Goal: Task Accomplishment & Management: Manage account settings

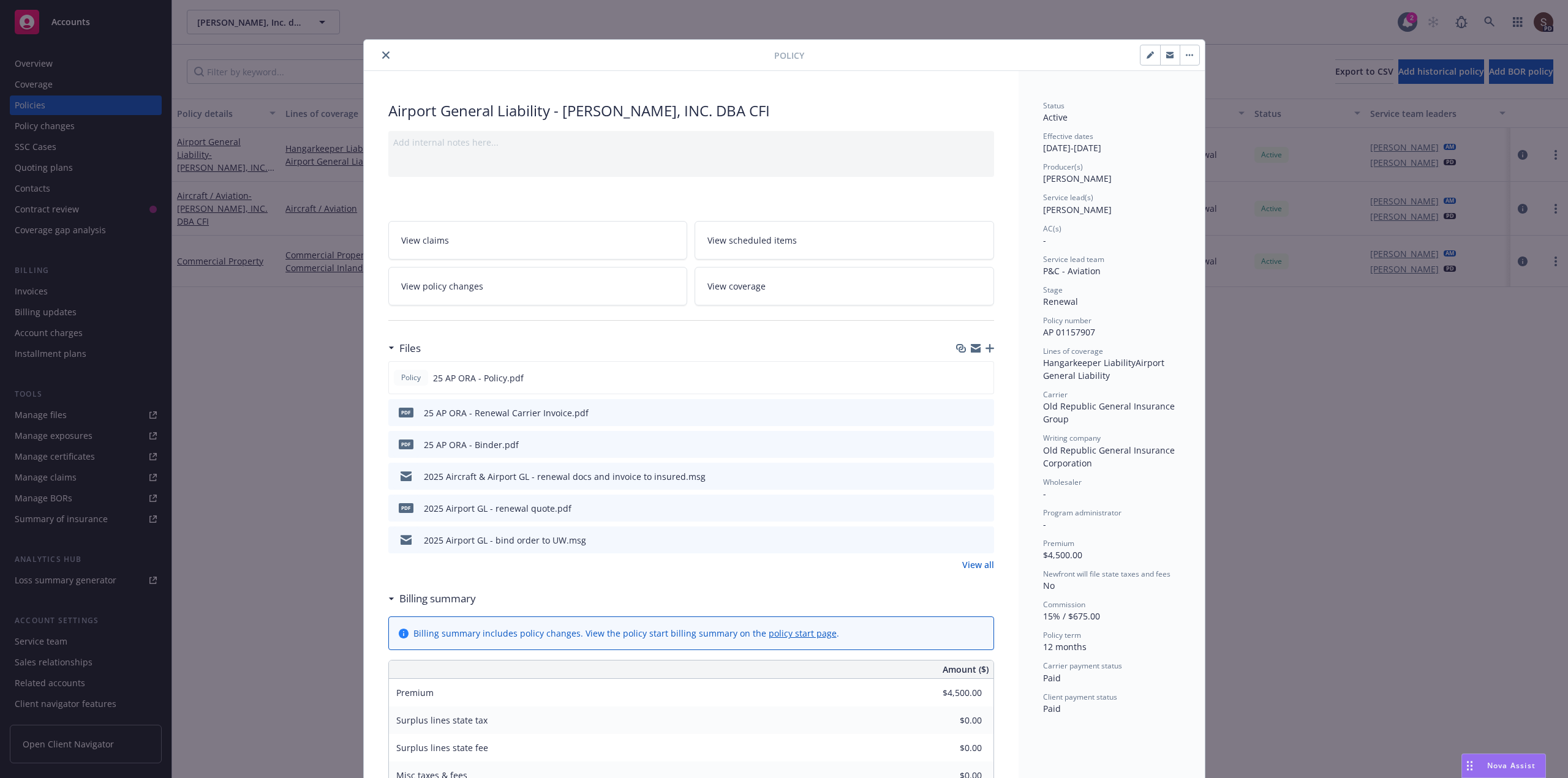
scroll to position [36, 0]
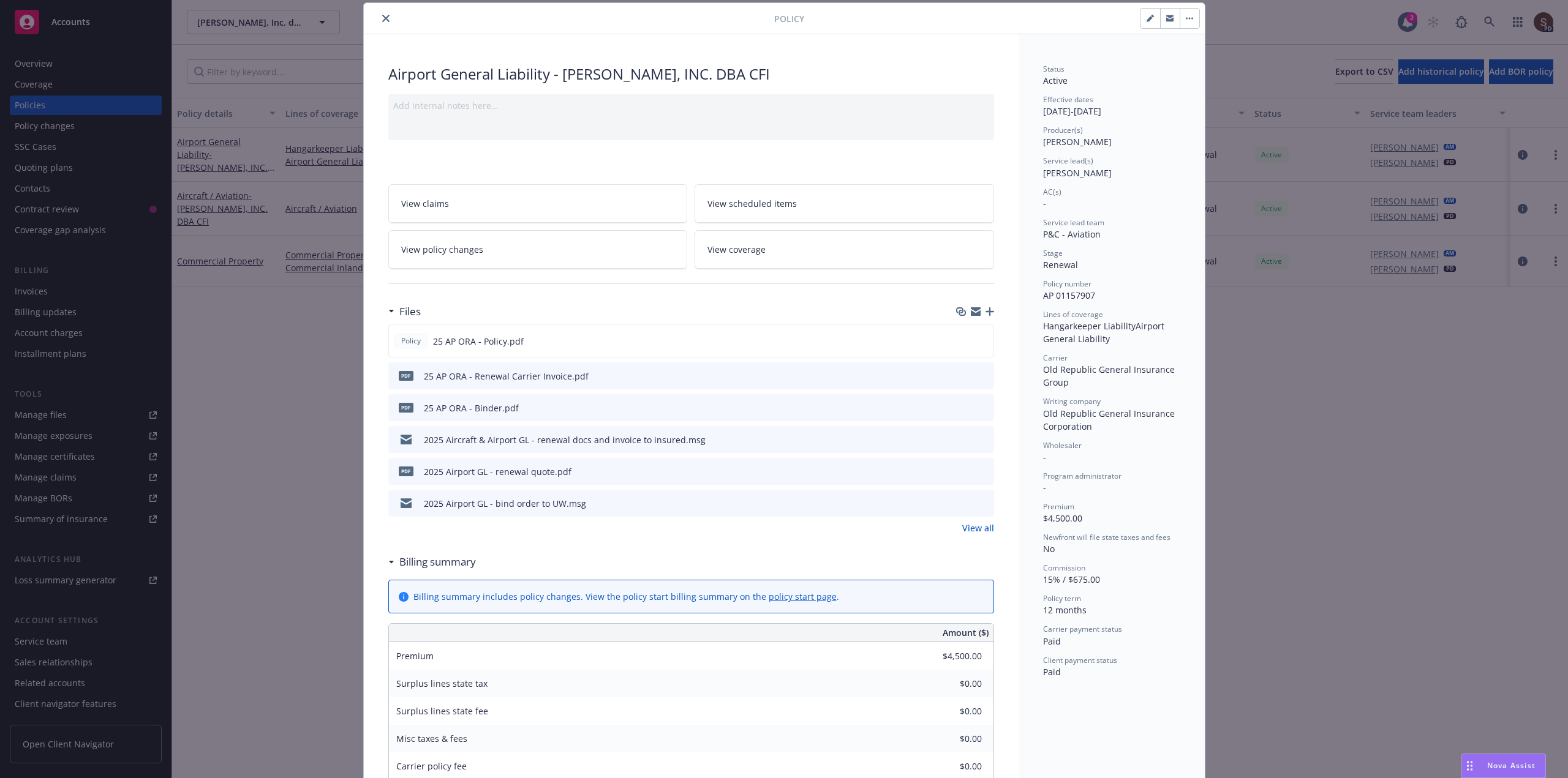
click at [383, 17] on icon "close" at bounding box center [386, 18] width 7 height 7
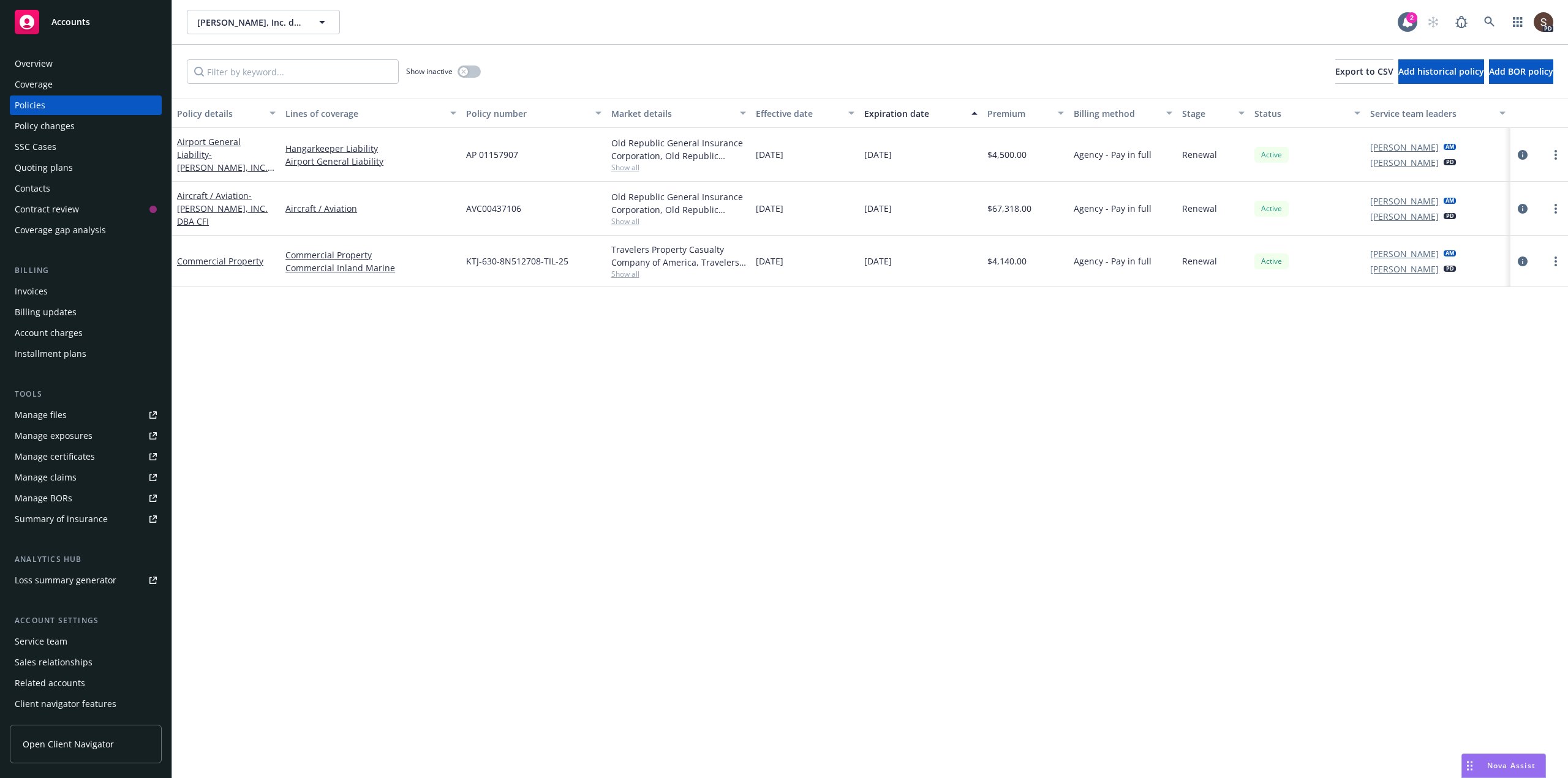
click at [35, 293] on div "Invoices" at bounding box center [31, 291] width 33 height 20
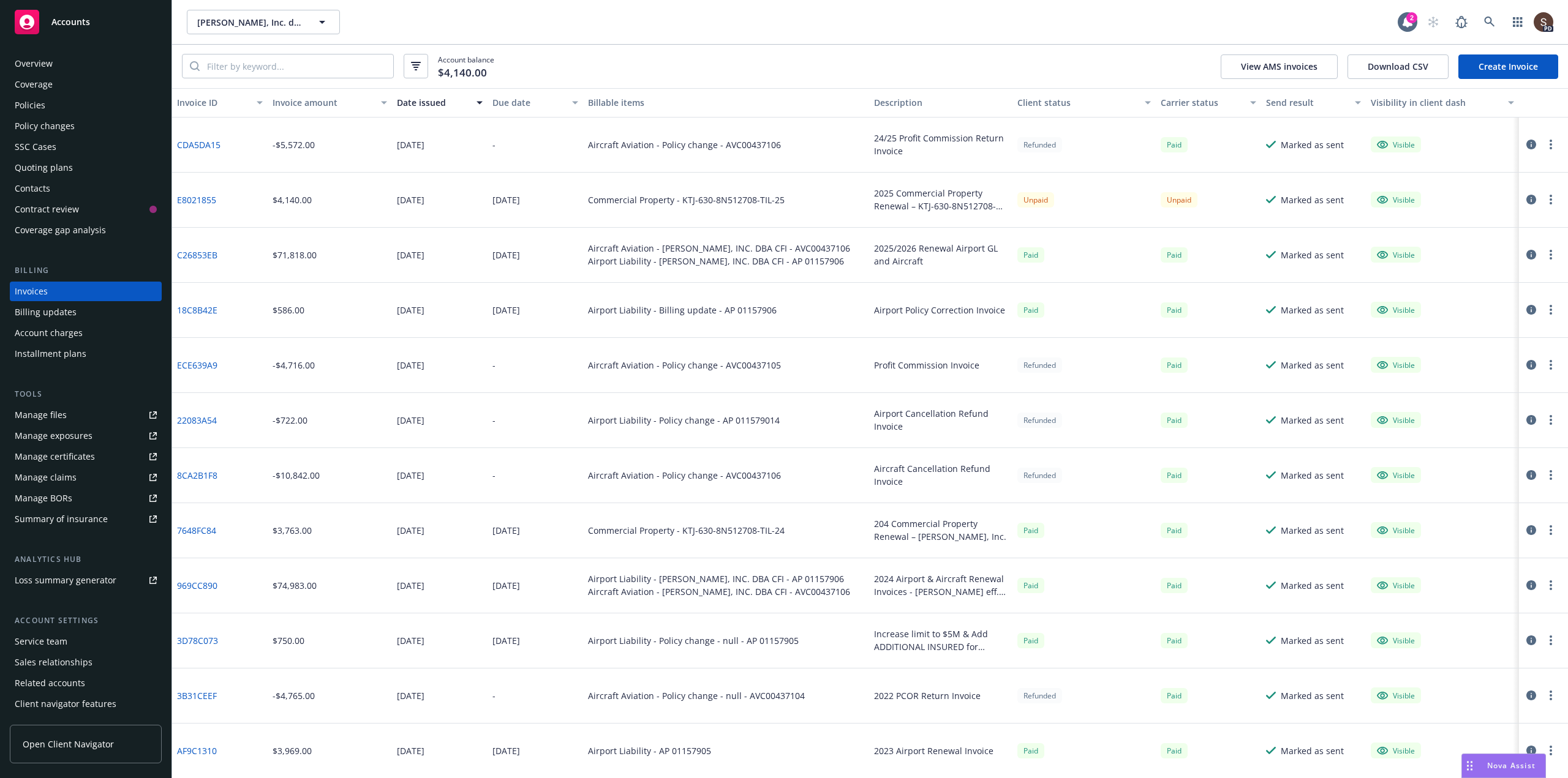
click at [81, 412] on link "Manage files" at bounding box center [85, 415] width 152 height 20
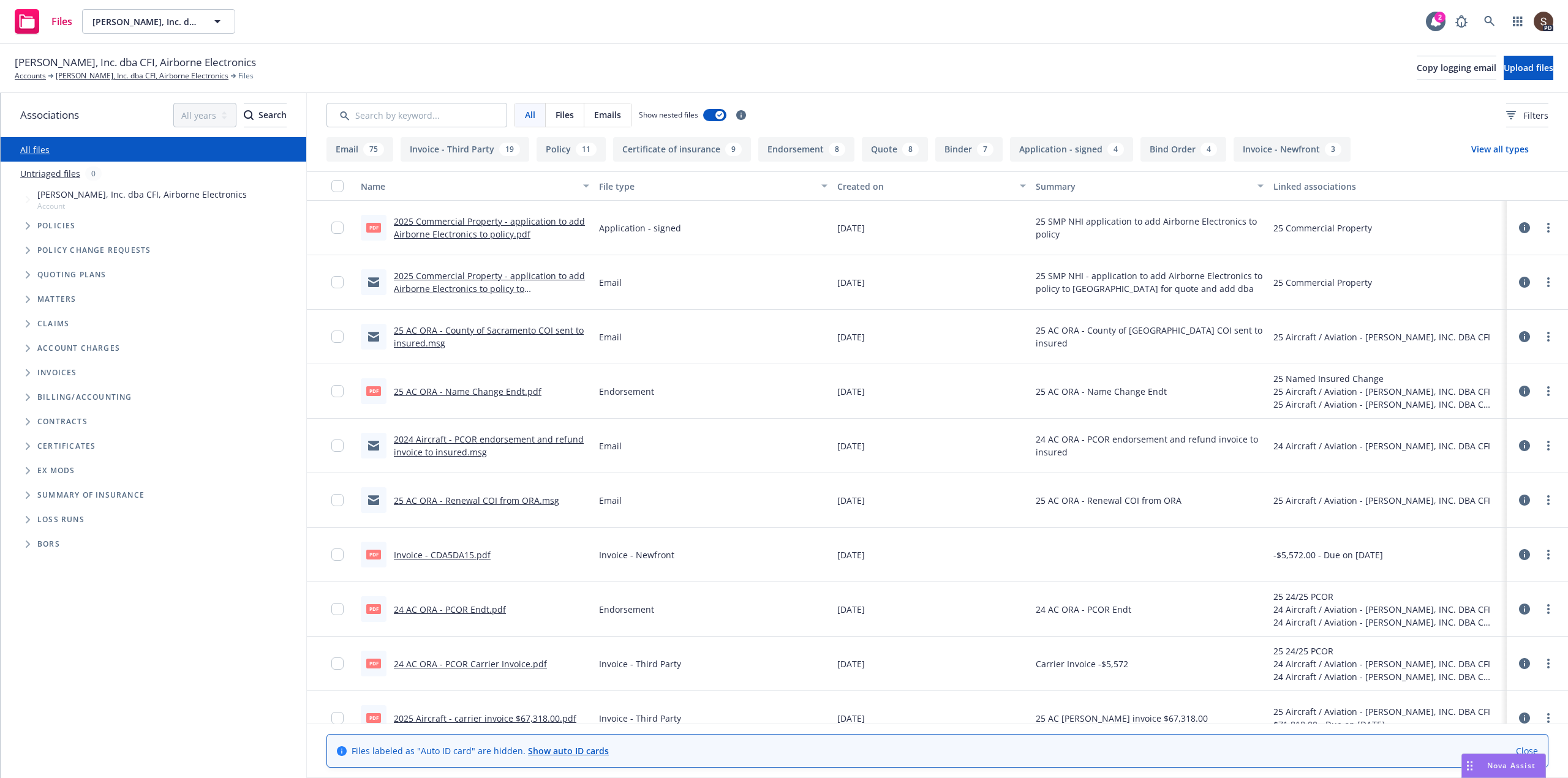
click at [28, 223] on icon "Tree Example" at bounding box center [29, 226] width 5 height 7
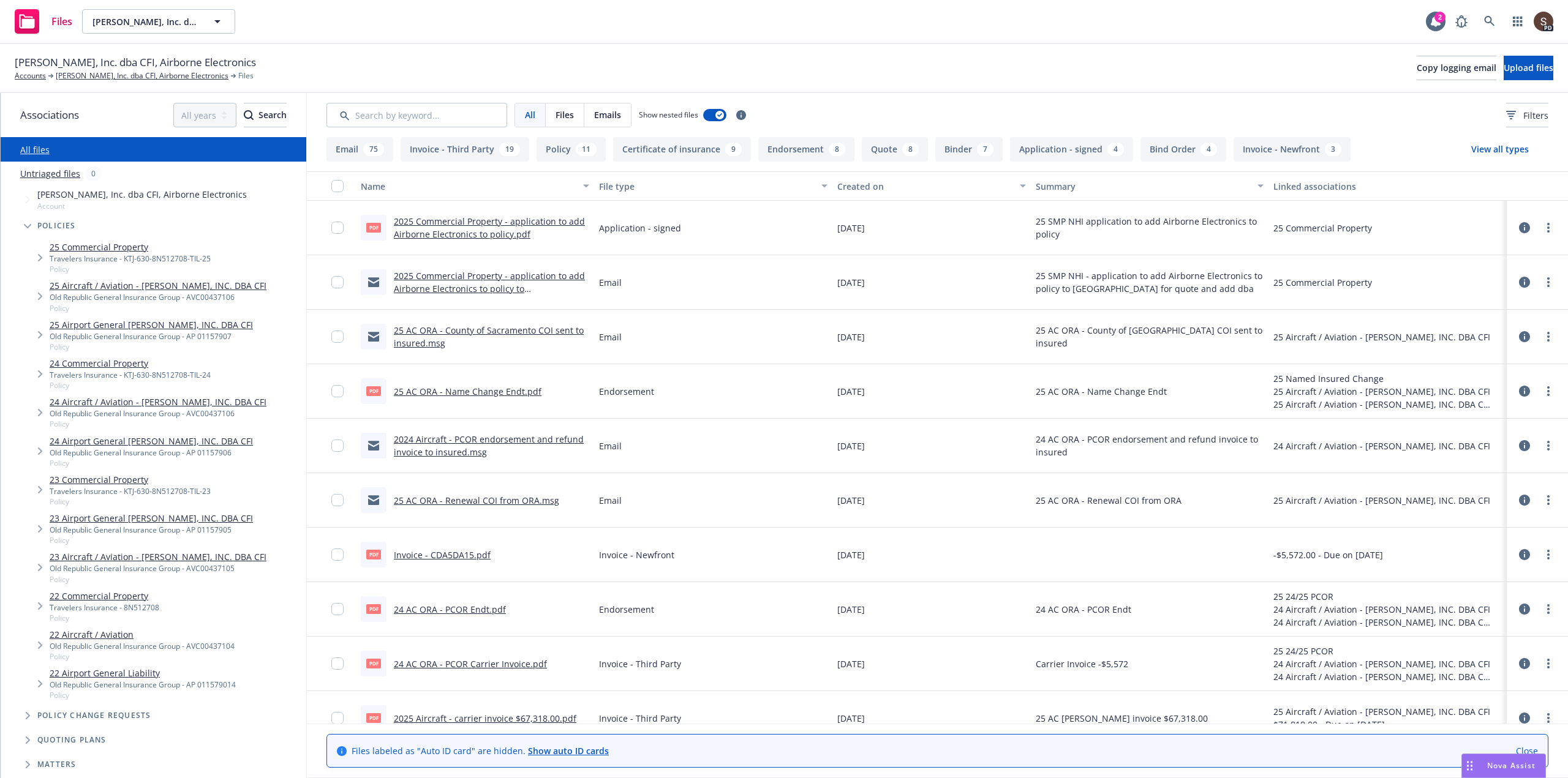
click at [109, 245] on link "25 Commercial Property" at bounding box center [130, 246] width 161 height 13
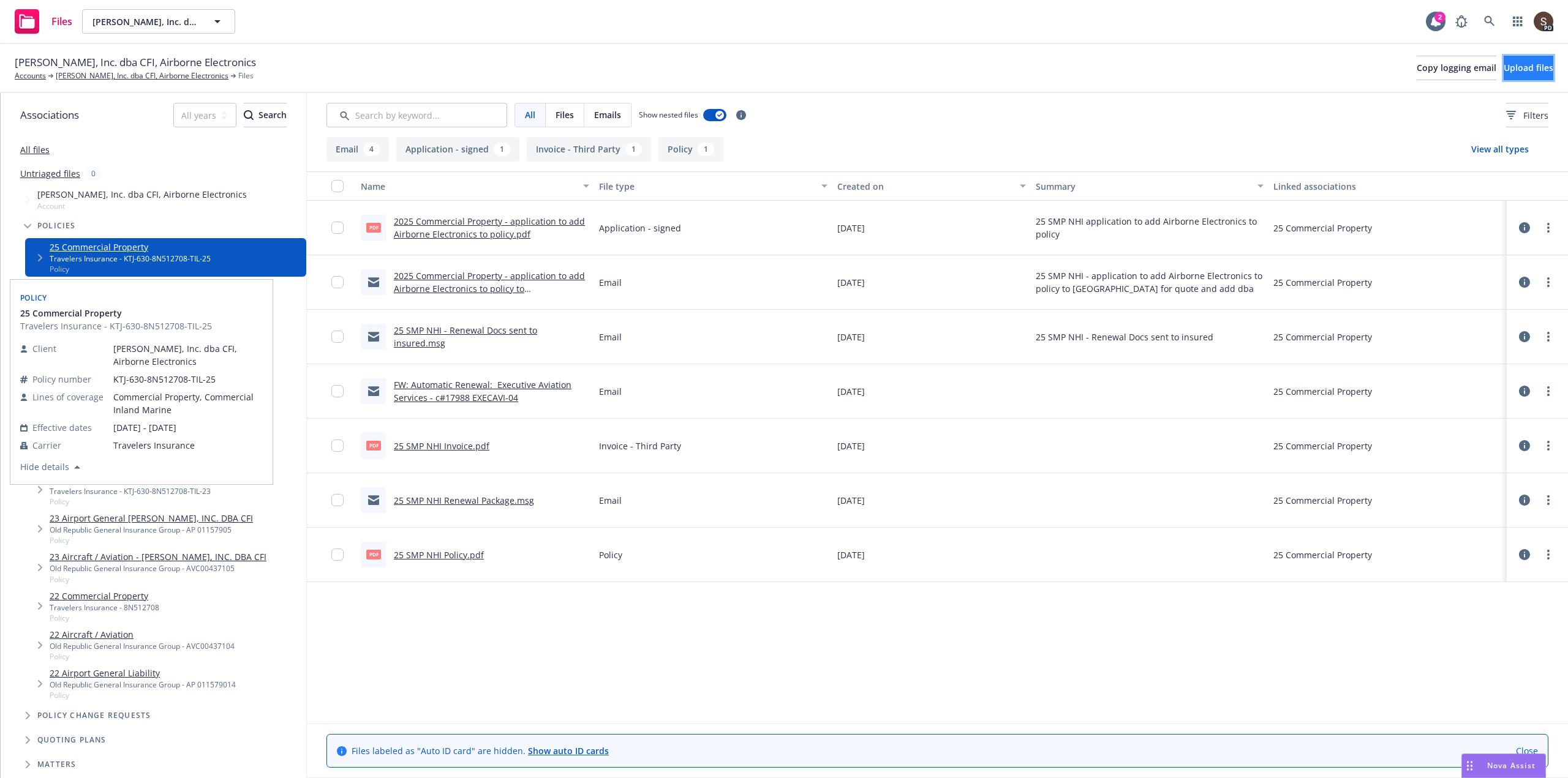
click at [1528, 65] on span "Upload files" at bounding box center [1528, 67] width 49 height 11
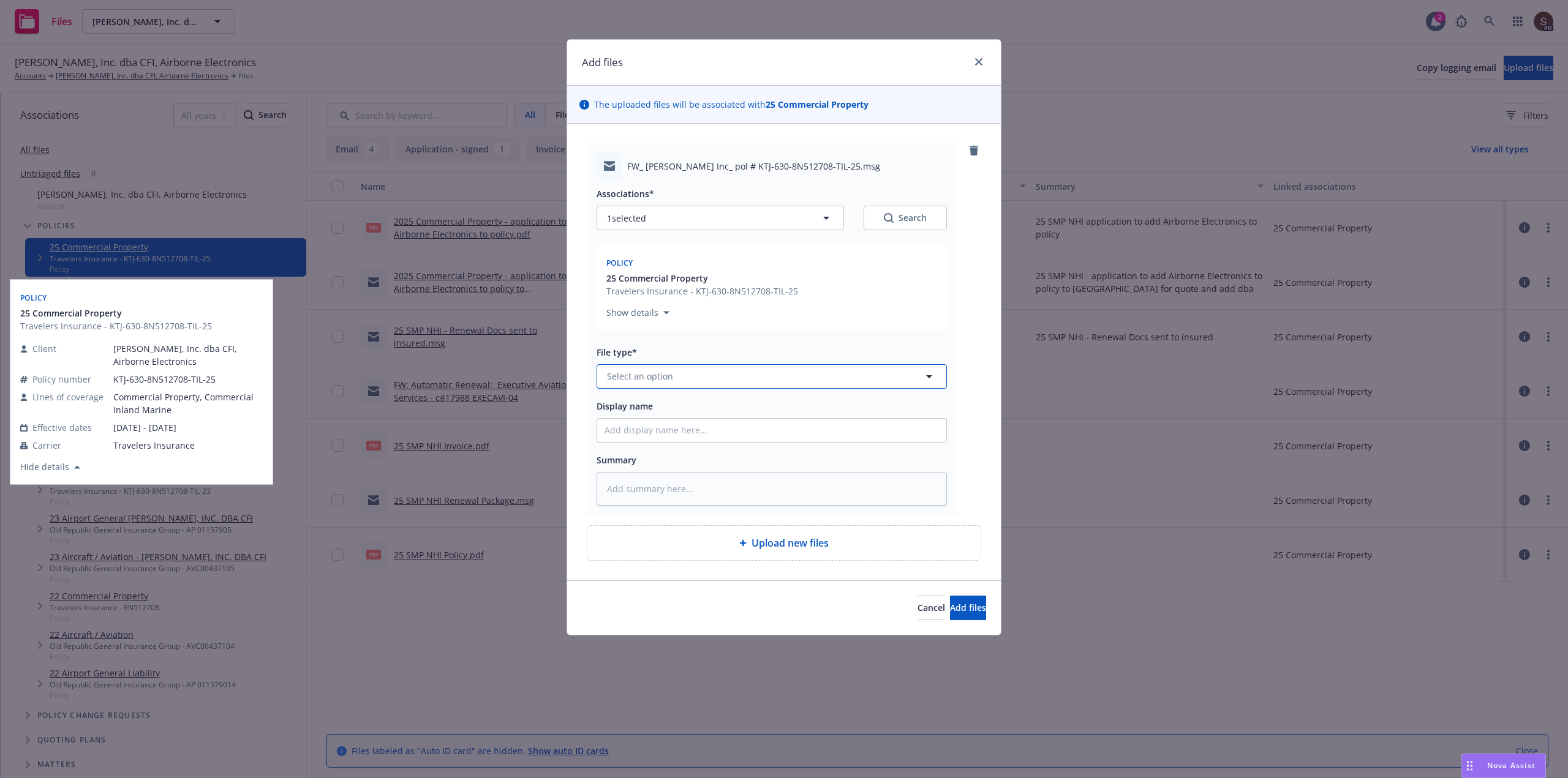
click at [666, 376] on span "Select an option" at bounding box center [640, 376] width 66 height 13
type input "email"
click at [639, 405] on div "Email" at bounding box center [771, 410] width 334 height 17
click at [640, 424] on input "Display name" at bounding box center [771, 430] width 349 height 23
type textarea "x"
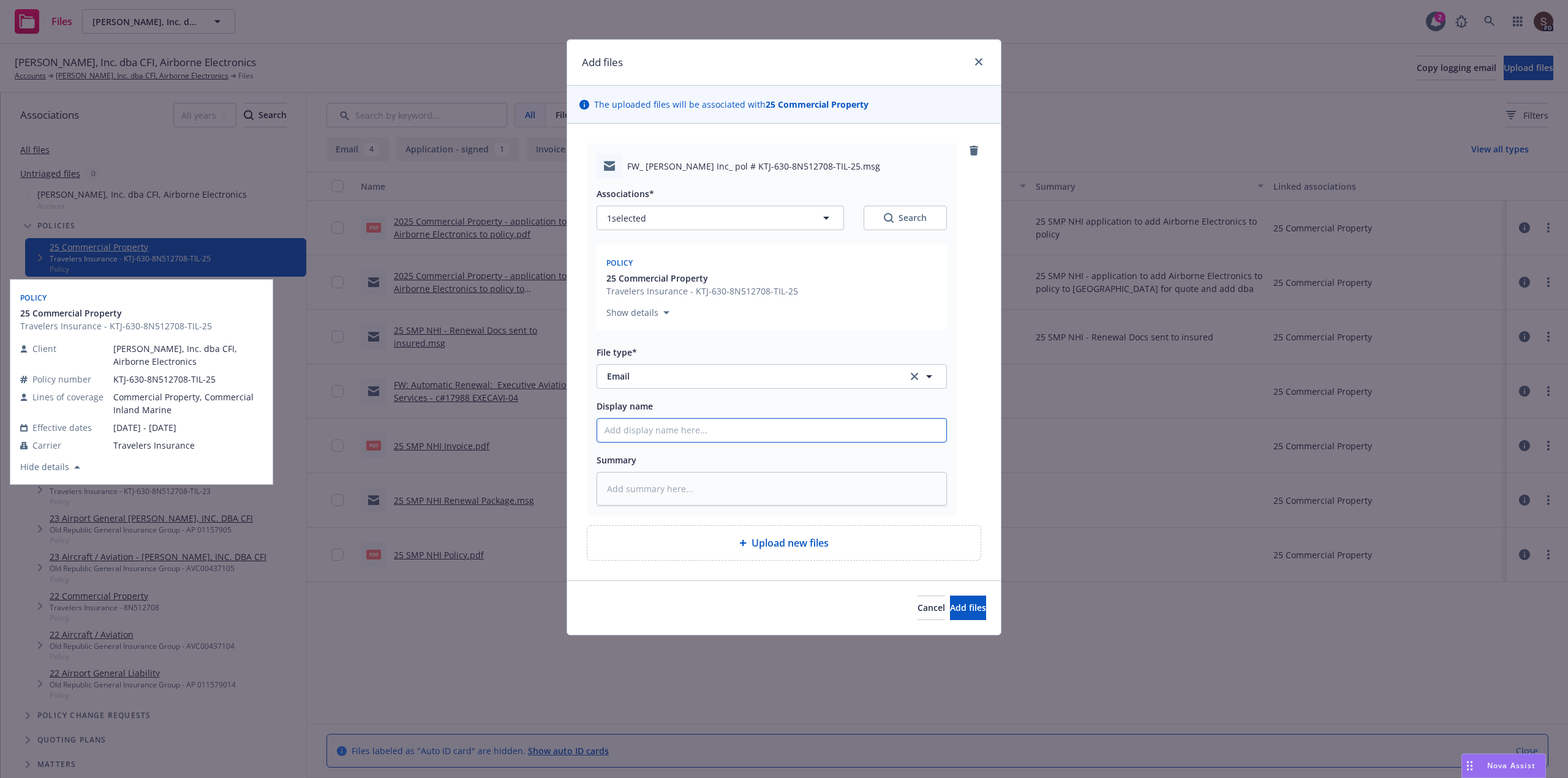
type input "2"
type textarea "x"
type input "20"
type textarea "x"
type input "202"
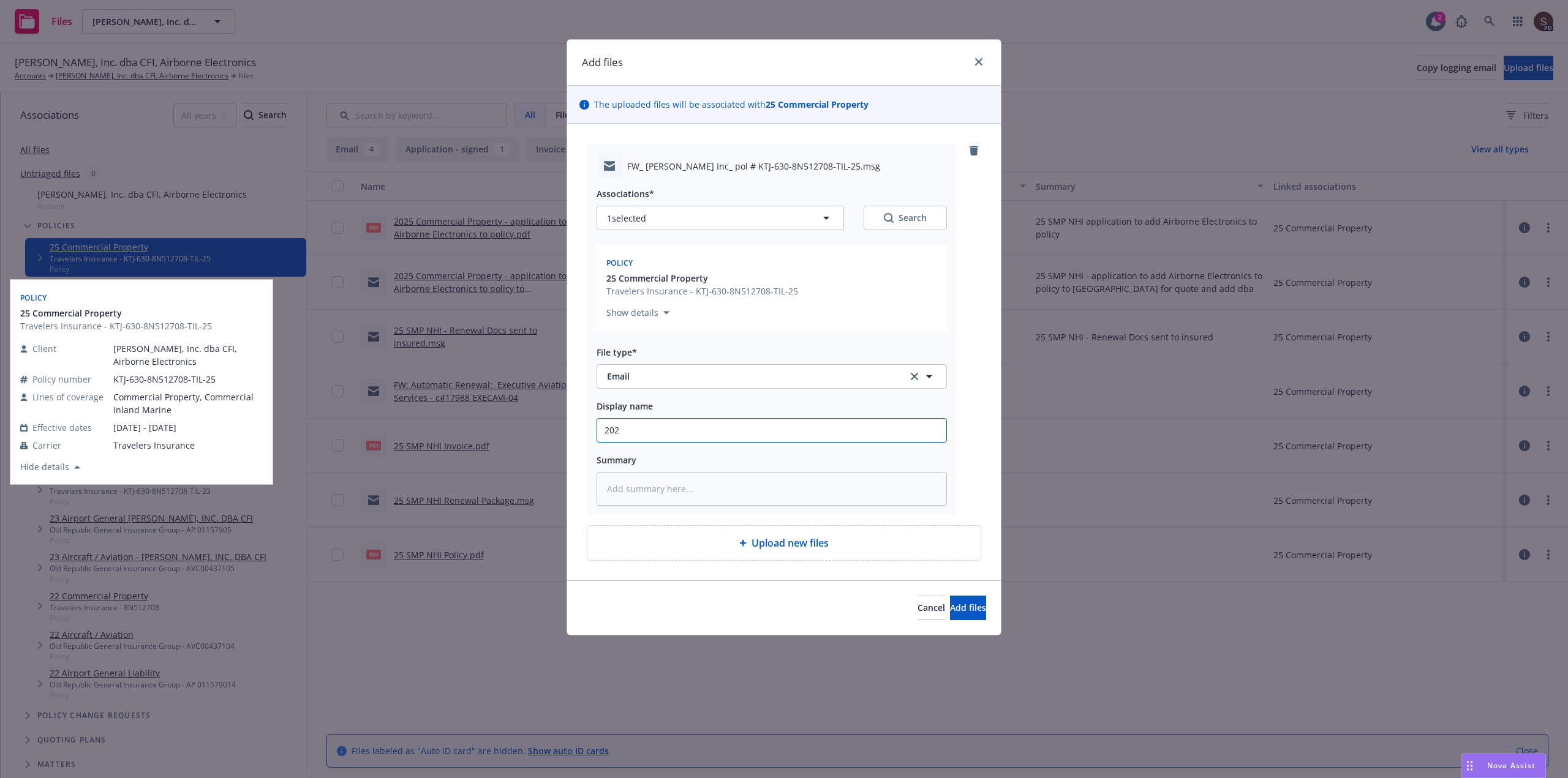
type textarea "x"
type input "2025"
type textarea "x"
type input "2025"
type textarea "x"
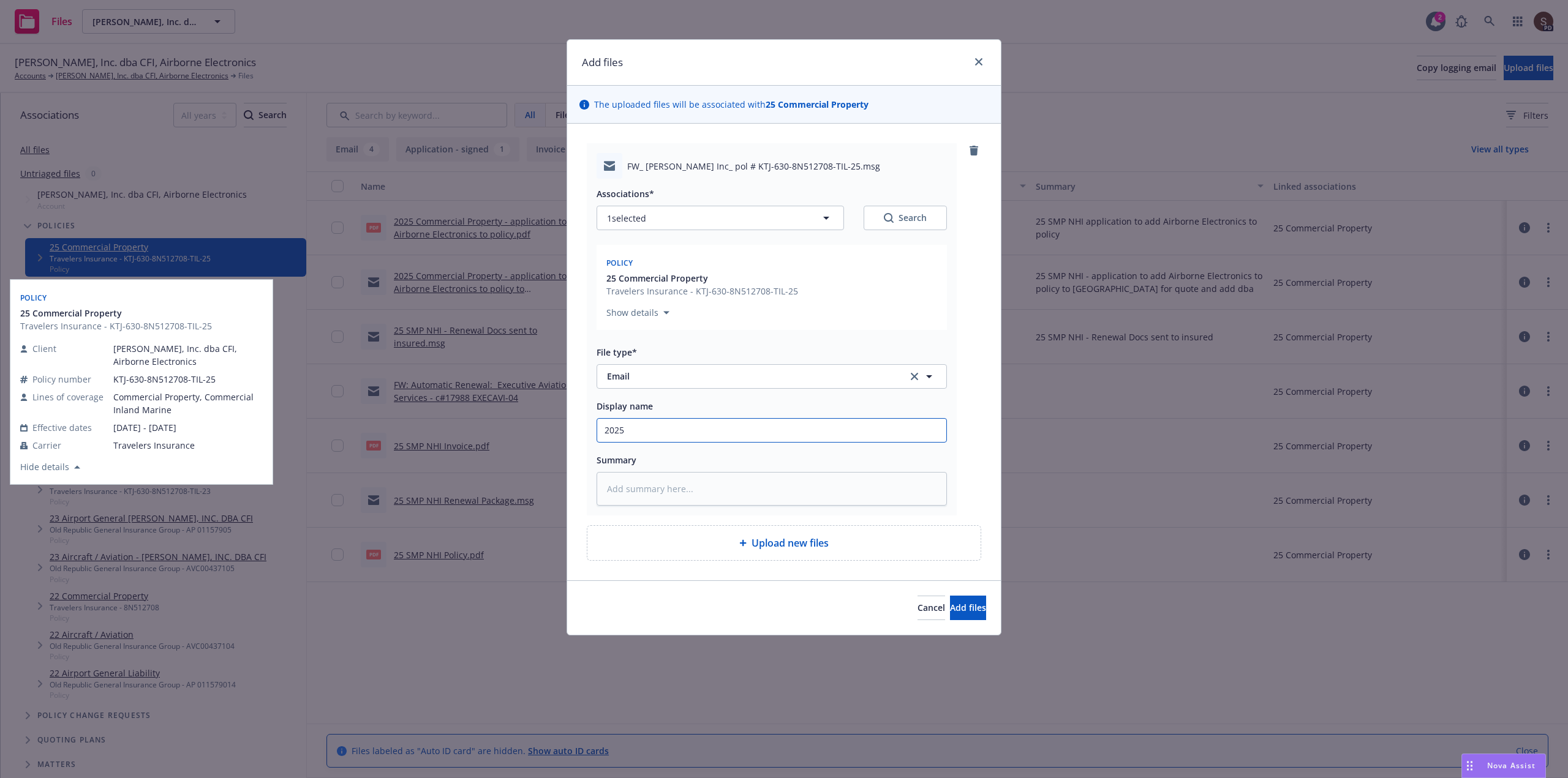
type input "2025 C"
type textarea "x"
type input "2025 CO"
type textarea "x"
type input "2025 COm"
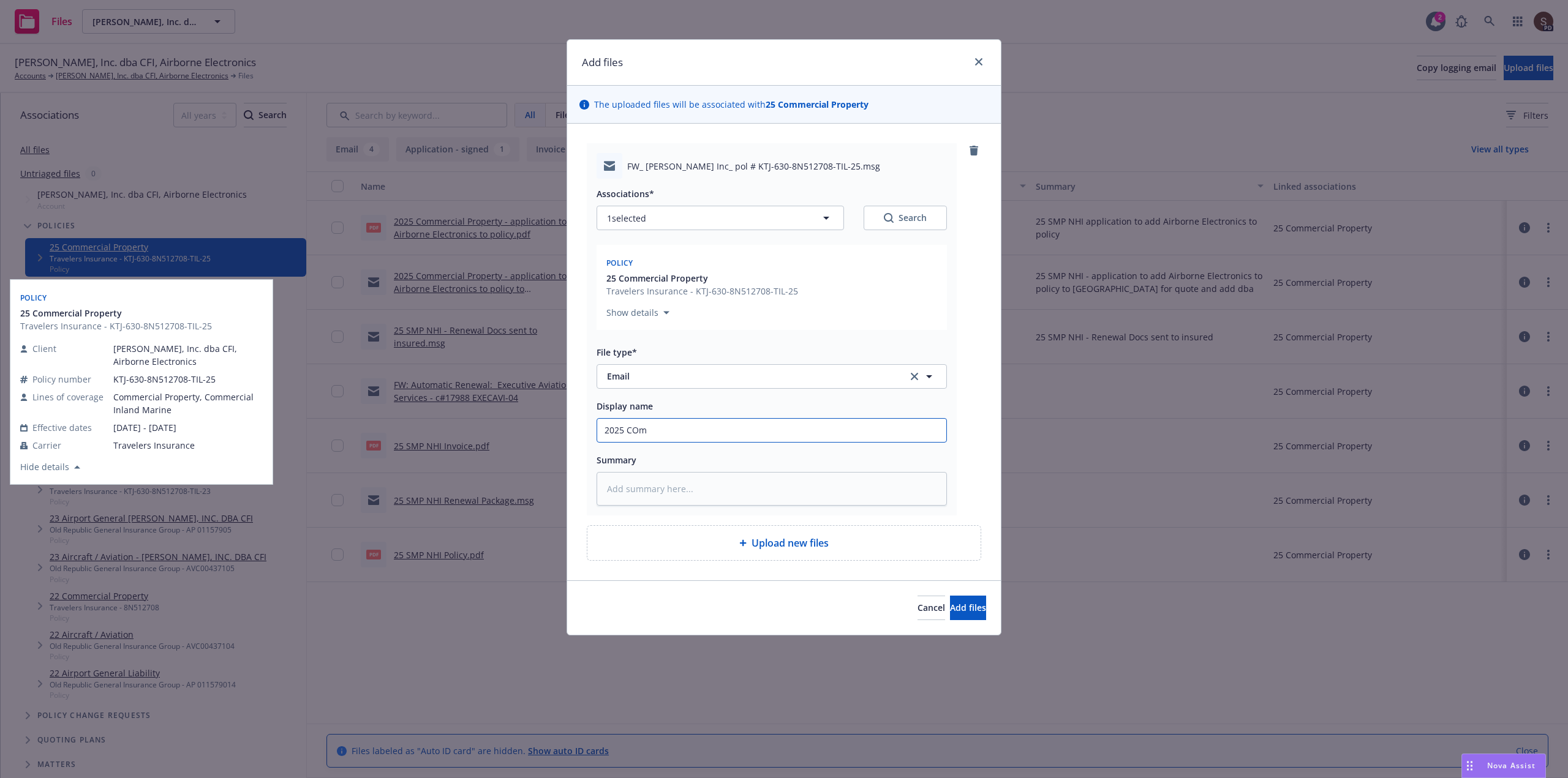
type textarea "x"
type input "2025 COmm"
type textarea "x"
type input "2025 COmme"
type textarea "x"
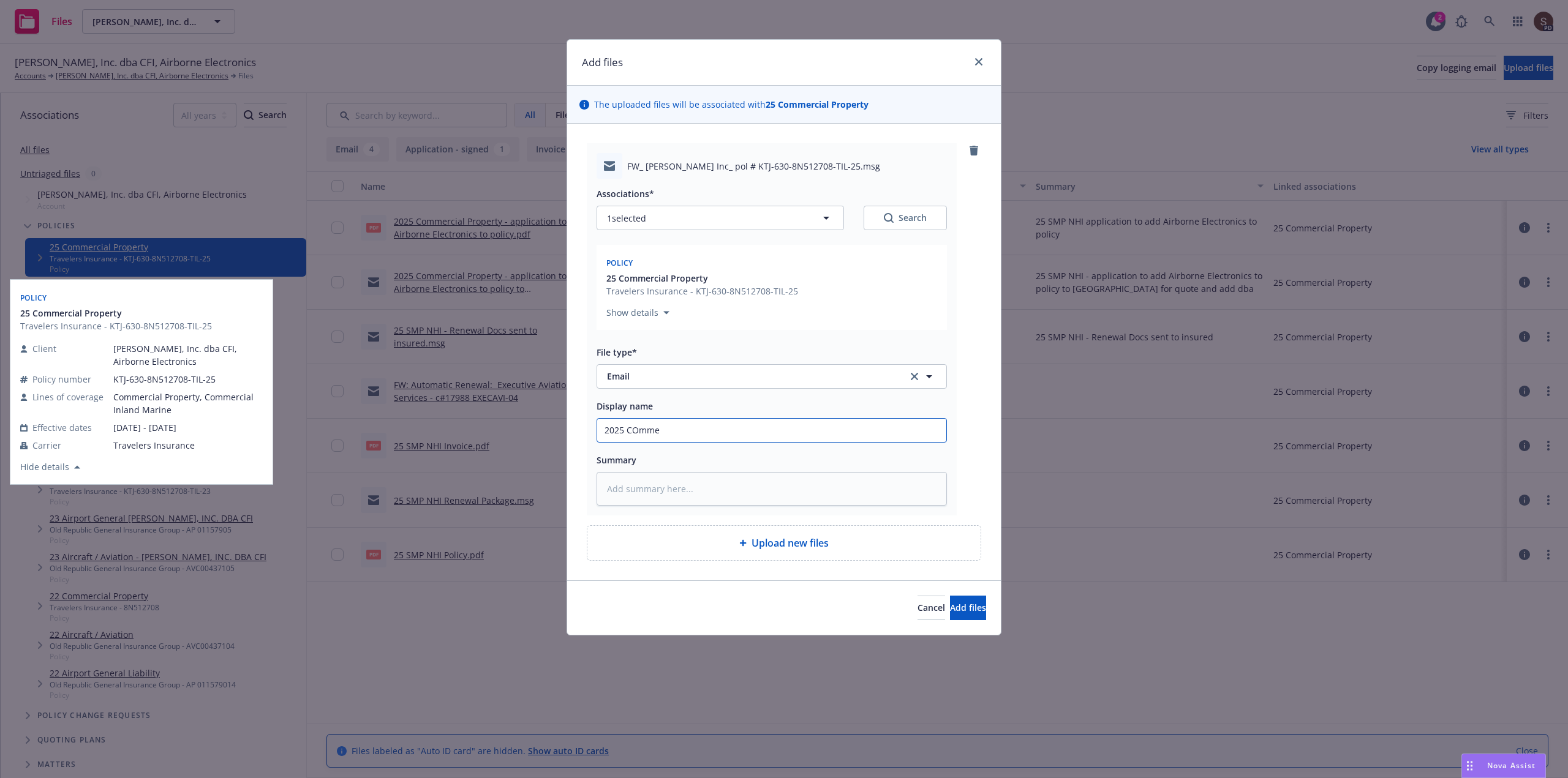
type input "2025 COmmer"
type textarea "x"
type input "2025 COmmerc"
type textarea "x"
type input "2025 COmmerci"
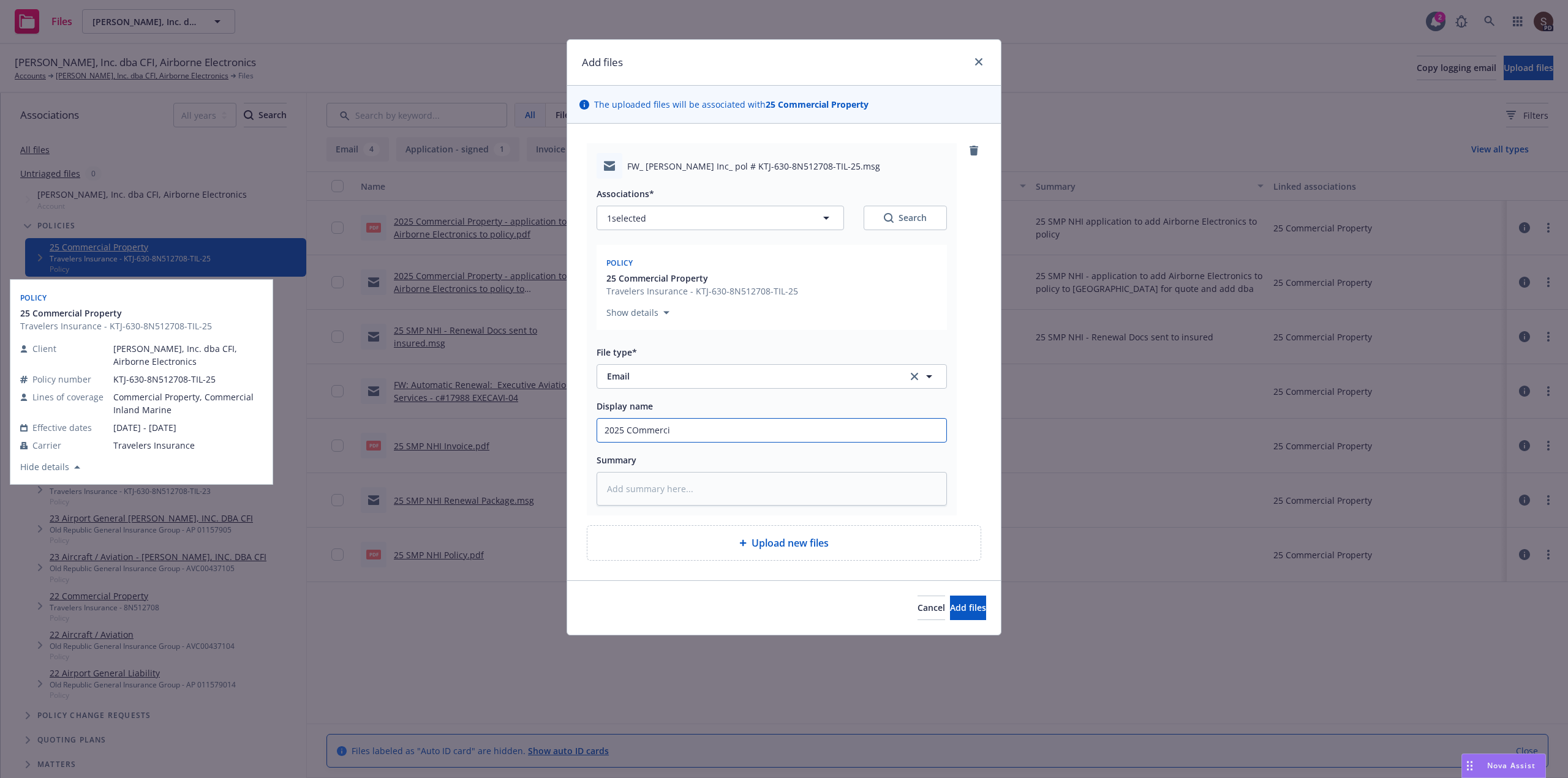
type textarea "x"
type input "2025 COmmercia"
type textarea "x"
type input "2025 COmmercial"
type textarea "x"
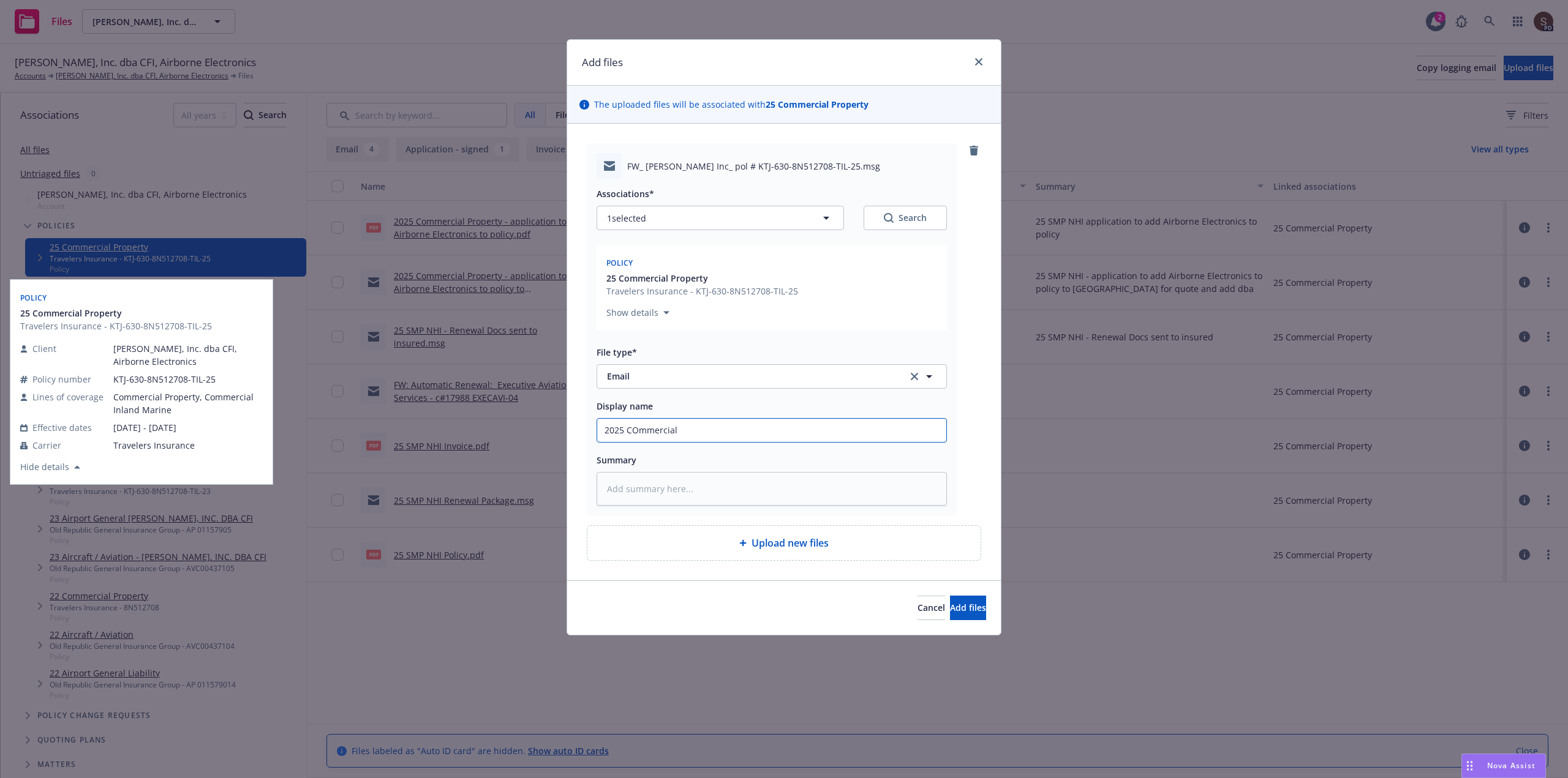
type input "2025 COmmercial"
type textarea "x"
type input "2025 COmmercial P"
type textarea "x"
type input "2025 COmmercial Pr"
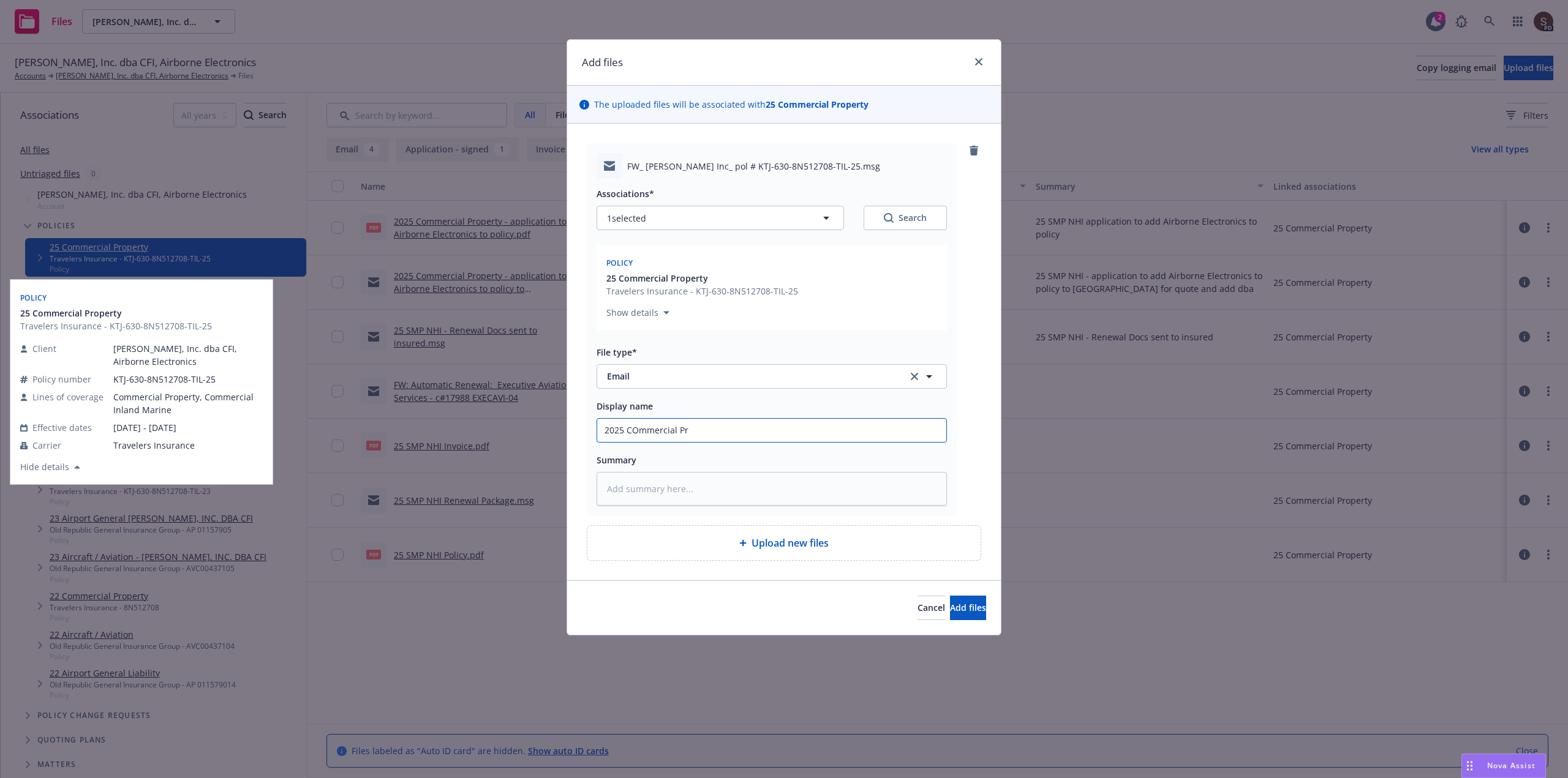
type textarea "x"
type input "2025 COmmercial Pro"
type textarea "x"
type input "2025 COmmercial Prop"
type textarea "x"
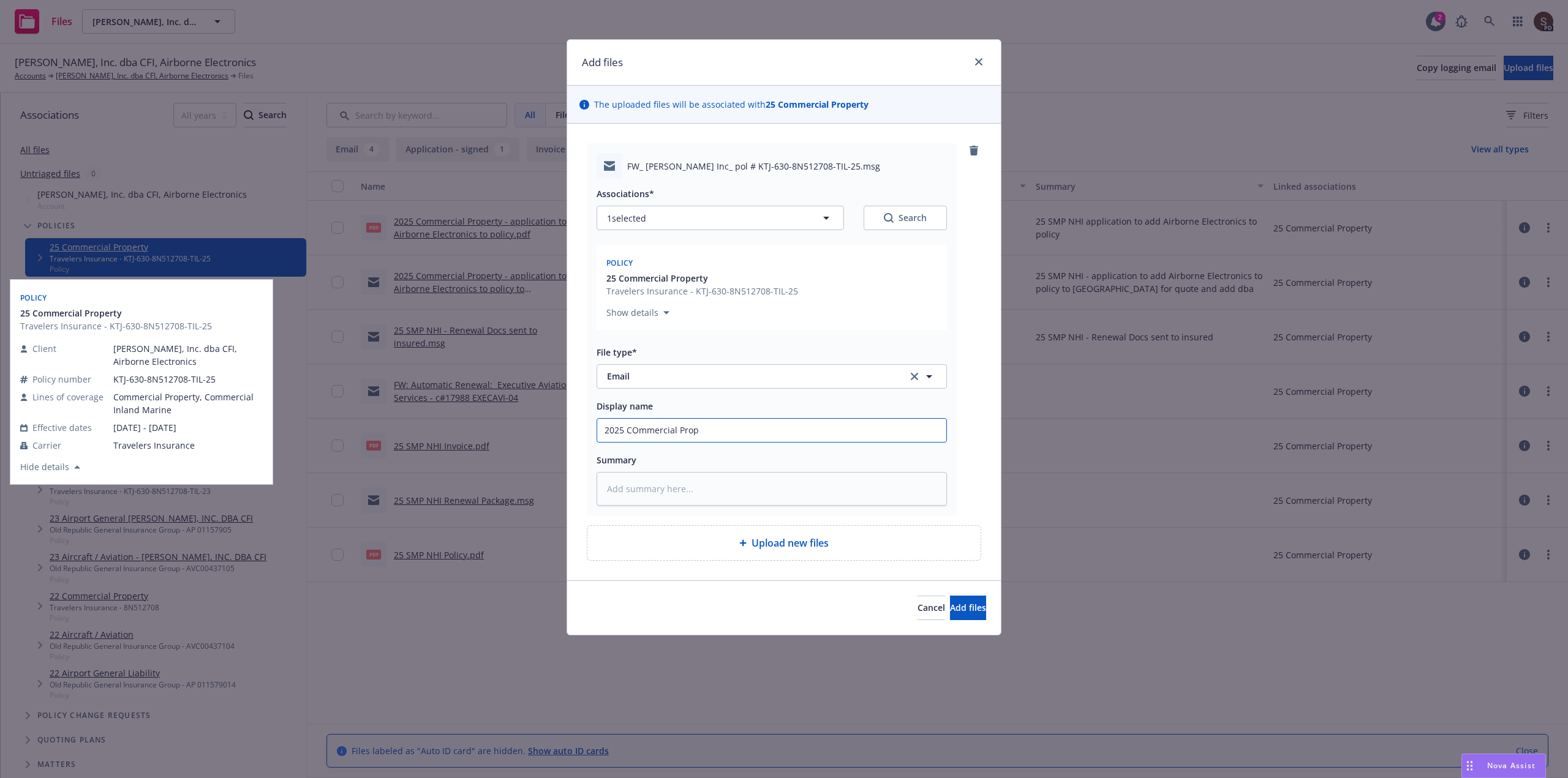
type input "2025 COmmercial Prope"
type textarea "x"
type input "2025 COmmercial Proper"
type textarea "x"
type input "2025 COmmercial Propert"
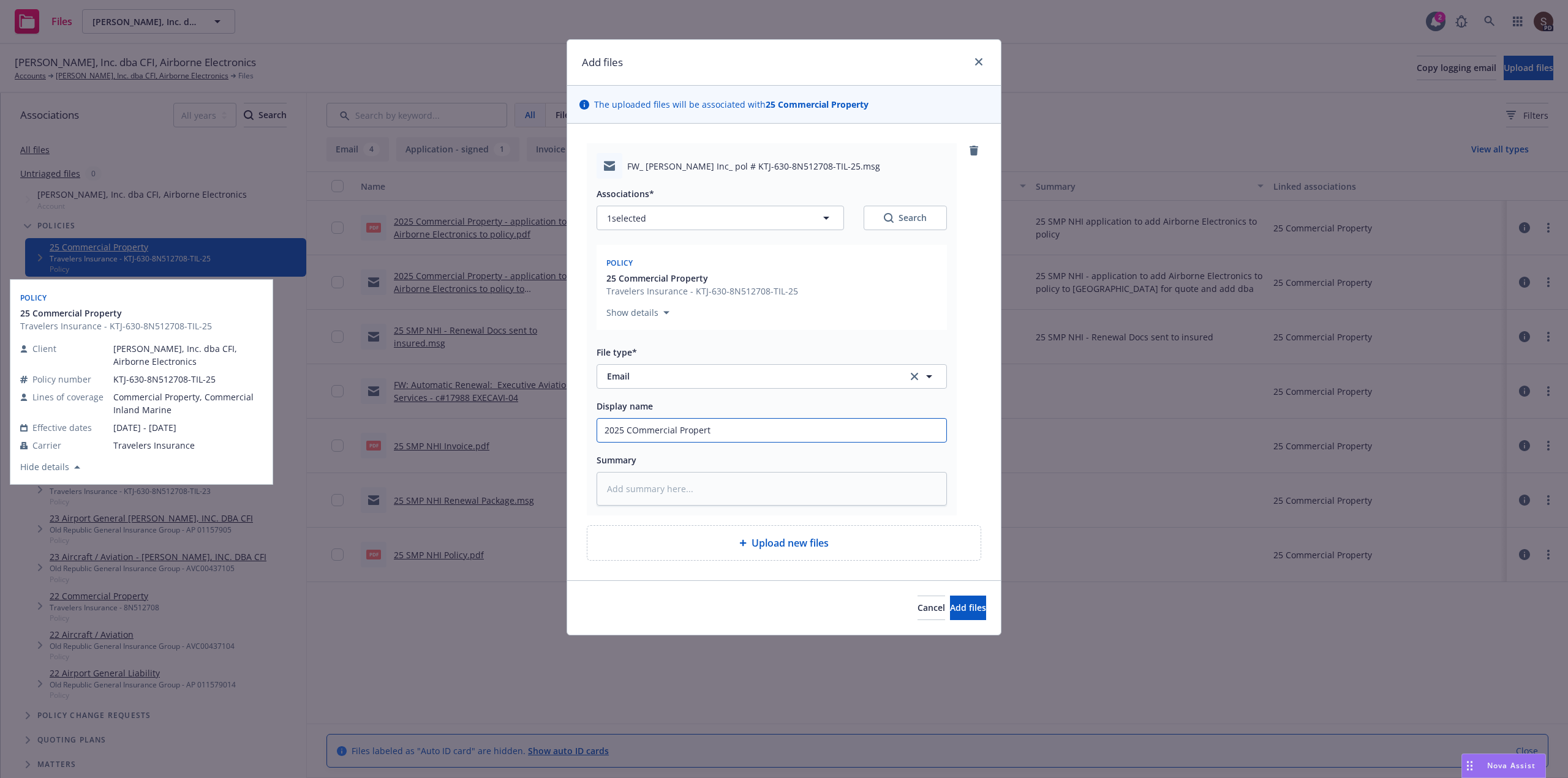
type textarea "x"
type input "2025 COmmercial Property"
type textarea "x"
type input "2025 COmmercial Property"
type textarea "x"
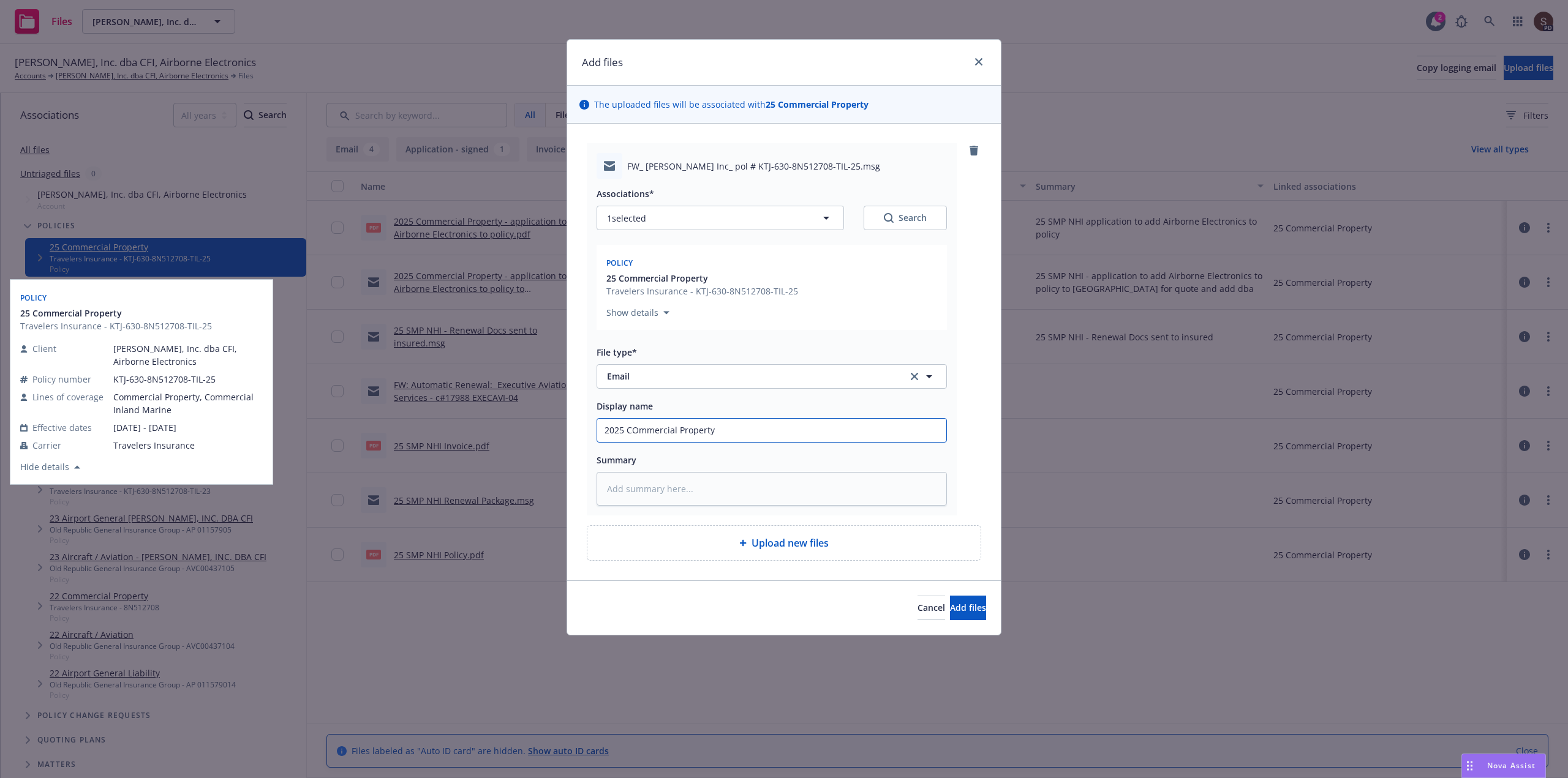
type input "2025 COmmercial Property -"
type textarea "x"
type input "2025 COmmercial Property -"
type textarea "x"
type input "2025 COmmercial Property - q"
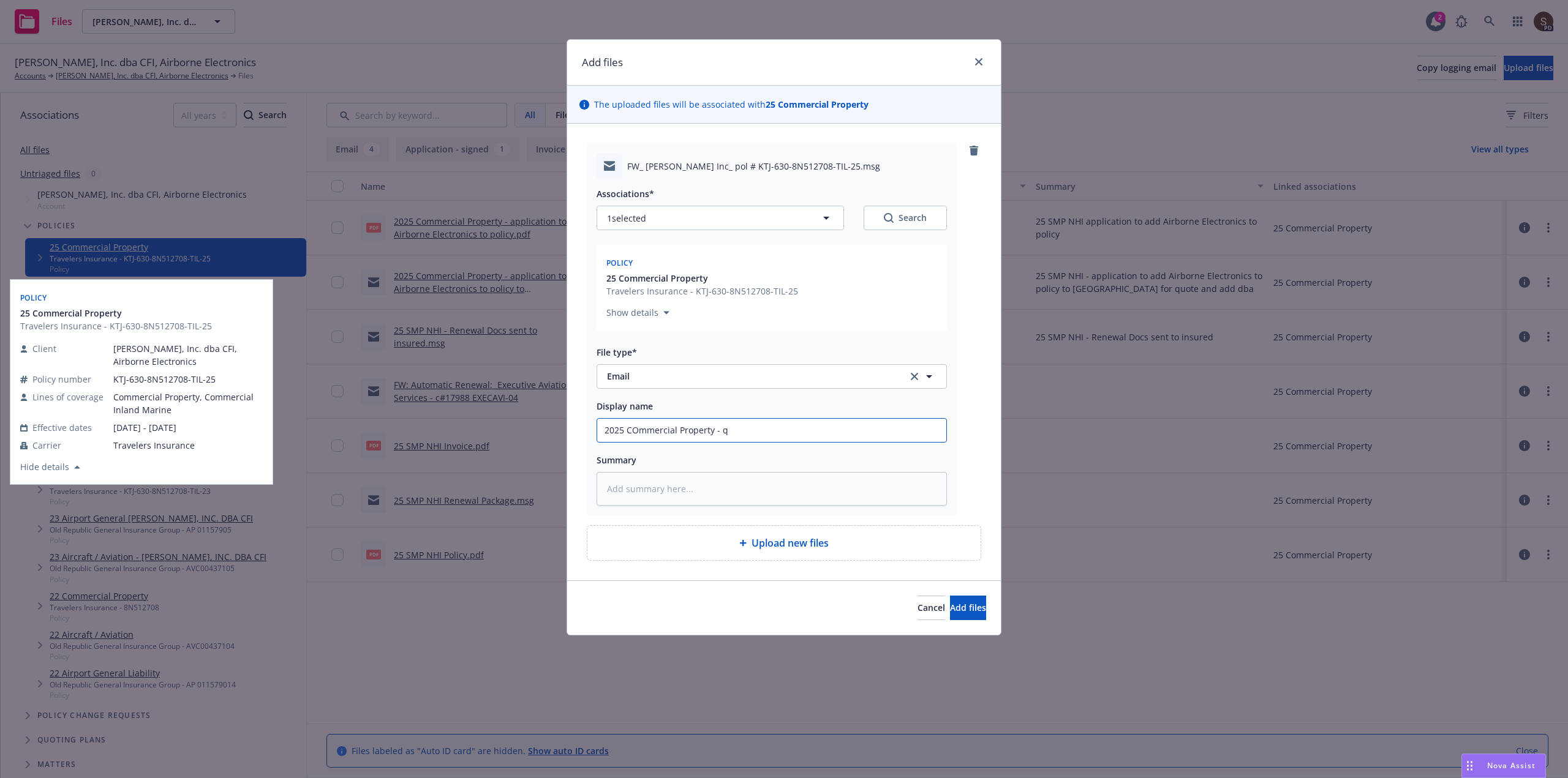
type textarea "x"
type input "2025 COmmercial Property - qu"
type textarea "x"
type input "2025 COmmercial Property - quo"
type textarea "x"
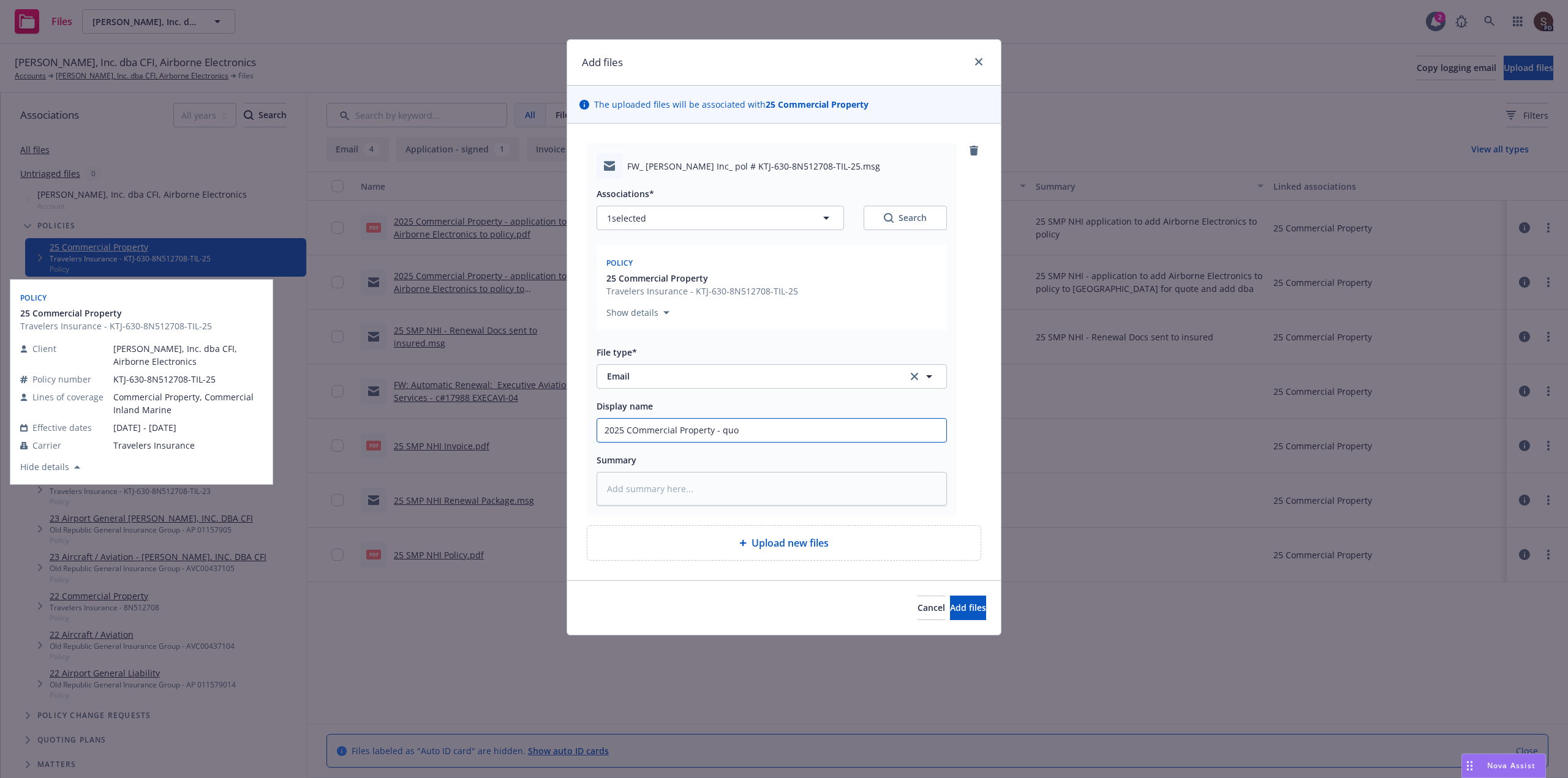
type input "2025 COmmercial Property - quot"
type textarea "x"
type input "2025 COmmercial Property - quote"
type textarea "x"
type input "2025 COmmercial Property - quote"
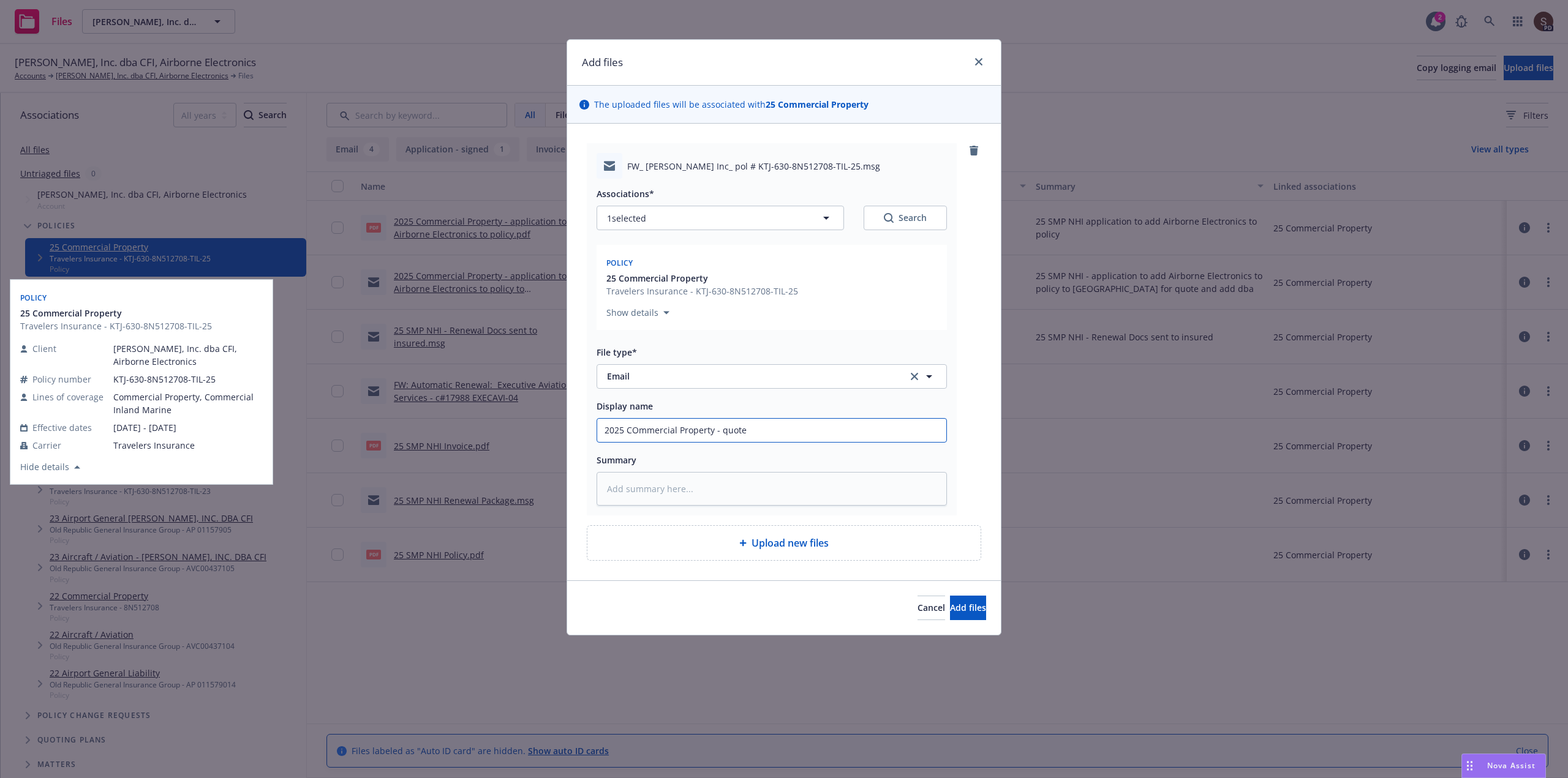
type textarea "x"
type input "2025 COmmercial Property - quote t"
type textarea "x"
type input "2025 COmmercial Property - quote to"
type textarea "x"
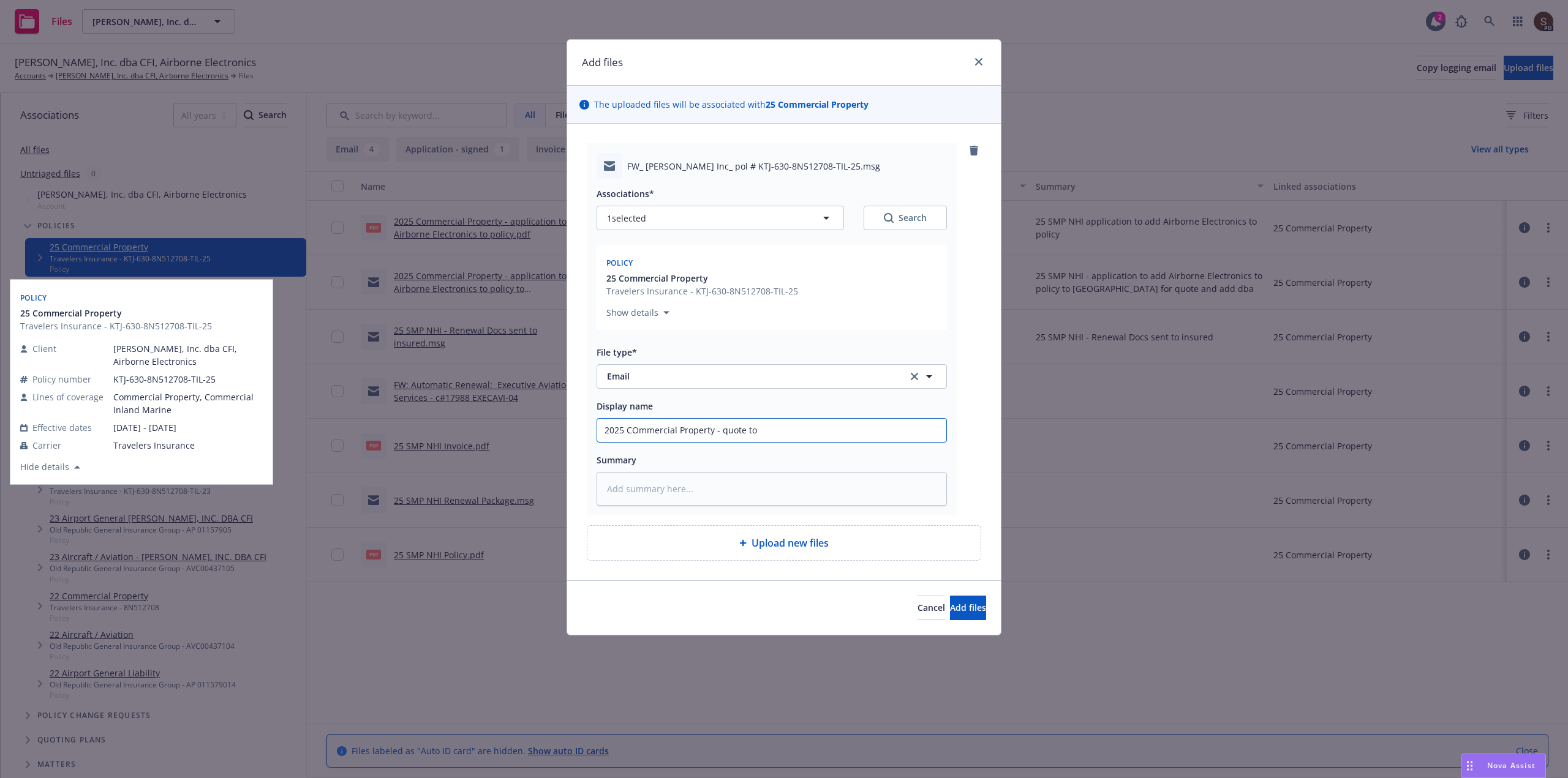
type input "2025 COmmercial Property - quote to"
type textarea "x"
type input "2025 COmmercial Property - quote to a"
type textarea "x"
type input "2025 COmmercial Property - quote to ad"
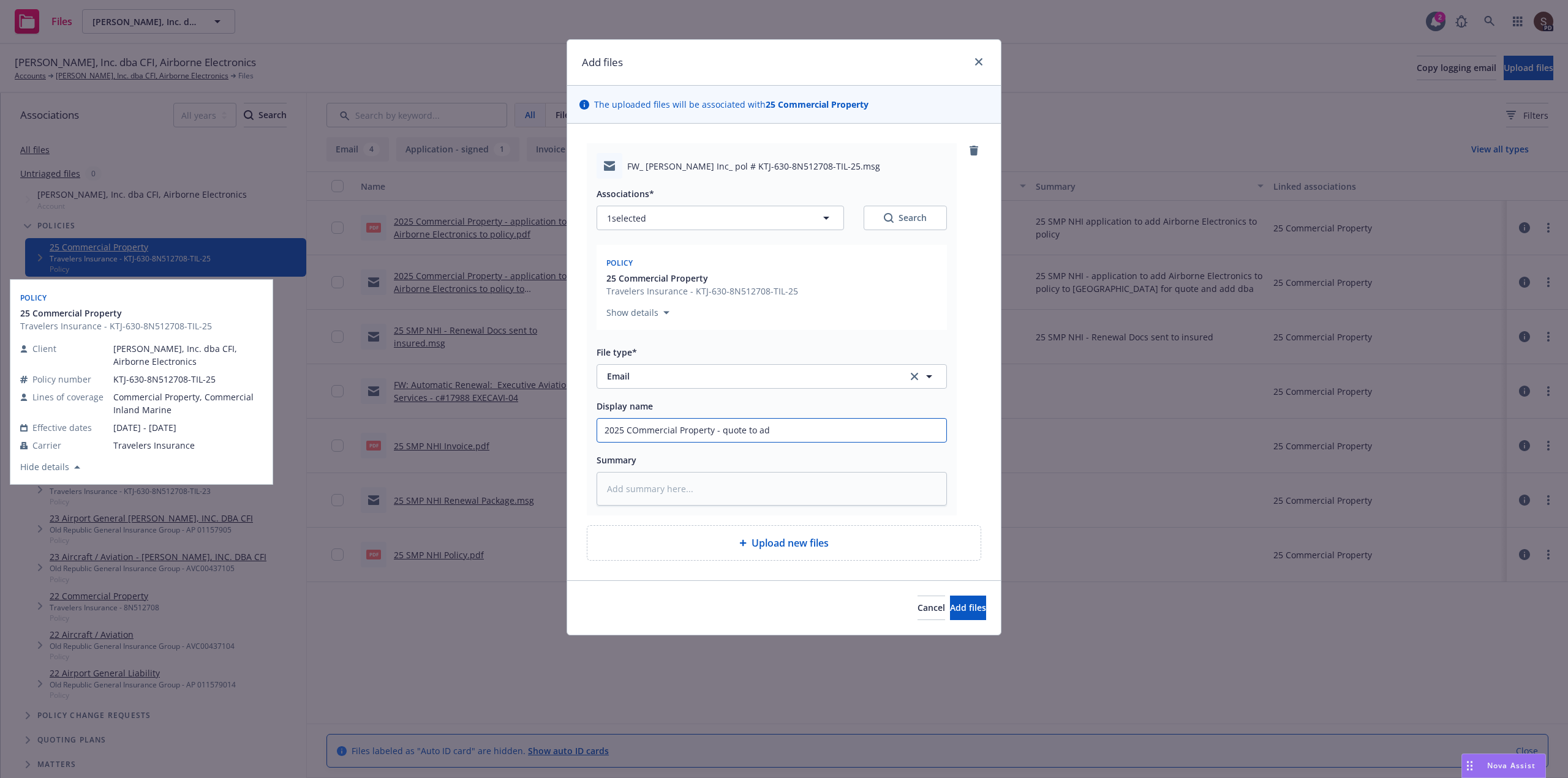
type textarea "x"
type input "2025 COmmercial Property - quote to add"
type textarea "x"
type input "2025 COmmercial Property - quote to add"
type textarea "x"
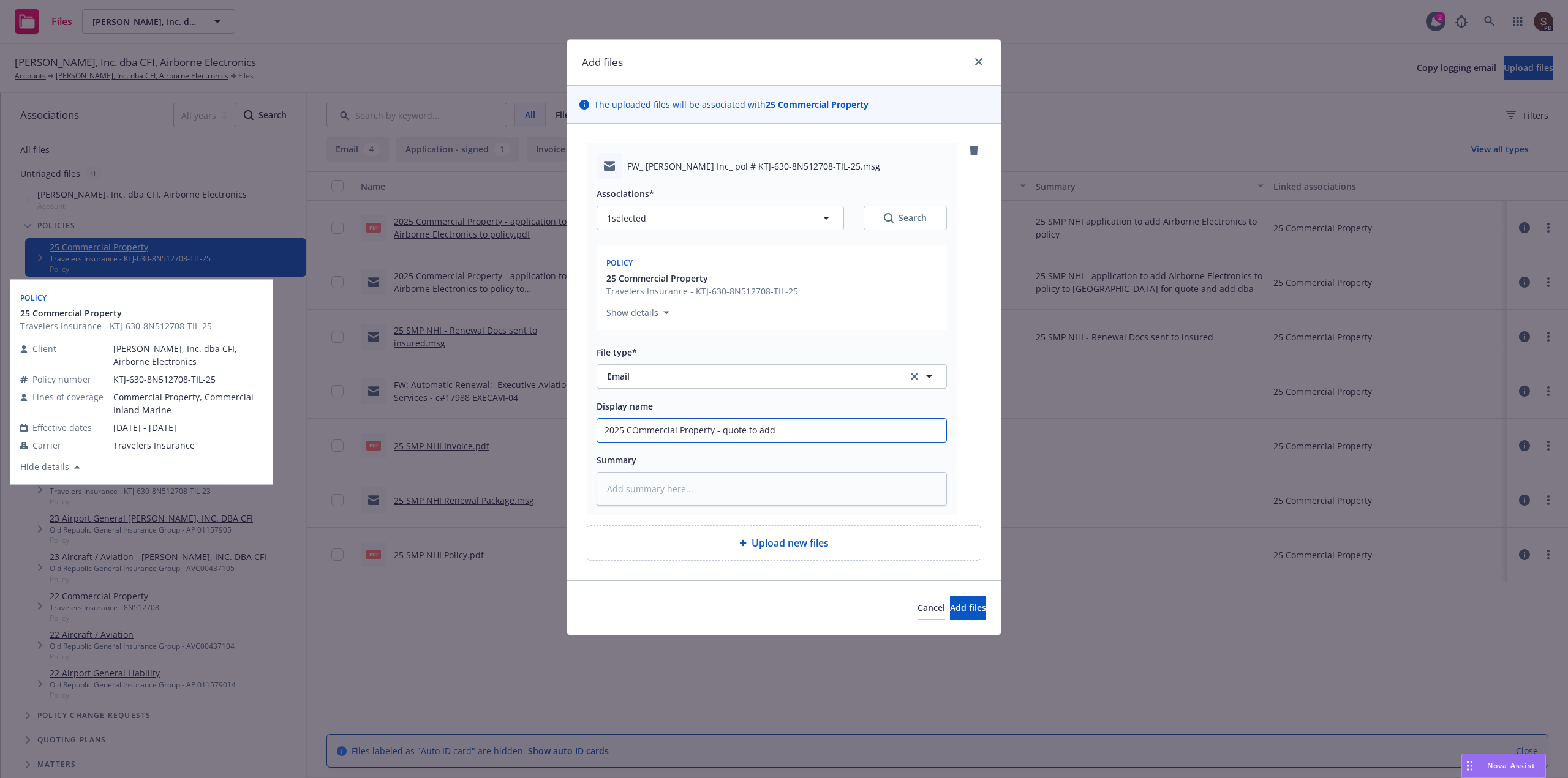
type input "2025 COmmercial Property - quote to add A"
type textarea "x"
type input "2025 COmmercial Property - quote to add Ai"
type textarea "x"
type input "2025 COmmercial Property - quote to add Air"
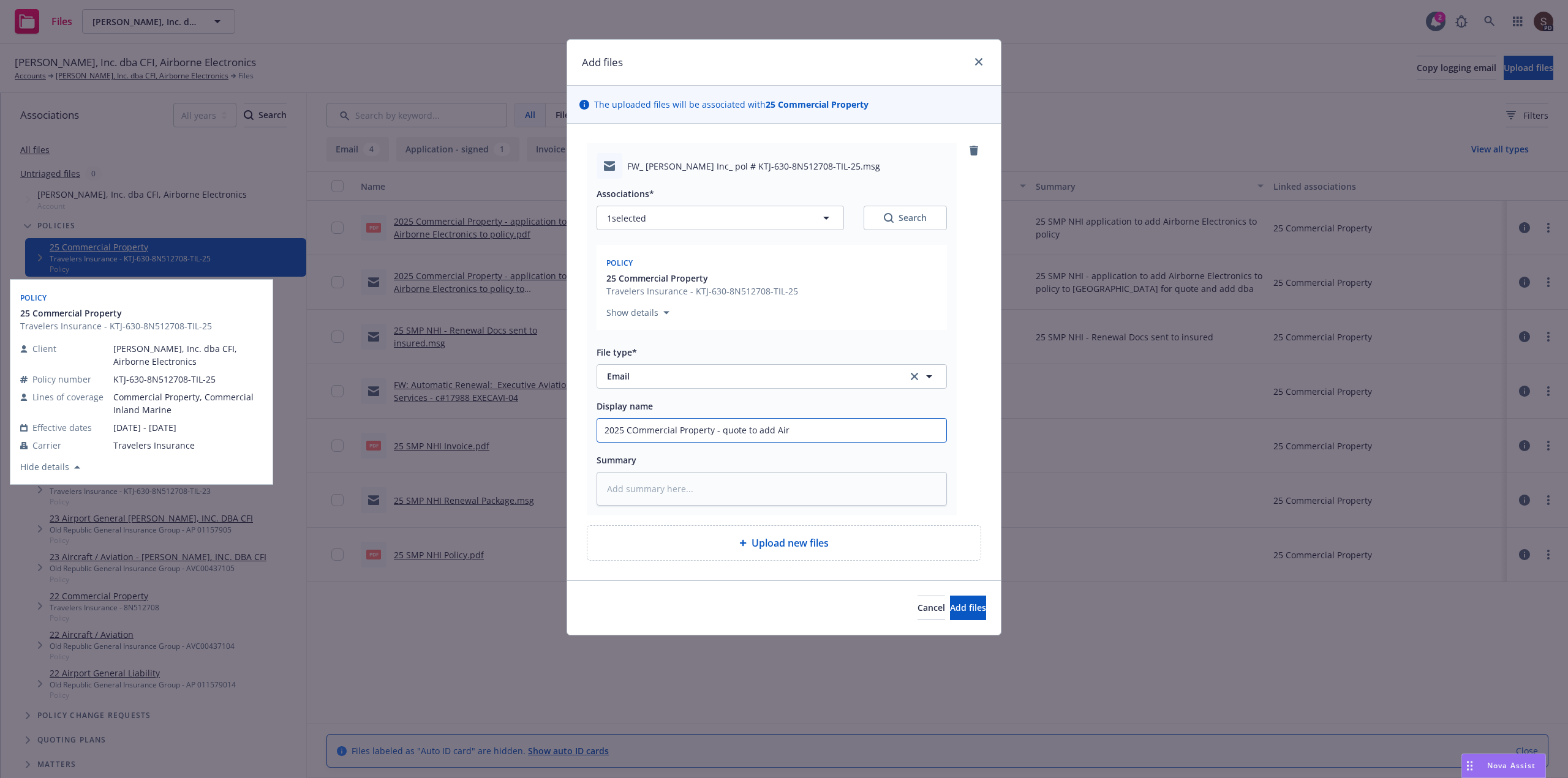
type textarea "x"
type input "2025 COmmercial Property - quote to add Airb"
type textarea "x"
type input "2025 COmmercial Property - quote to add Airbo"
type textarea "x"
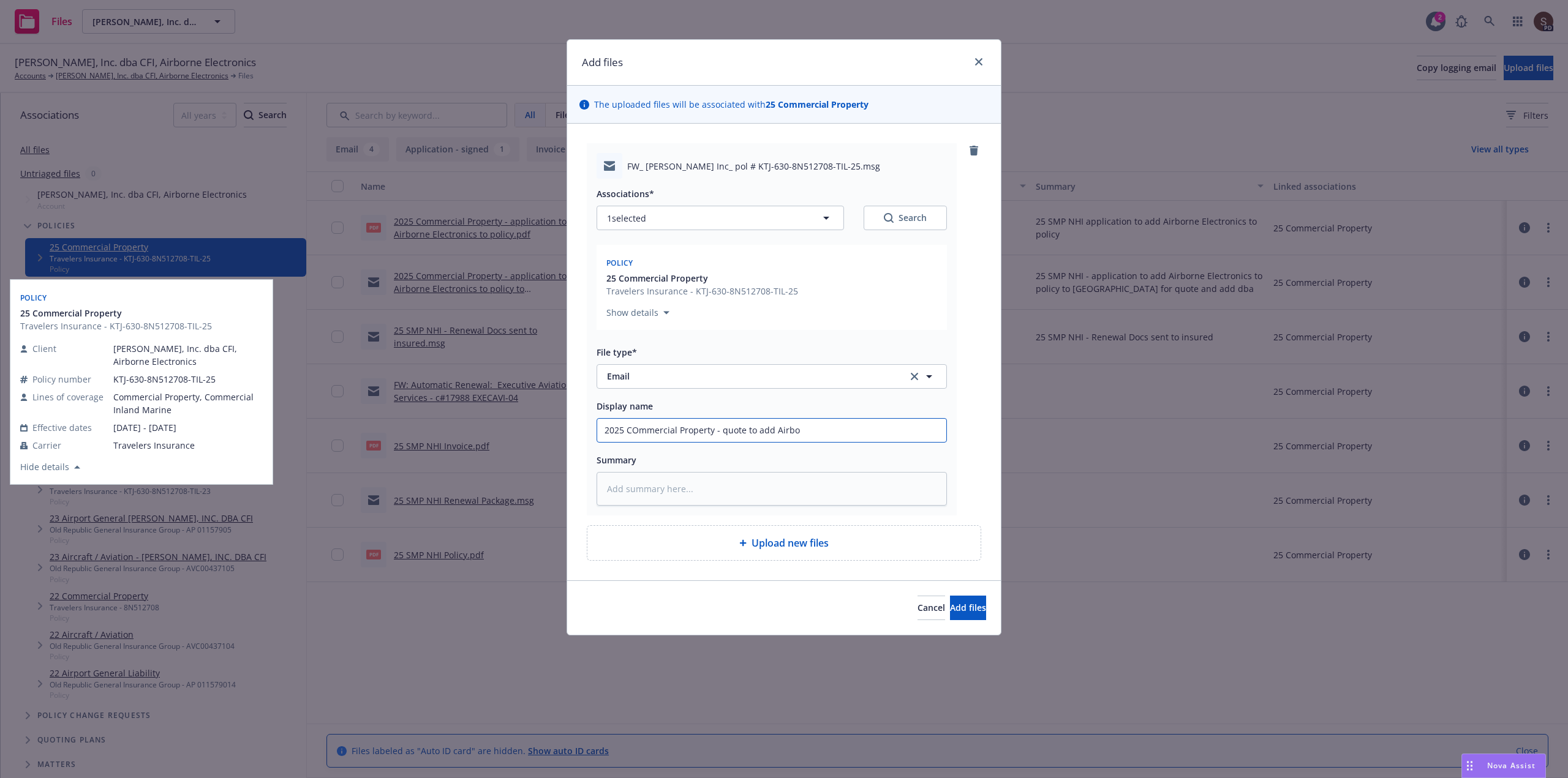
type input "2025 COmmercial Property - quote to add Airbor"
type textarea "x"
type input "2025 COmmercial Property - quote to add Airborn"
type textarea "x"
type input "2025 COmmercial Property - quote to add Airborne"
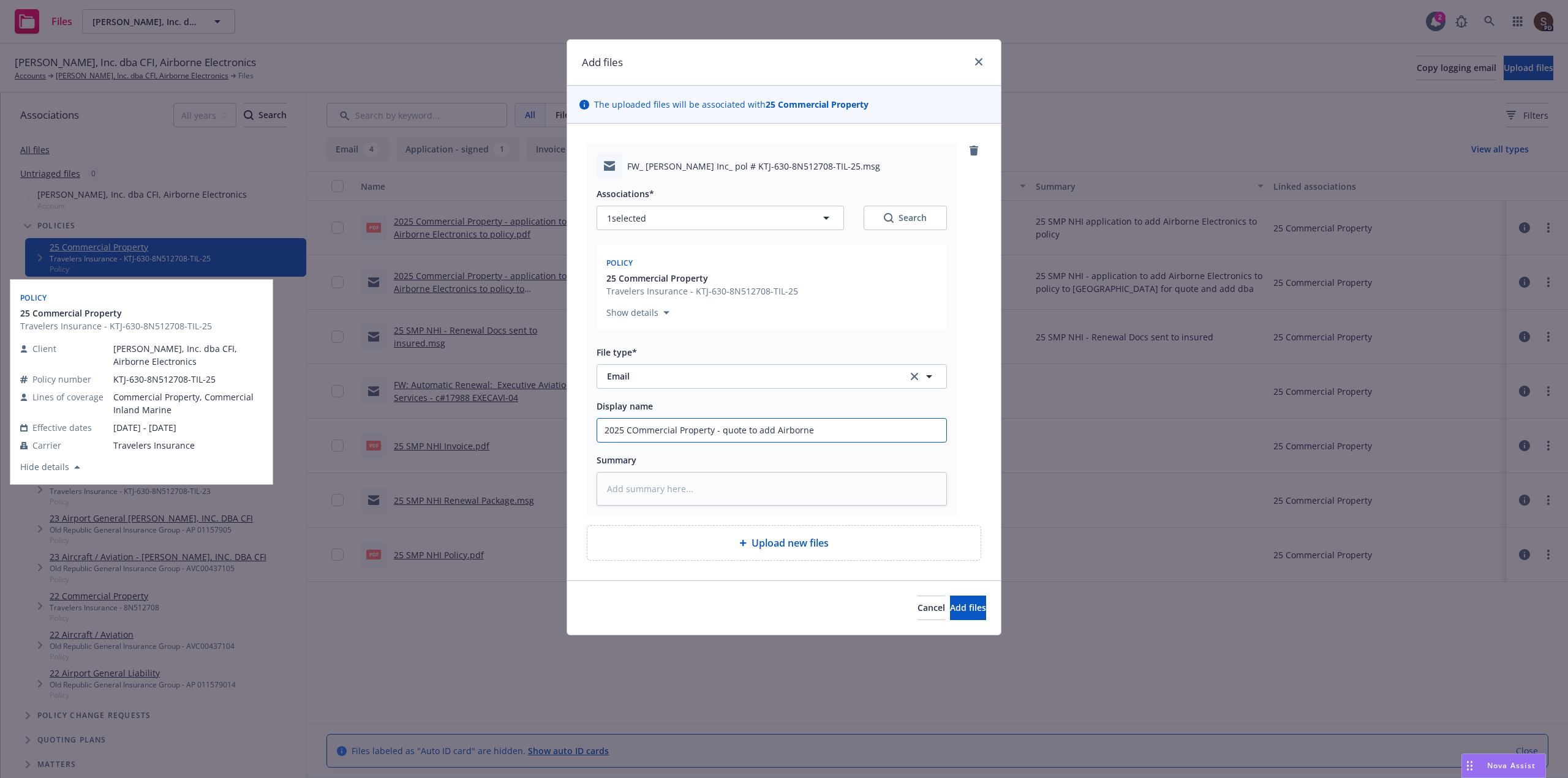
type textarea "x"
type input "2025 COmmercial Property - quote to add Airborne"
click at [645, 428] on input "2025 COmmercial Property - quote to add Airborne" at bounding box center [771, 430] width 349 height 23
type textarea "x"
type input "2025 Commercial Property - quote to add Airborne"
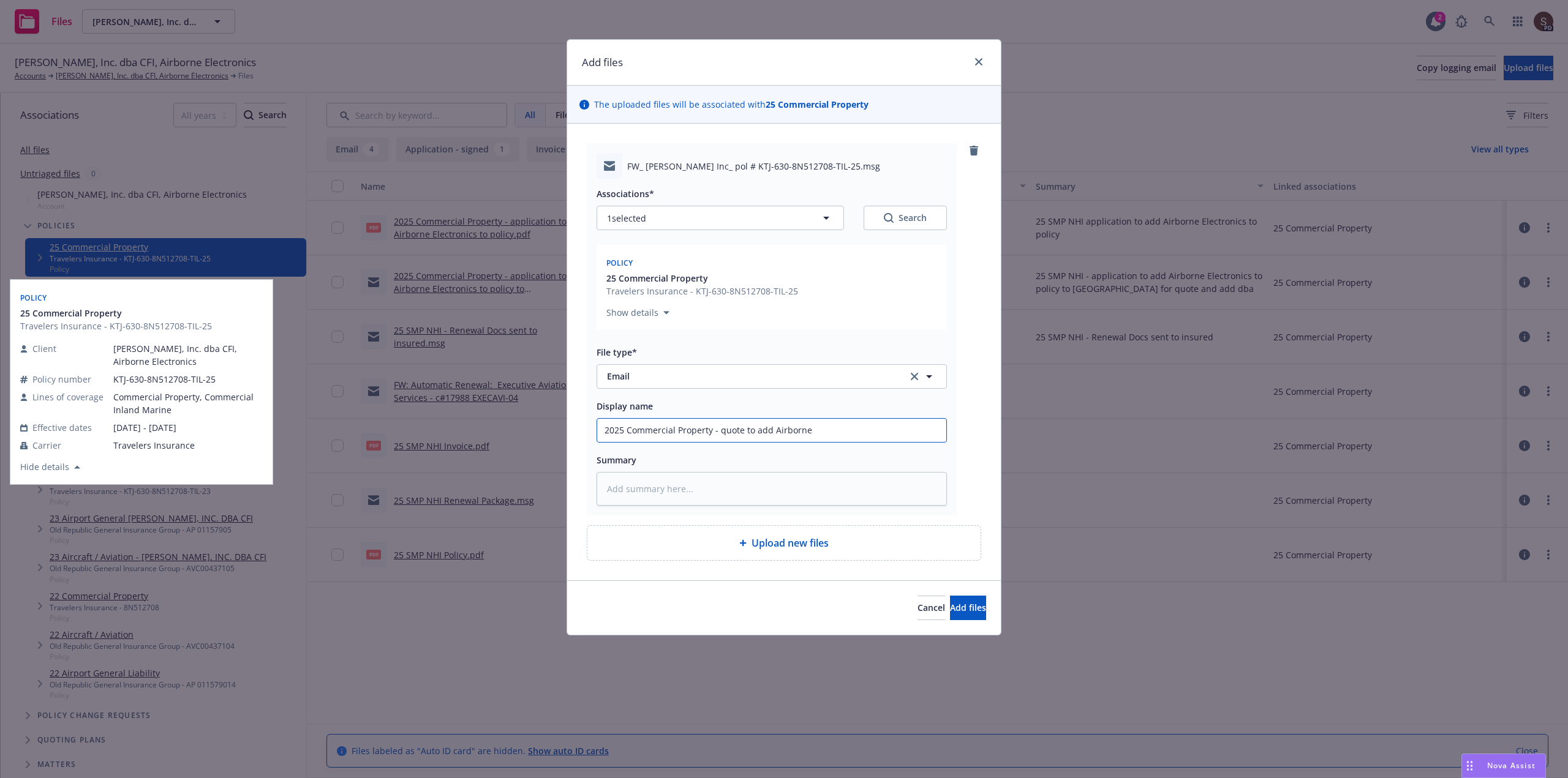
click at [816, 430] on input "2025 Commercial Property - quote to add Airborne" at bounding box center [771, 430] width 349 height 23
type textarea "x"
type input "2025 Commercial Property - quote to add Airborne E"
type textarea "x"
type input "2025 Commercial Property - quote to add Airborne El"
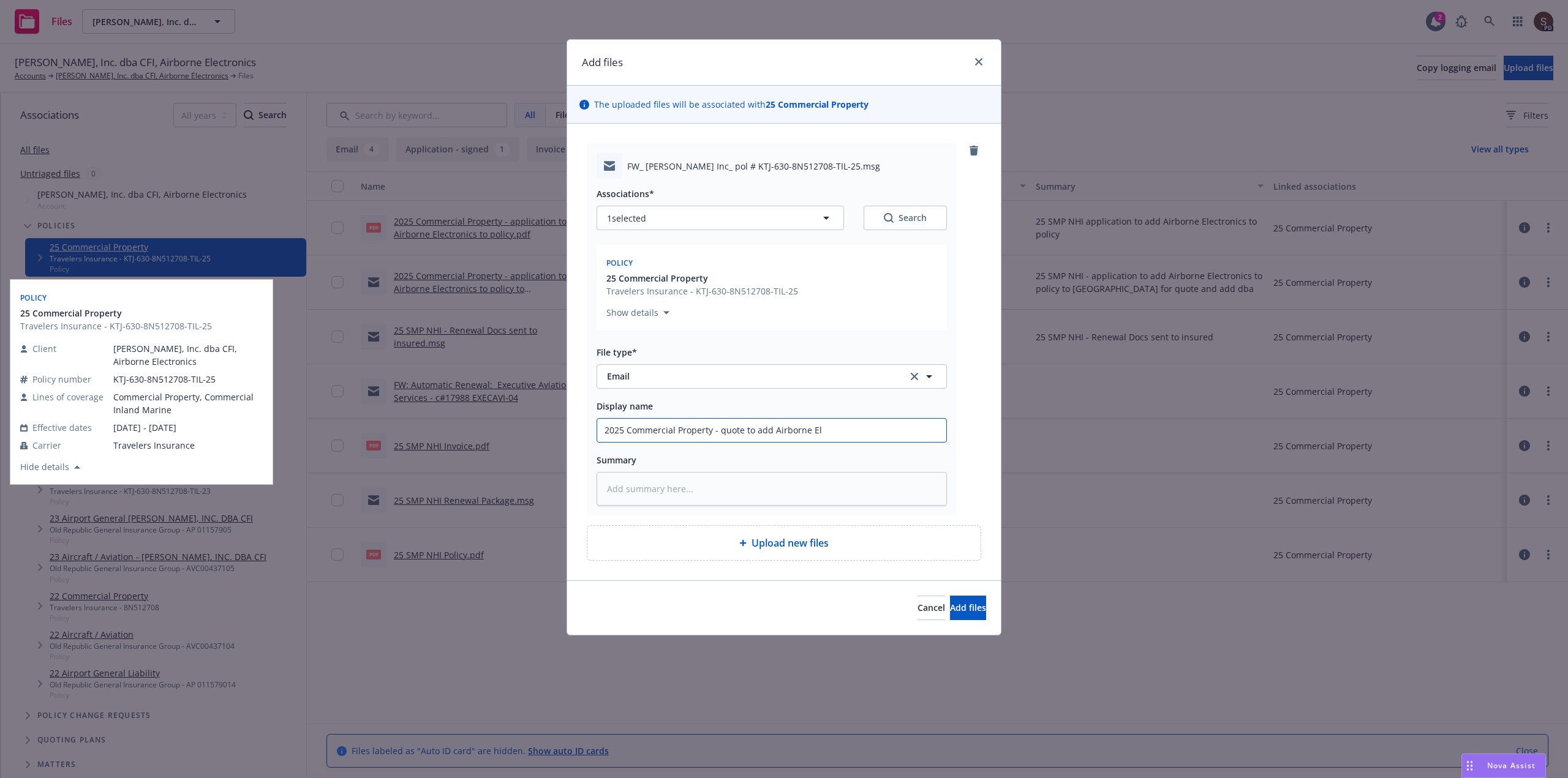
type textarea "x"
type input "2025 Commercial Property - quote to add Airborne Ele"
type textarea "x"
type input "2025 Commercial Property - quote to add Airborne Elec"
type textarea "x"
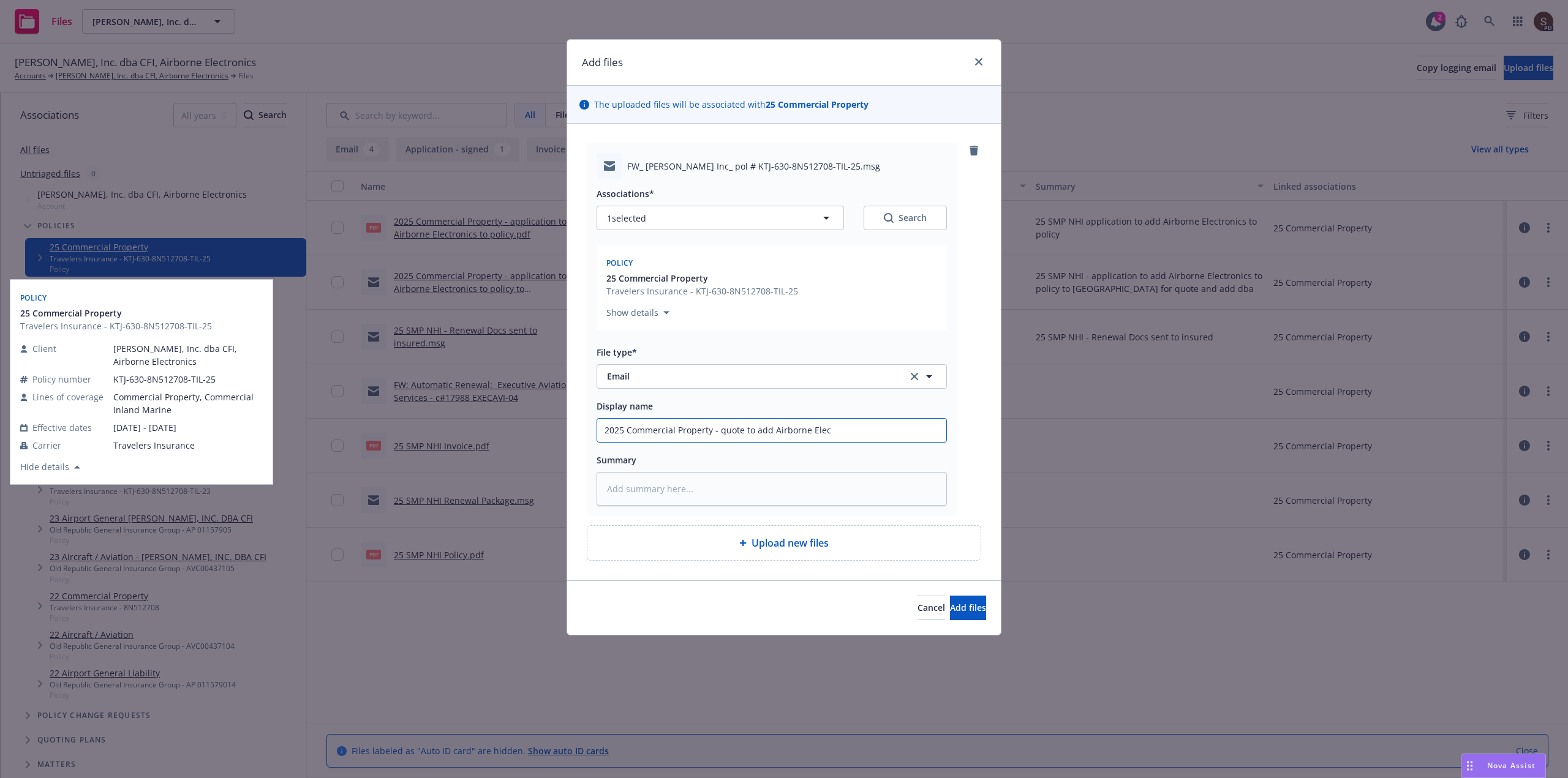
type input "2025 Commercial Property - quote to add Airborne Elect"
type textarea "x"
type input "2025 Commercial Property - quote to add Airborne Electr"
type textarea "x"
type input "2025 Commercial Property - quote to add Airborne Electro"
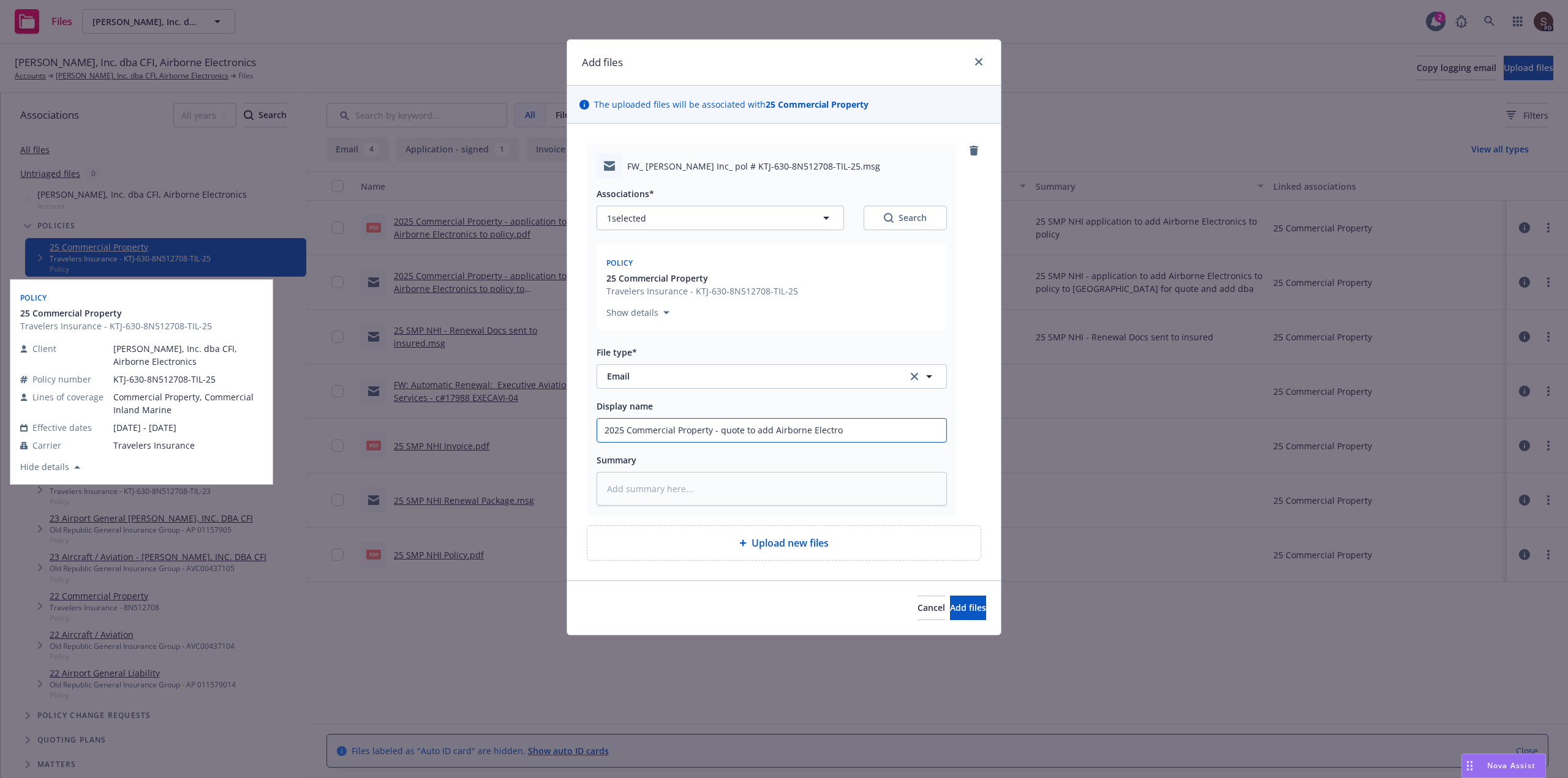
type textarea "x"
type input "2025 Commercial Property - quote to add Airborne Electron"
type textarea "x"
type input "2025 Commercial Property - quote to add Airborne Electronic"
type textarea "x"
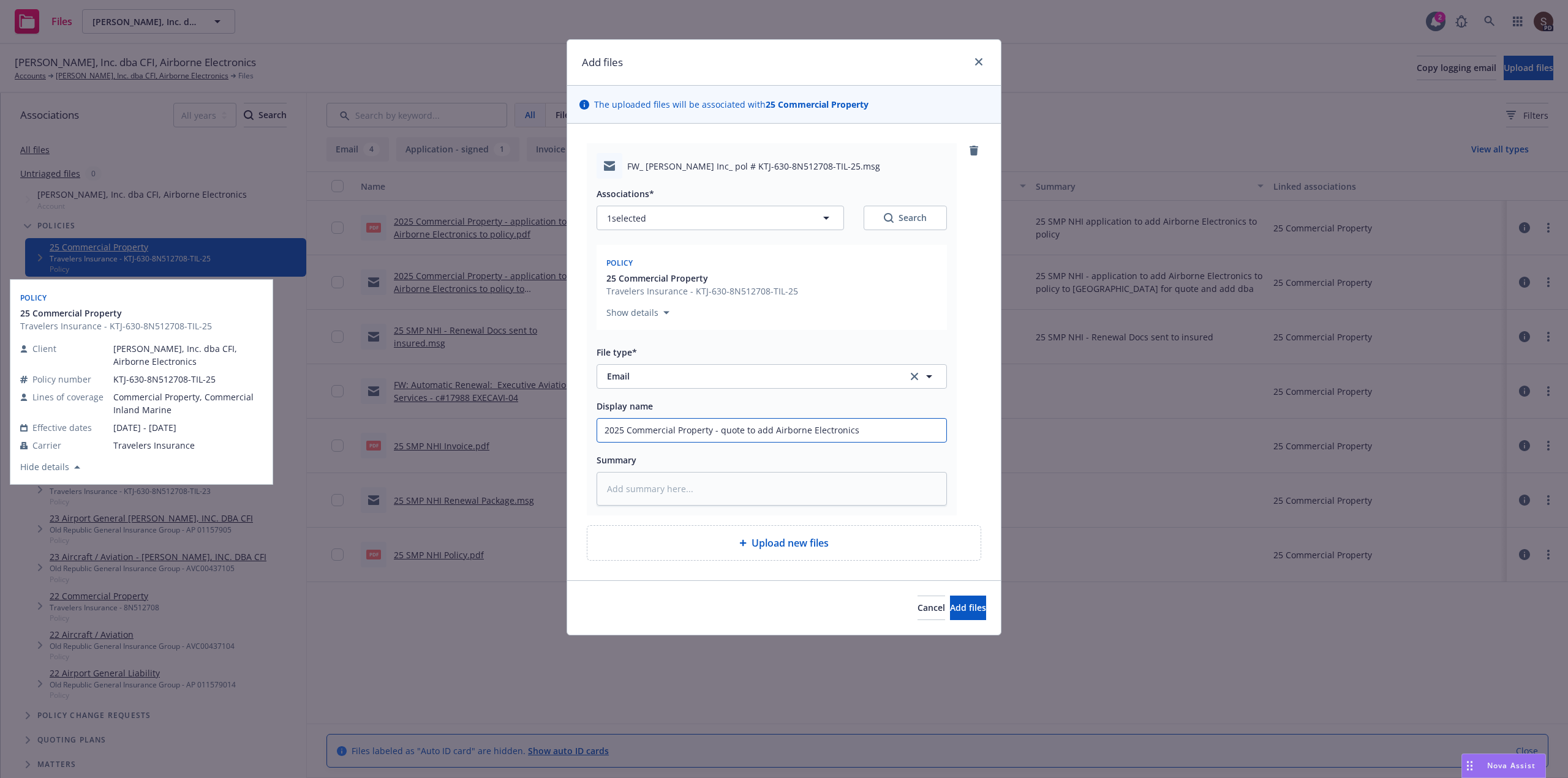
type input "2025 Commercial Property - quote to add Airborne Electronics"
type textarea "x"
type input "2025 Commercial Property - quote to add Airborne Electronics $"
type textarea "x"
type input "2025 Commercial Property - quote to add Airborne Electronics $1"
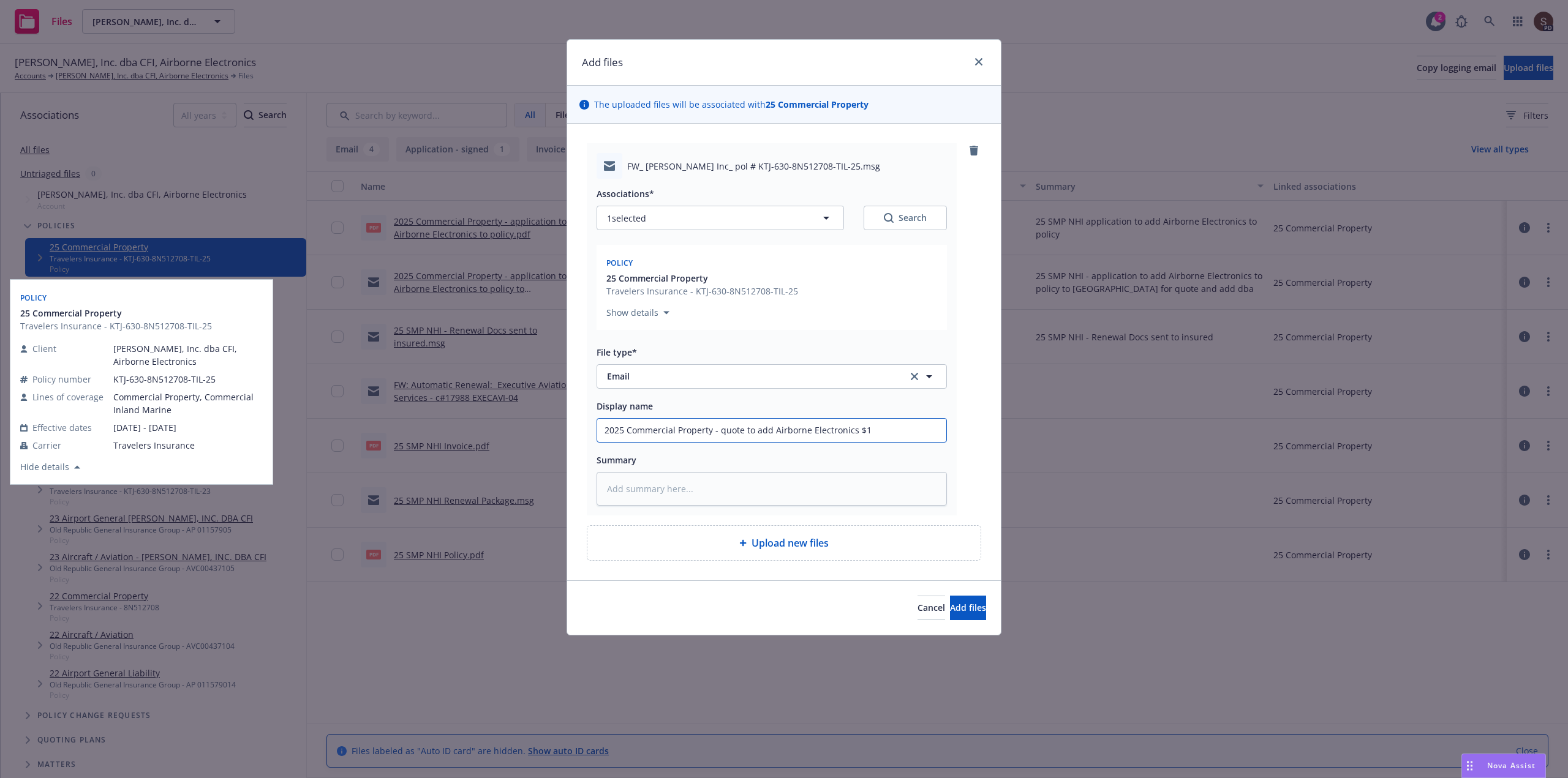
type textarea "x"
type input "2025 Commercial Property - quote to add Airborne Electronics $1,"
type textarea "x"
type input "2025 Commercial Property - quote to add Airborne Electronics $1,0"
type textarea "x"
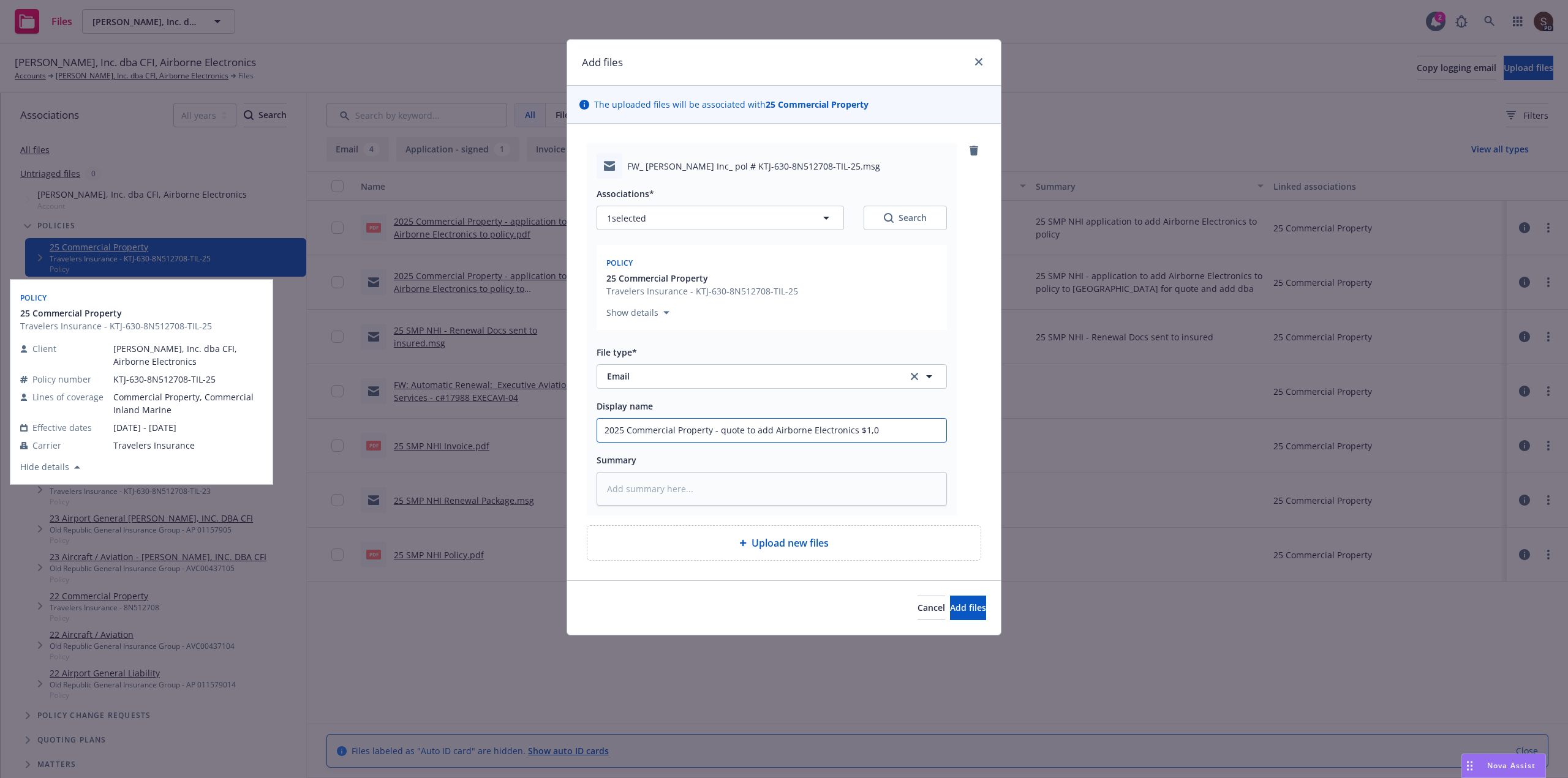
type input "2025 Commercial Property - quote to add Airborne Electronics $1,00"
type textarea "x"
drag, startPoint x: 718, startPoint y: 429, endPoint x: 898, endPoint y: 427, distance: 180.0
click at [898, 427] on input "2025 Commercial Property - quote to add Airborne Electronics $1,007" at bounding box center [771, 430] width 349 height 23
type input "2025 Commercial Property - quote to add Airborne Electronics $1,007"
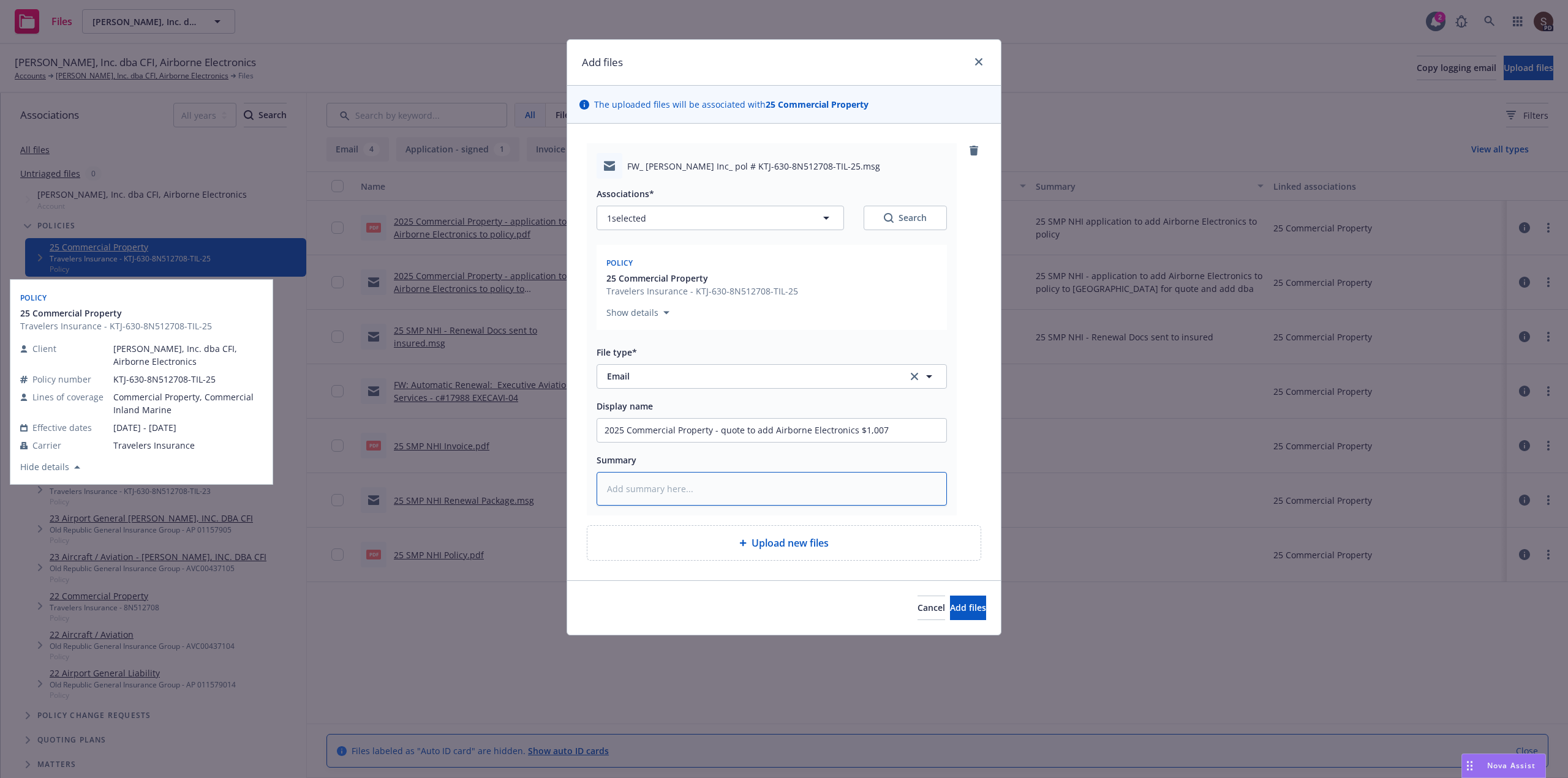
click at [722, 488] on textarea at bounding box center [772, 488] width 351 height 34
type textarea "x"
type textarea "2"
type textarea "x"
type textarea "25"
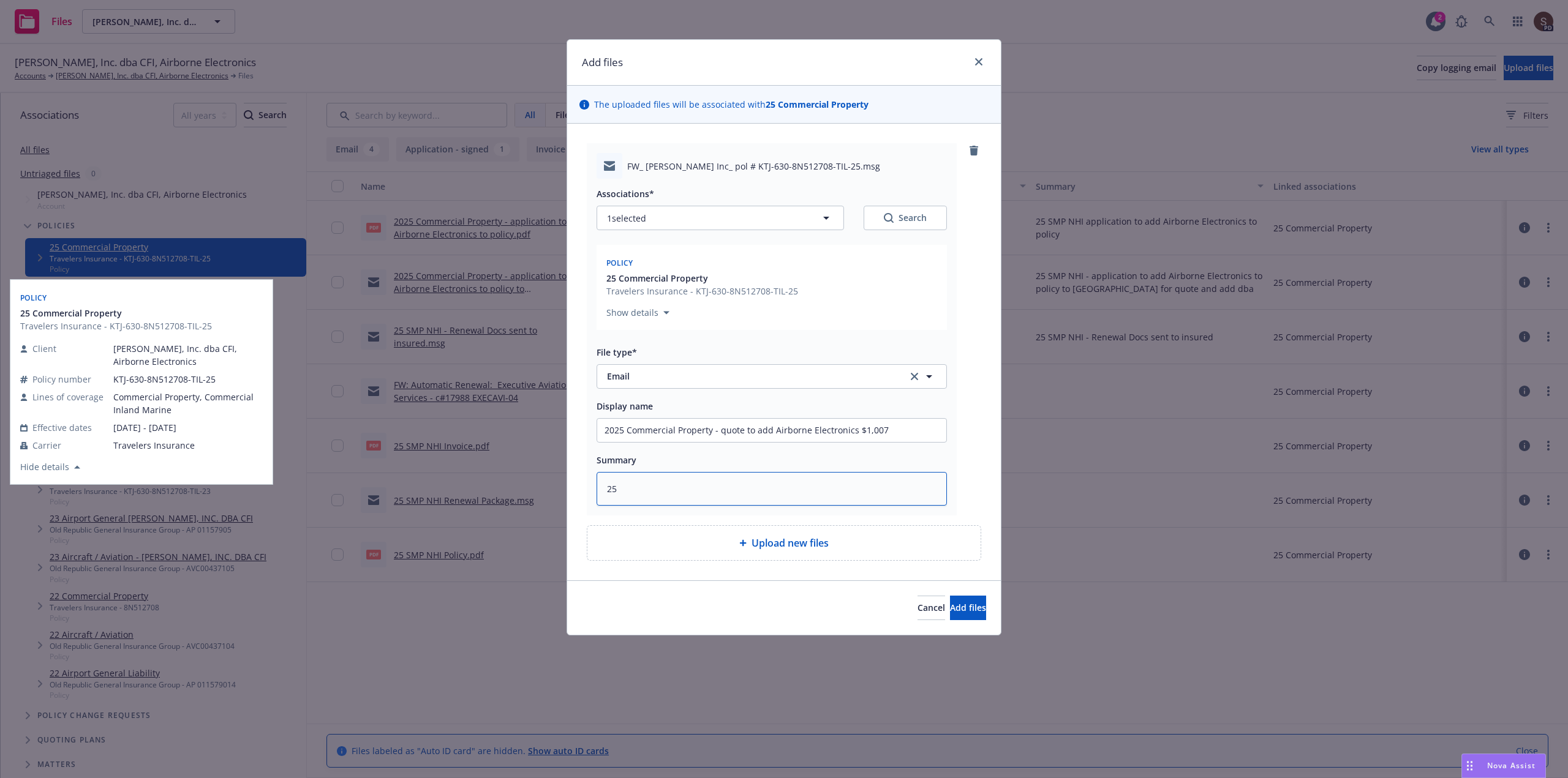
type textarea "x"
type textarea "25"
type textarea "x"
type textarea "25 S"
type textarea "x"
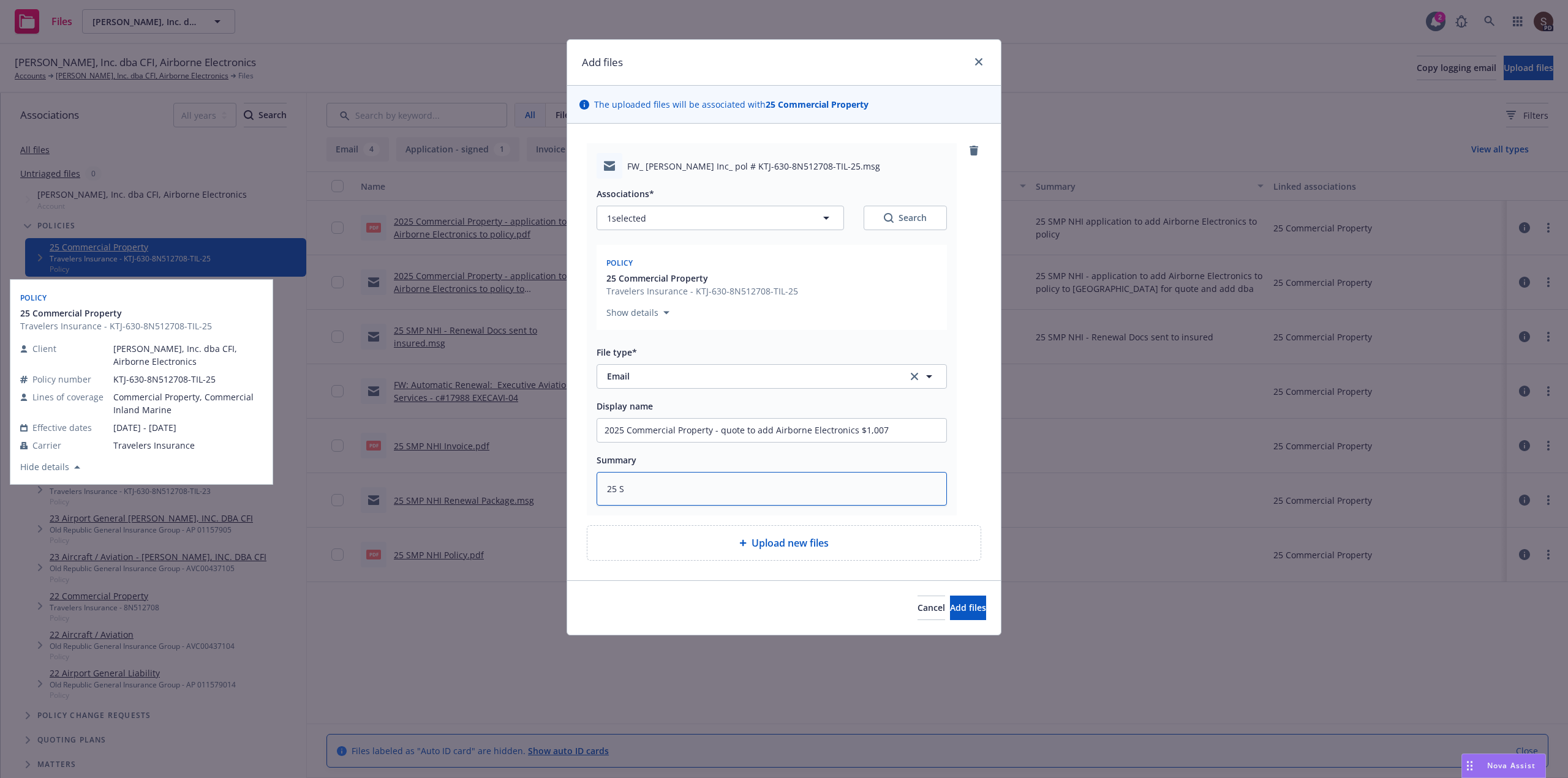
type textarea "25 SM"
type textarea "x"
type textarea "25 SMP"
type textarea "x"
type textarea "25 SMP"
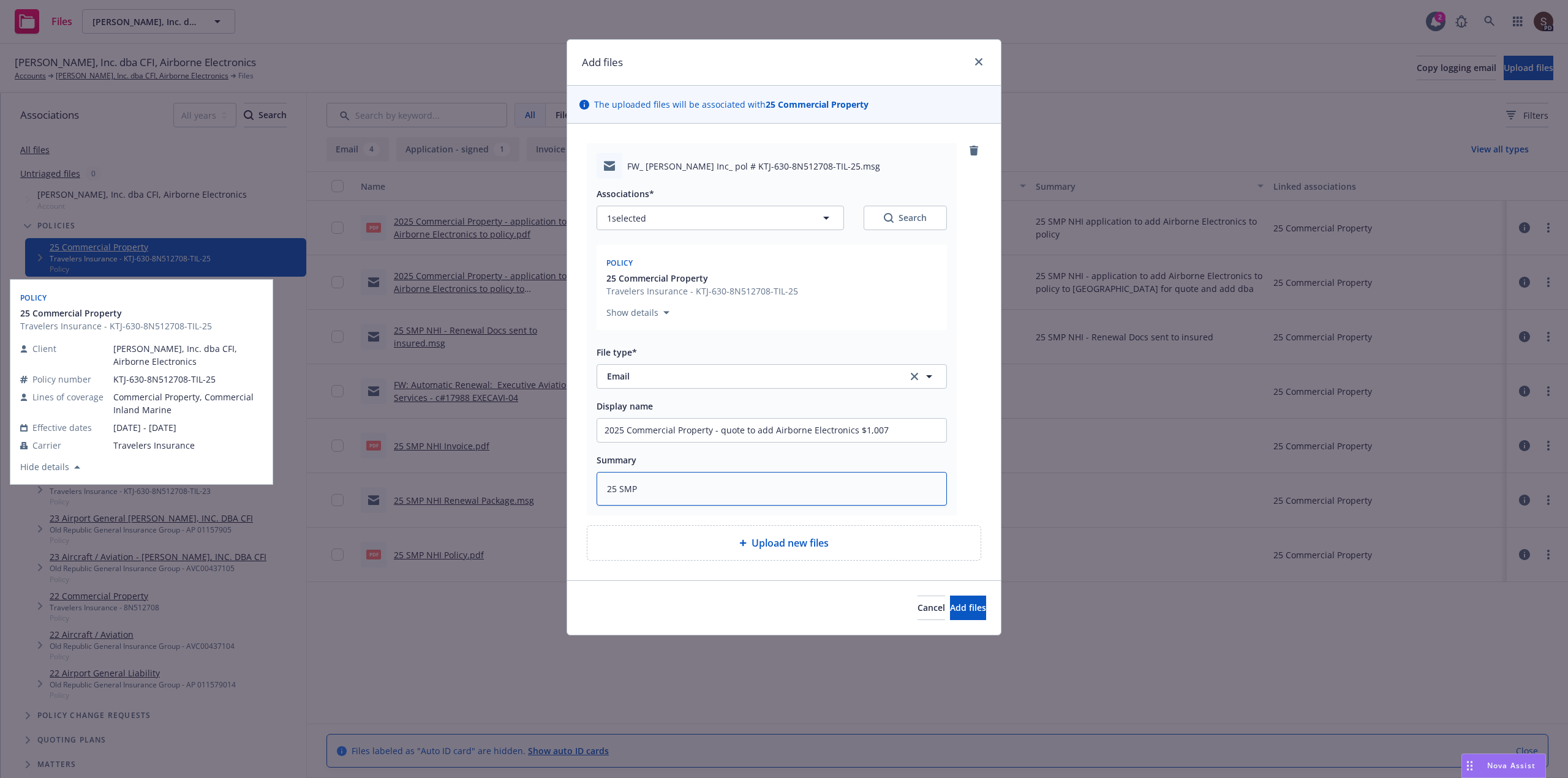
type textarea "x"
type textarea "25 SMP N"
type textarea "x"
type textarea "25 SMP NH"
type textarea "x"
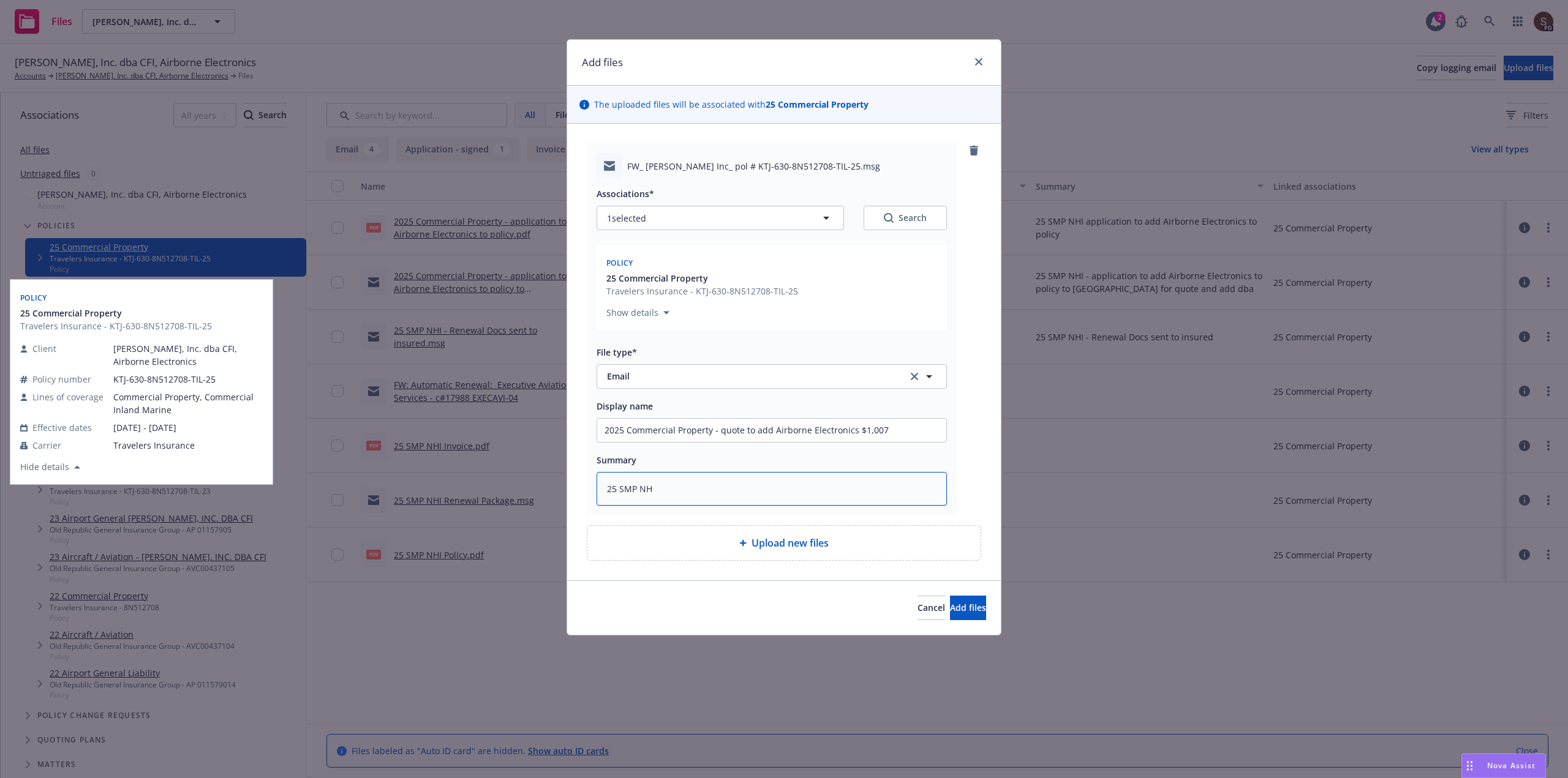
type textarea "25 SMP NHI"
type textarea "x"
type textarea "25 SMP NHI"
paste textarea "quote to add Airborne Electronics $1,007"
type textarea "x"
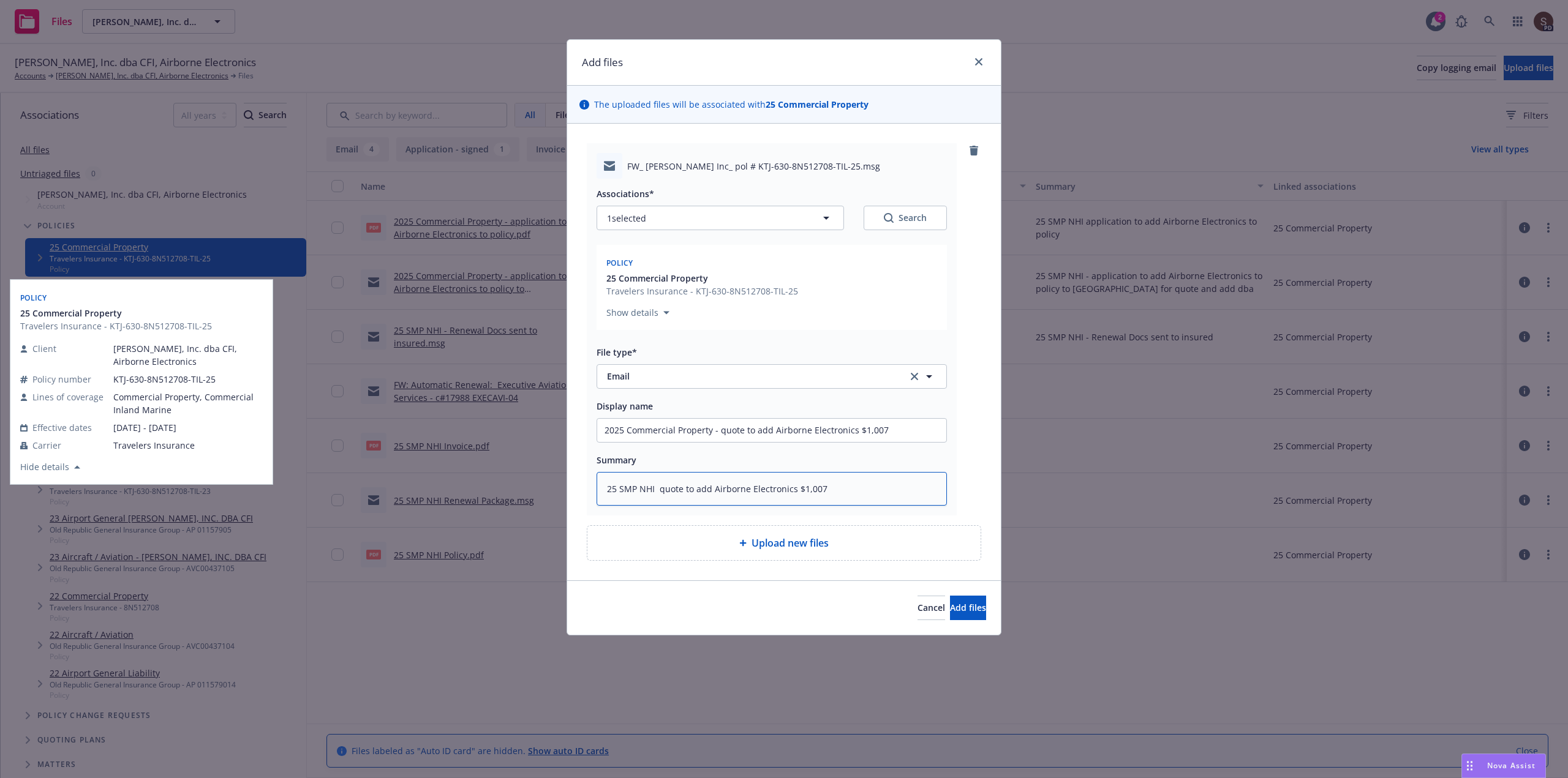
type textarea "25 SMP NHI quote to add Airborne Electronics $1,007"
type textarea "x"
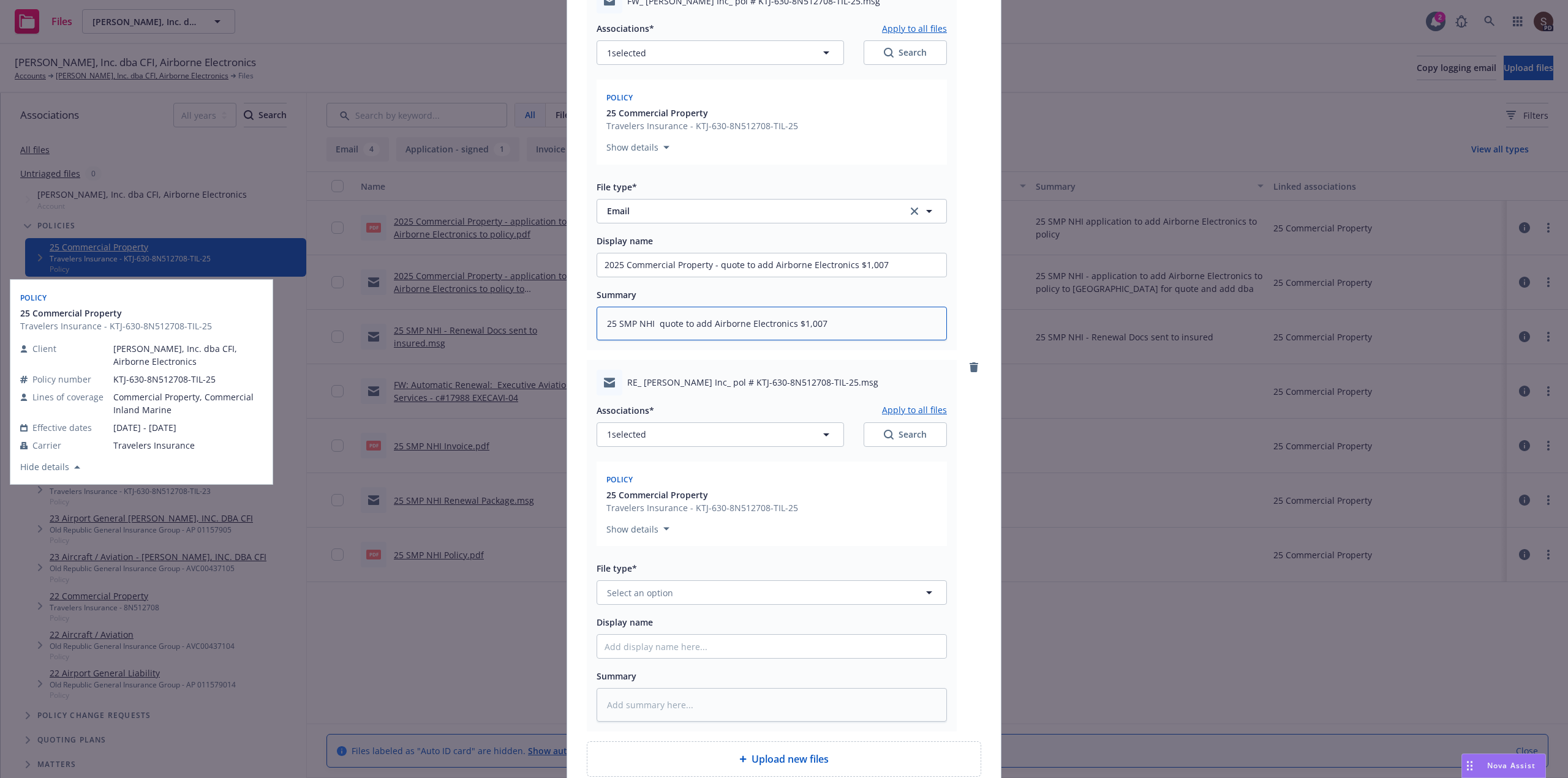
scroll to position [184, 0]
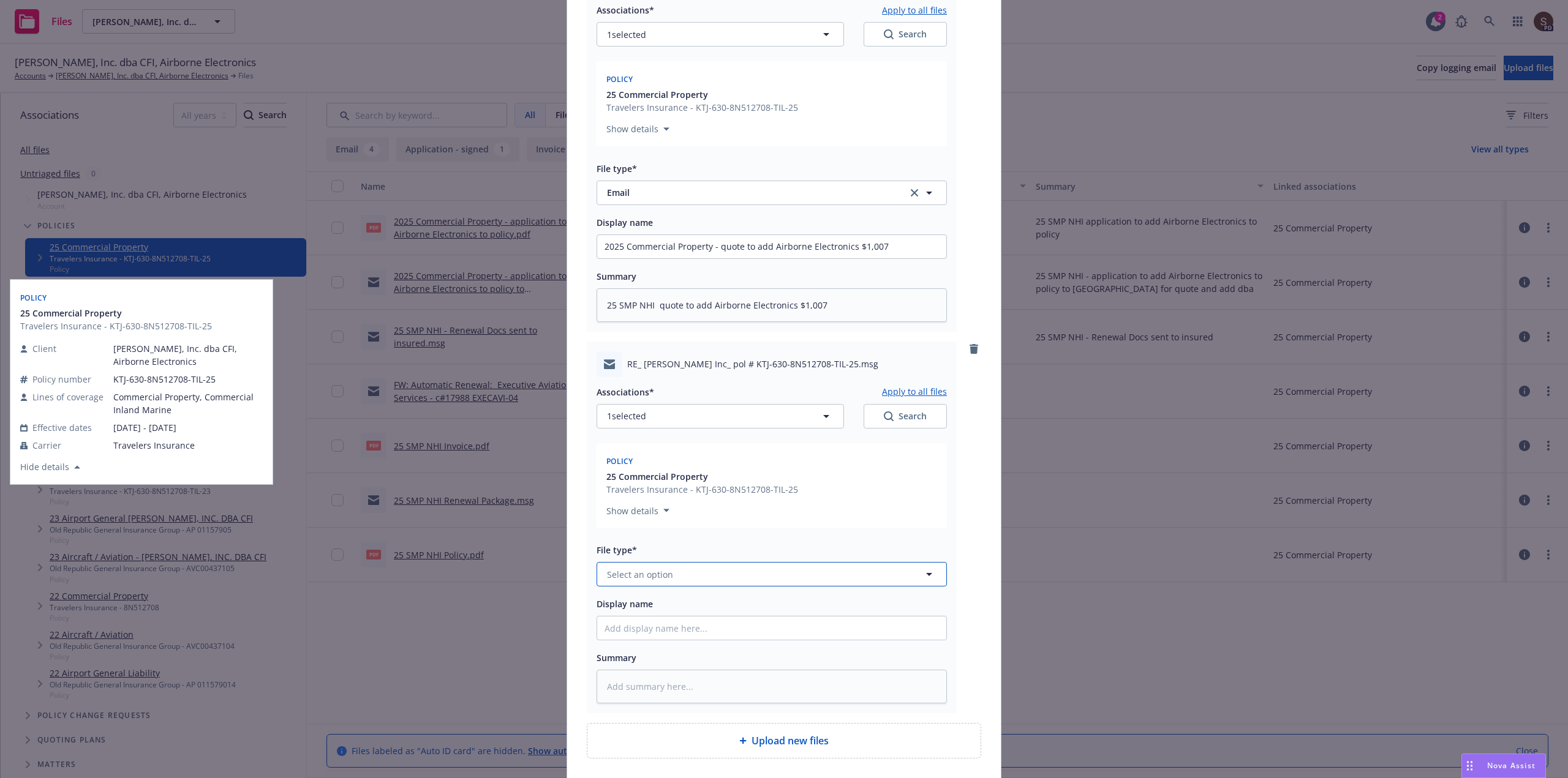
click at [695, 570] on button "Select an option" at bounding box center [772, 574] width 351 height 24
type input "bind"
click at [737, 480] on div "Bind Order" at bounding box center [771, 475] width 334 height 17
drag, startPoint x: 599, startPoint y: 249, endPoint x: 887, endPoint y: 246, distance: 288.0
click at [887, 246] on input "2025 Commercial Property - quote to add Airborne Electronics $1,007" at bounding box center [771, 246] width 349 height 23
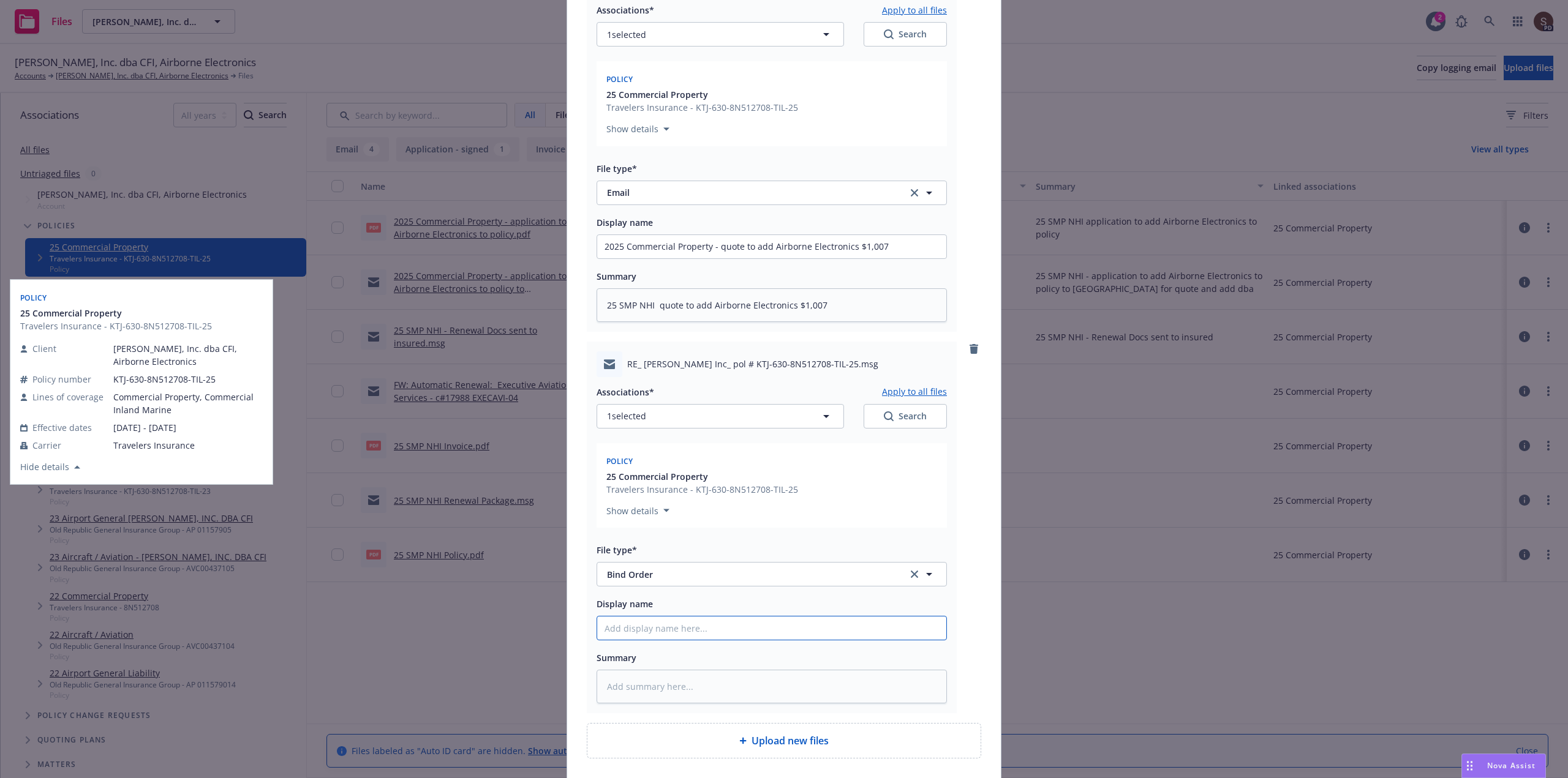
click at [602, 258] on input "Display name" at bounding box center [771, 246] width 349 height 23
paste input "2025 Commercial Property - quote to add Airborne Electronics $1,007"
type textarea "x"
type input "2025 Commercial Property - quote to add Airborne Electronics $1,007"
click at [712, 258] on input "2025 Commercial Property - quote to add Airborne Electronics $1,007" at bounding box center [771, 246] width 349 height 23
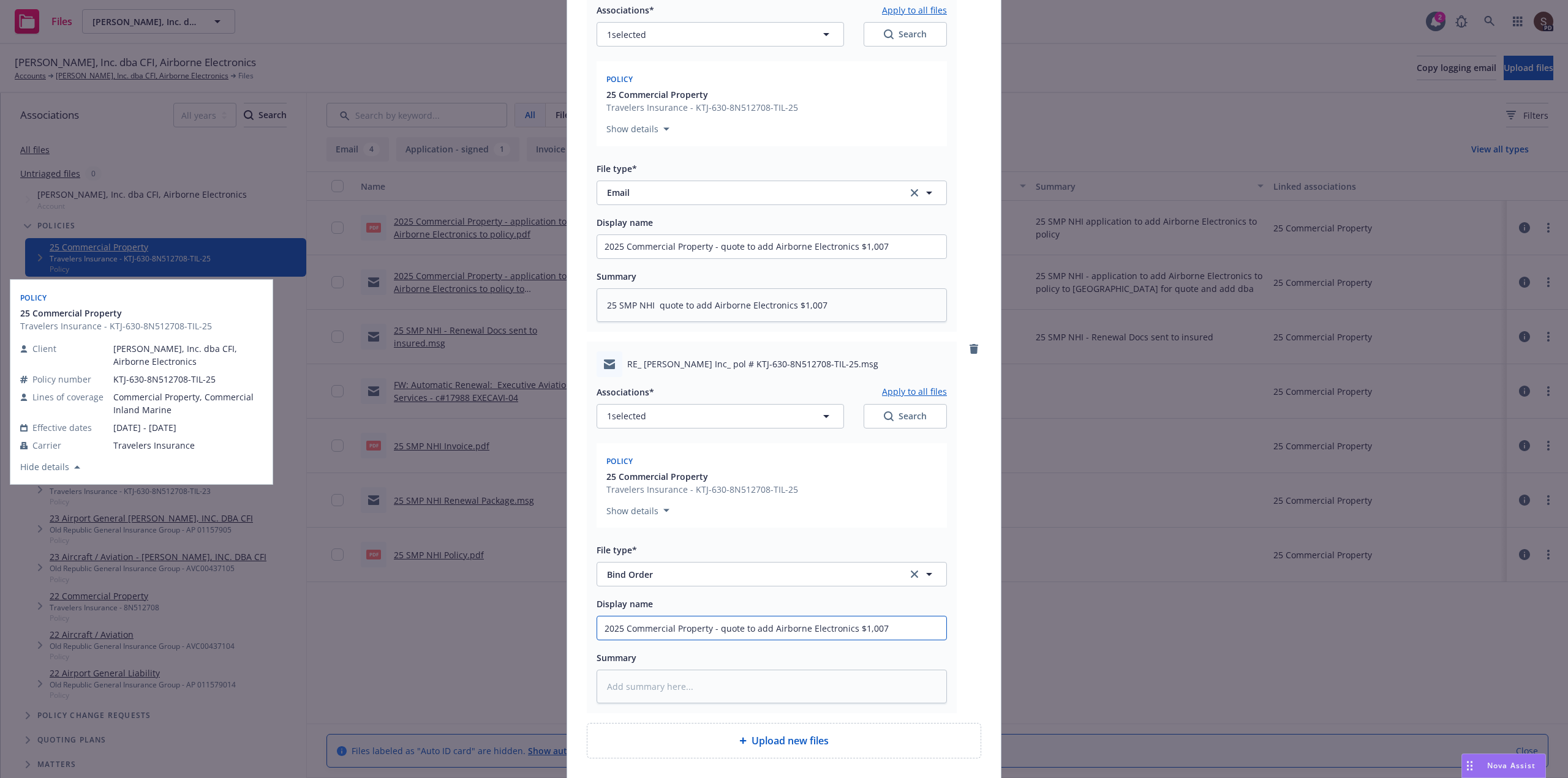
drag, startPoint x: 716, startPoint y: 631, endPoint x: 738, endPoint y: 632, distance: 22.0
click at [738, 258] on input "2025 Commercial Property - quote to add Airborne Electronics $1,007" at bounding box center [771, 246] width 349 height 23
type textarea "x"
type input "2025 Commercial Property - b to add Airborne Electronics $1,007"
type textarea "x"
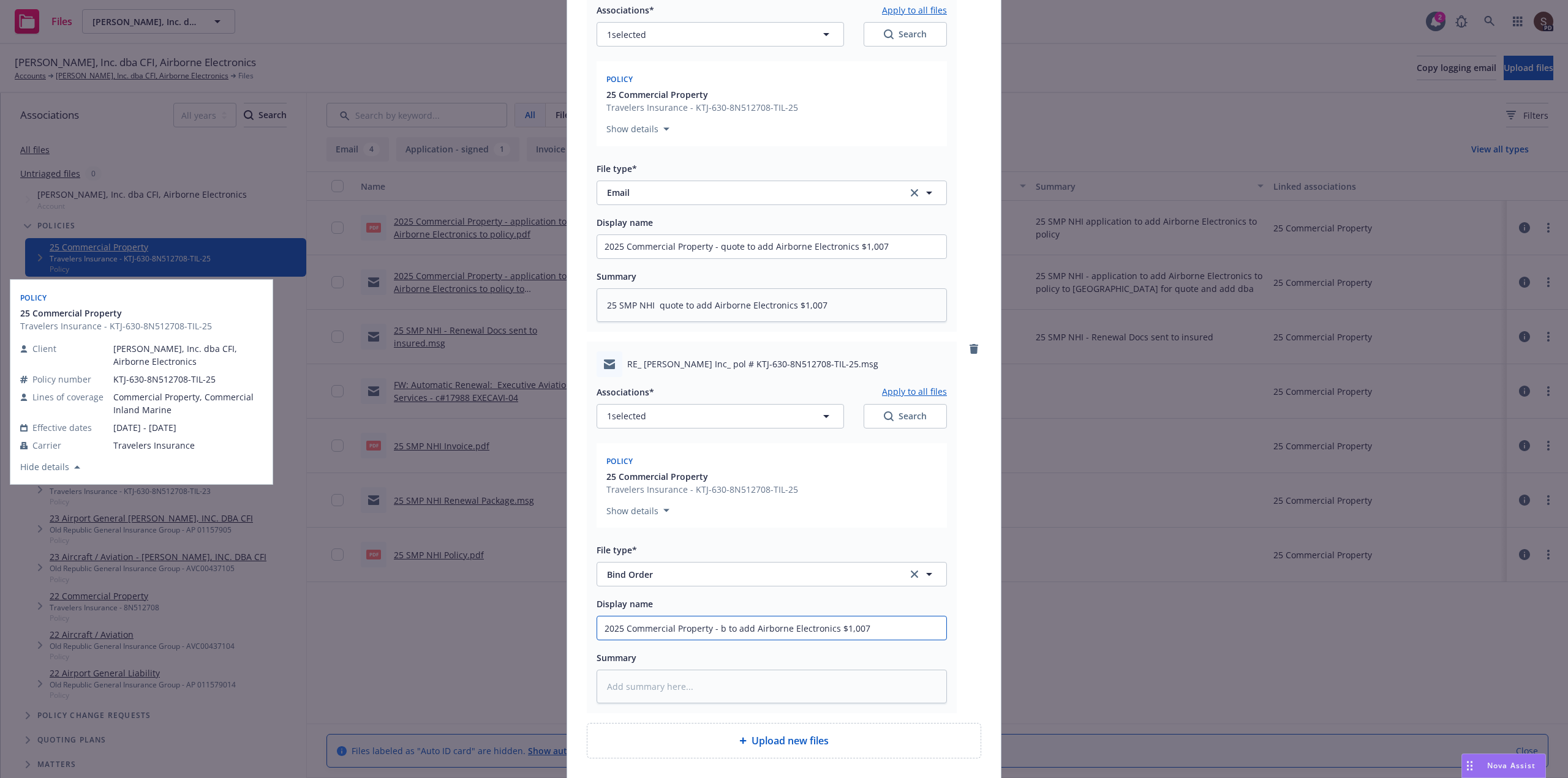
type input "2025 Commercial Property - bi to add Airborne Electronics $1,007"
type textarea "x"
type input "2025 Commercial Property - bin to add Airborne Electronics $1,007"
type textarea "x"
type input "2025 Commercial Property - bind to add Airborne Electronics $1,007"
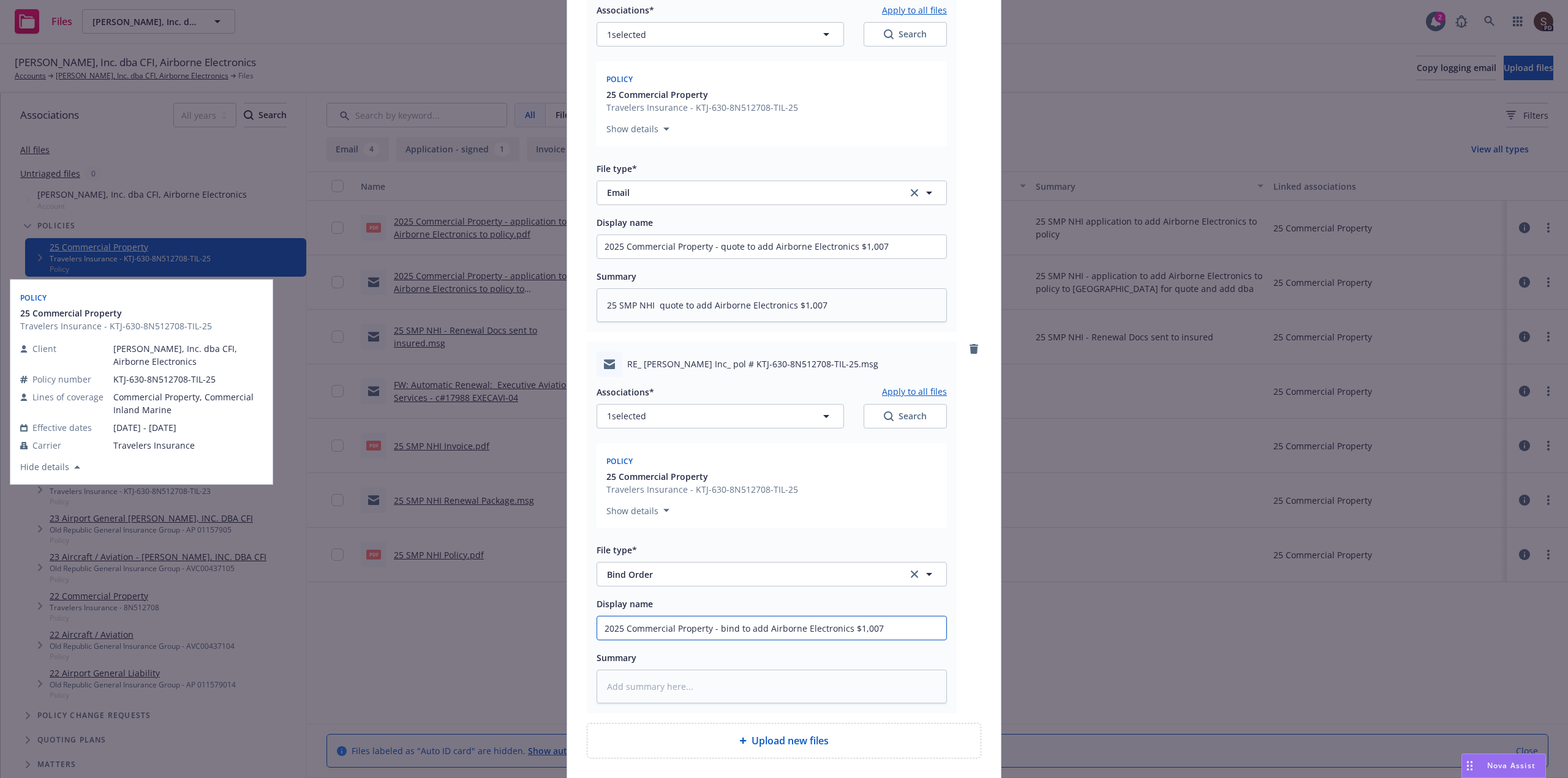
type textarea "x"
type input "2025 Commercial Property - bind to add Airborne Electronics $1,007"
type textarea "x"
type input "2025 Commercial Property - bind o to add Airborne Electronics $1,007"
type textarea "x"
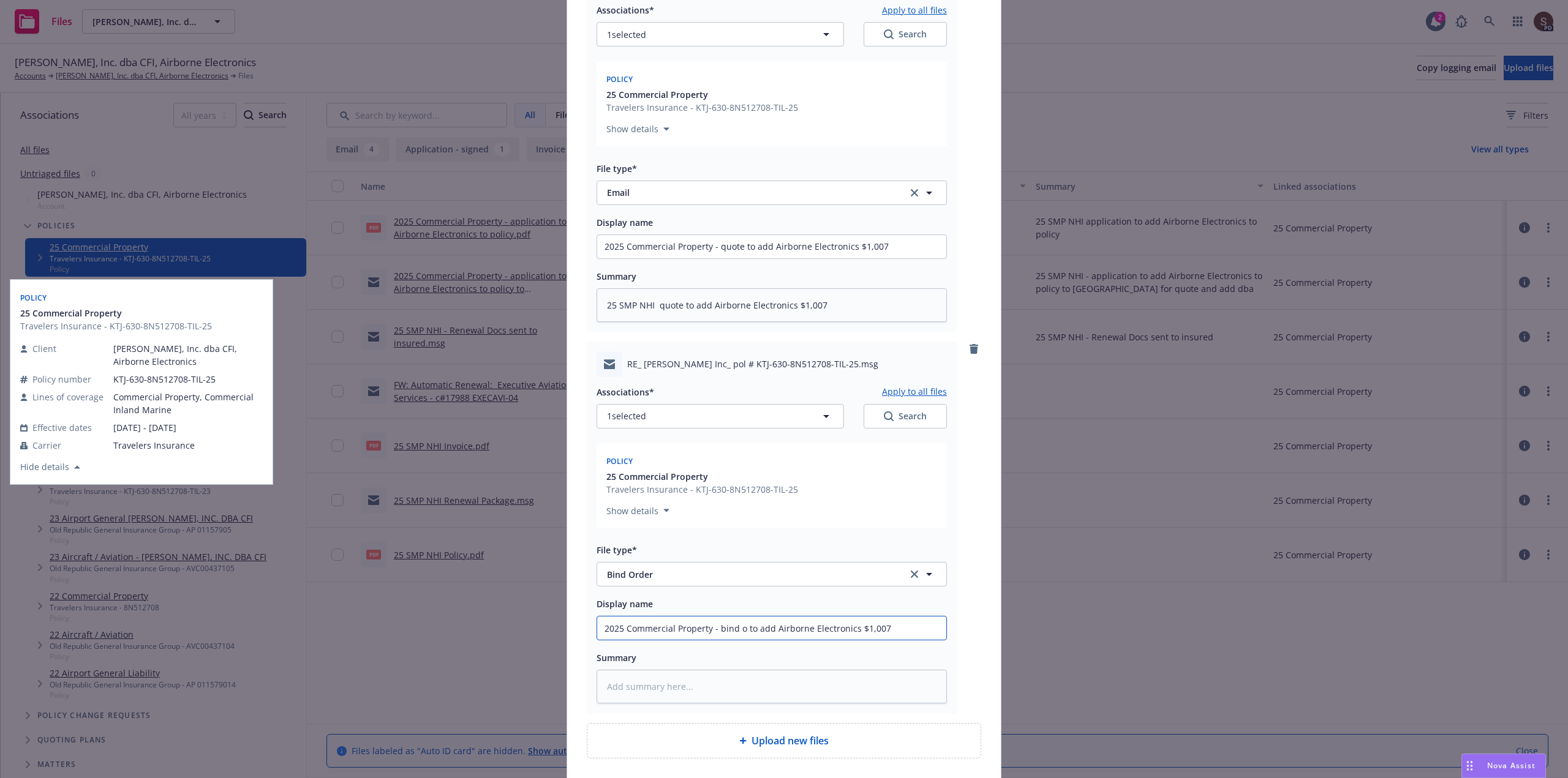
type input "2025 Commercial Property - bind or to add Airborne Electronics $1,007"
type textarea "x"
type input "2025 Commercial Property - bind ord to add Airborne Electronics $1,007"
type textarea "x"
type input "2025 Commercial Property - bind orde to add Airborne Electronics $1,007"
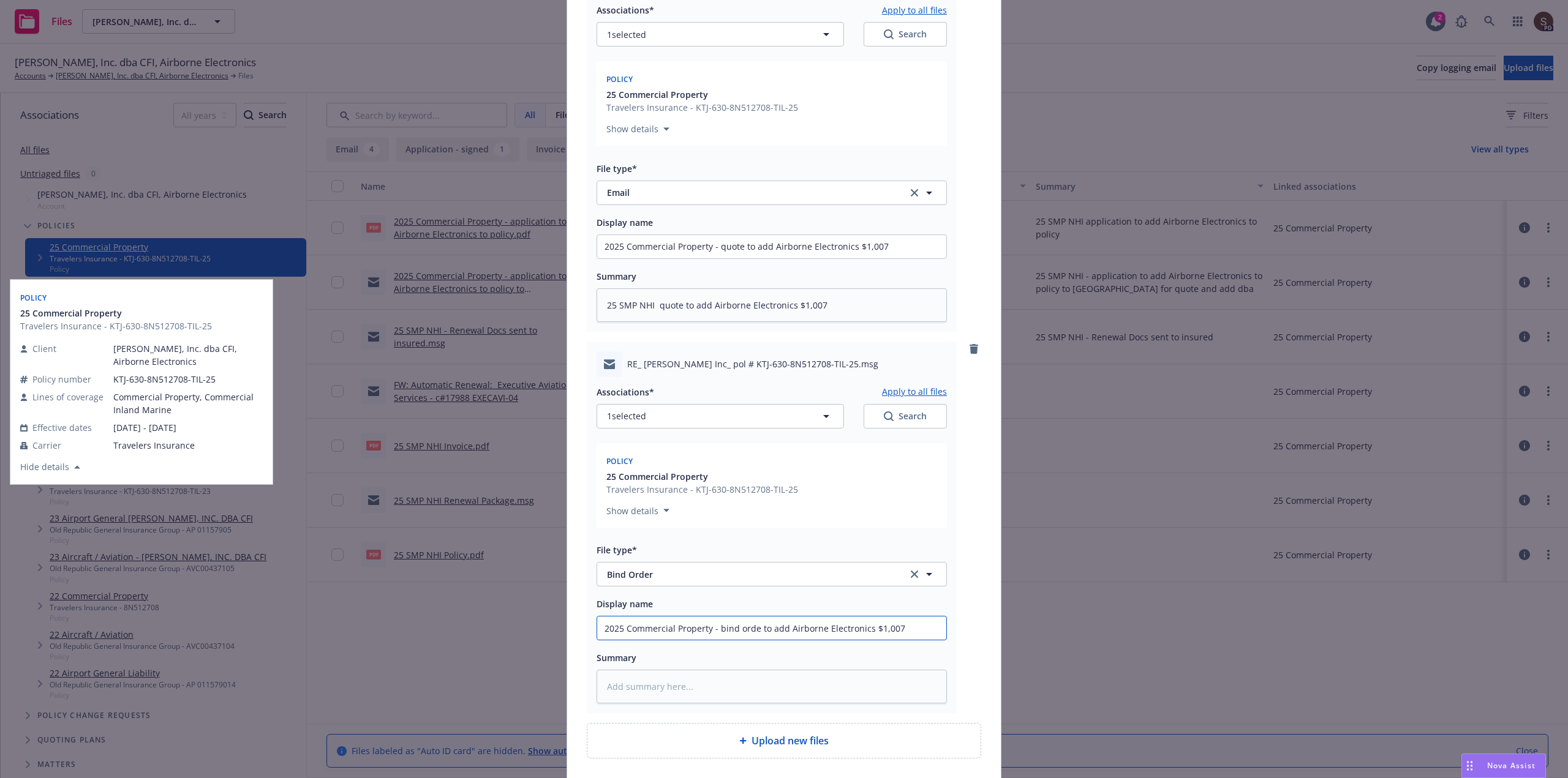
type textarea "x"
type input "2025 Commercial Property - bind order to add Airborne Electronics $1,007"
type textarea "x"
type input "2025 Commercial Property - bind order to add Airborne Electronics $1,007"
type textarea "x"
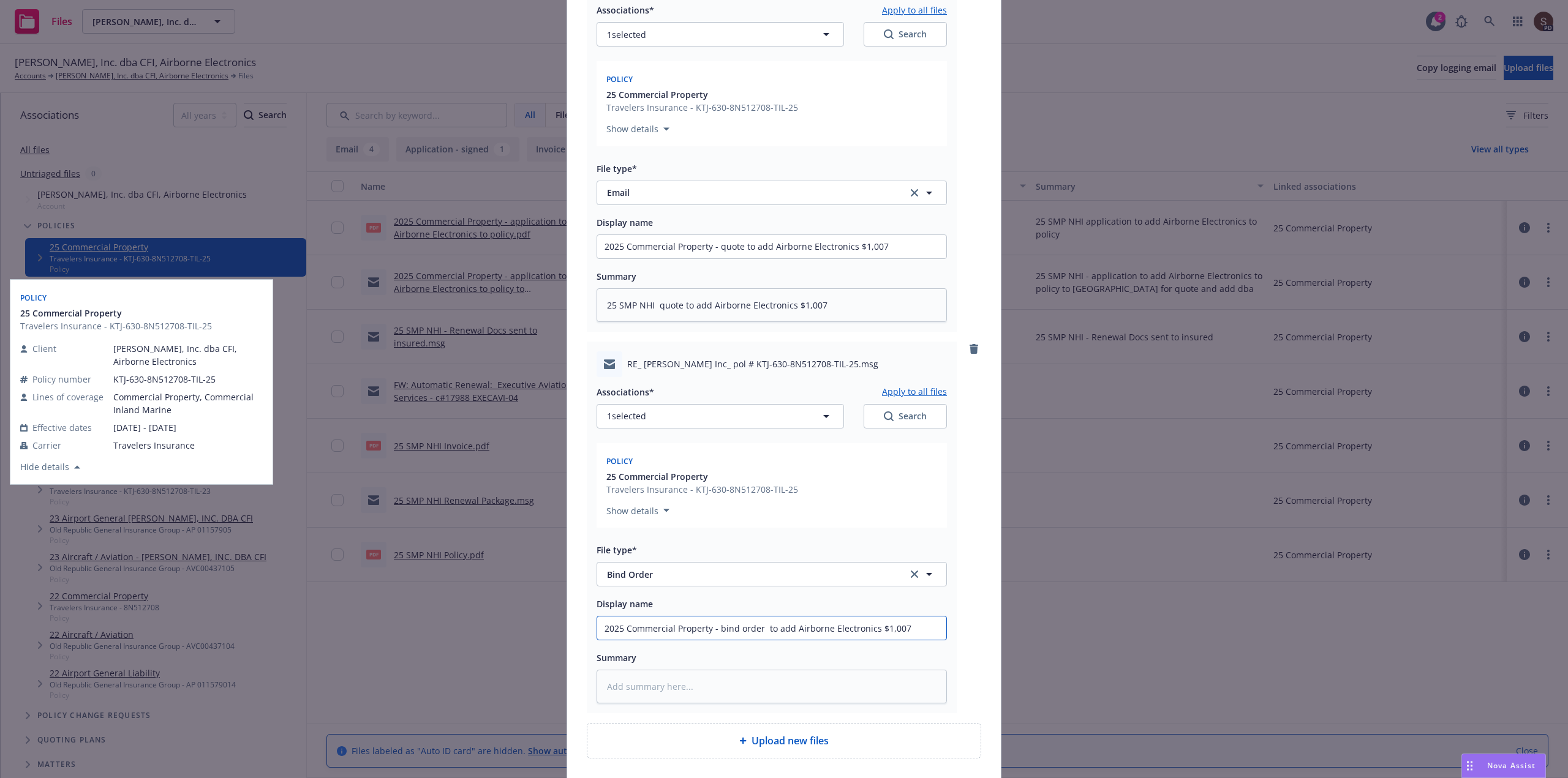
type input "2025 Commercial Property - bind order t to add Airborne Electronics $1,007"
type textarea "x"
type input "2025 Commercial Property - bind order to to add Airborne Electronics $1,007"
type textarea "x"
type input "2025 Commercial Property - bind order to to add Airborne Electronics $1,007"
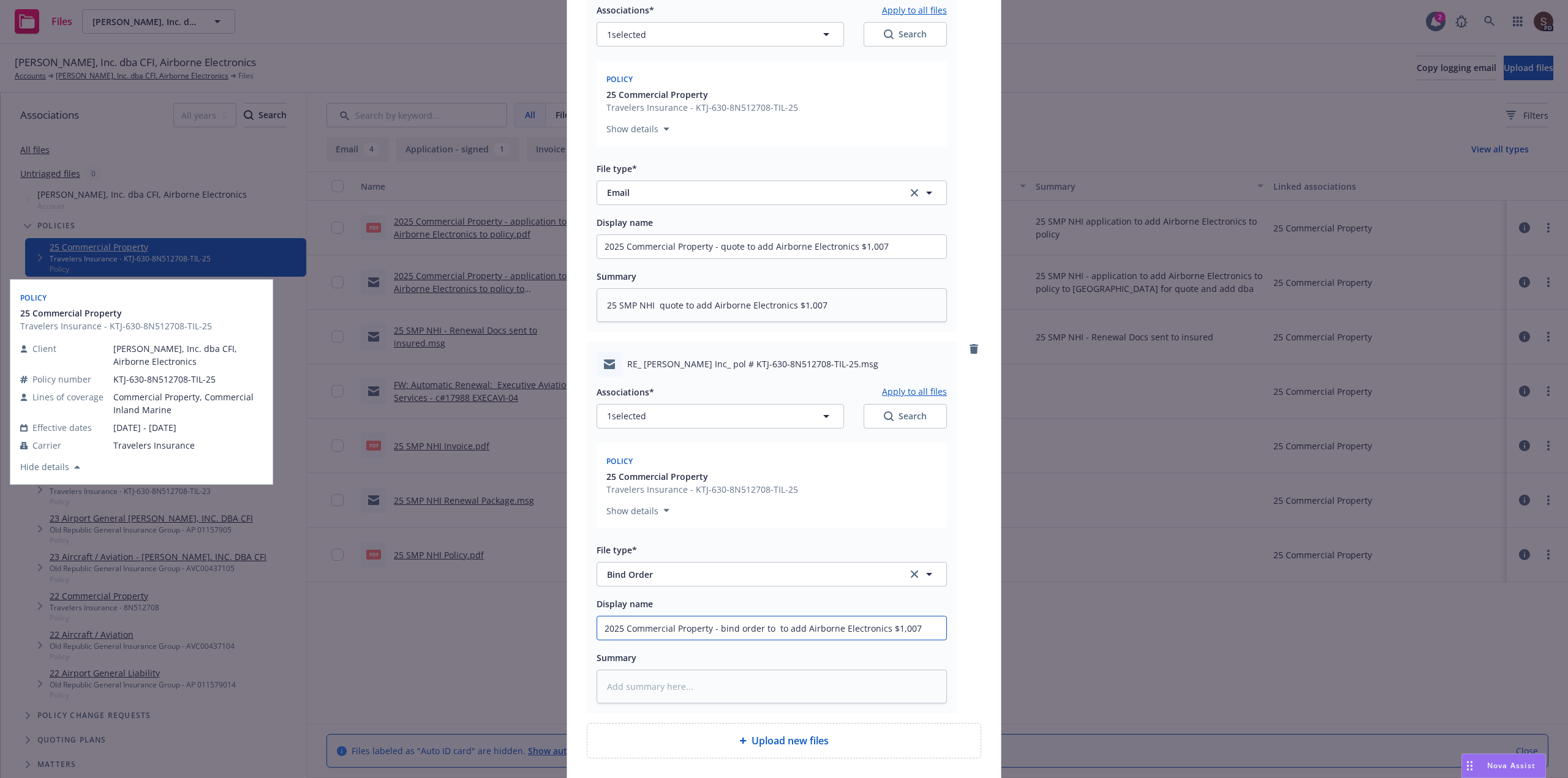
type textarea "x"
type input "2025 Commercial Property - bind order to U to add Airborne Electronics $1,007"
type textarea "x"
type input "2025 Commercial Property - bind order to UW to add Airborne Electronics $1,007"
type textarea "x"
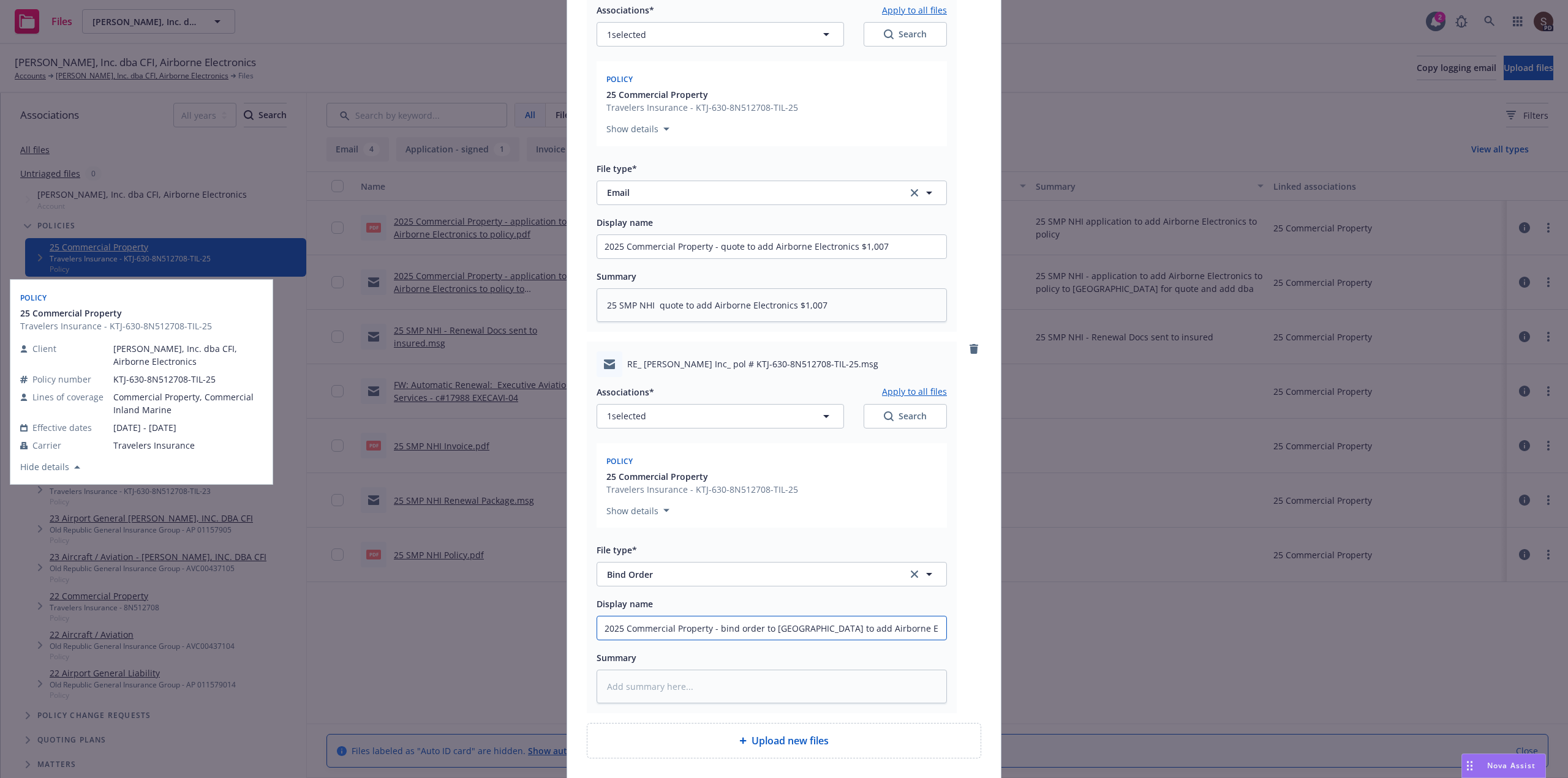
type input "2025 Commercial Property - bind order to UW to add Airborne Electronics $1,007"
click at [936, 258] on input "2025 Commercial Property - bind order to UW to add Airborne Electronics $1,007" at bounding box center [771, 246] width 349 height 23
type textarea "x"
type input "2025 Commercial Property - bind order to UW to add Airborne Electronics $1,007"
type textarea "x"
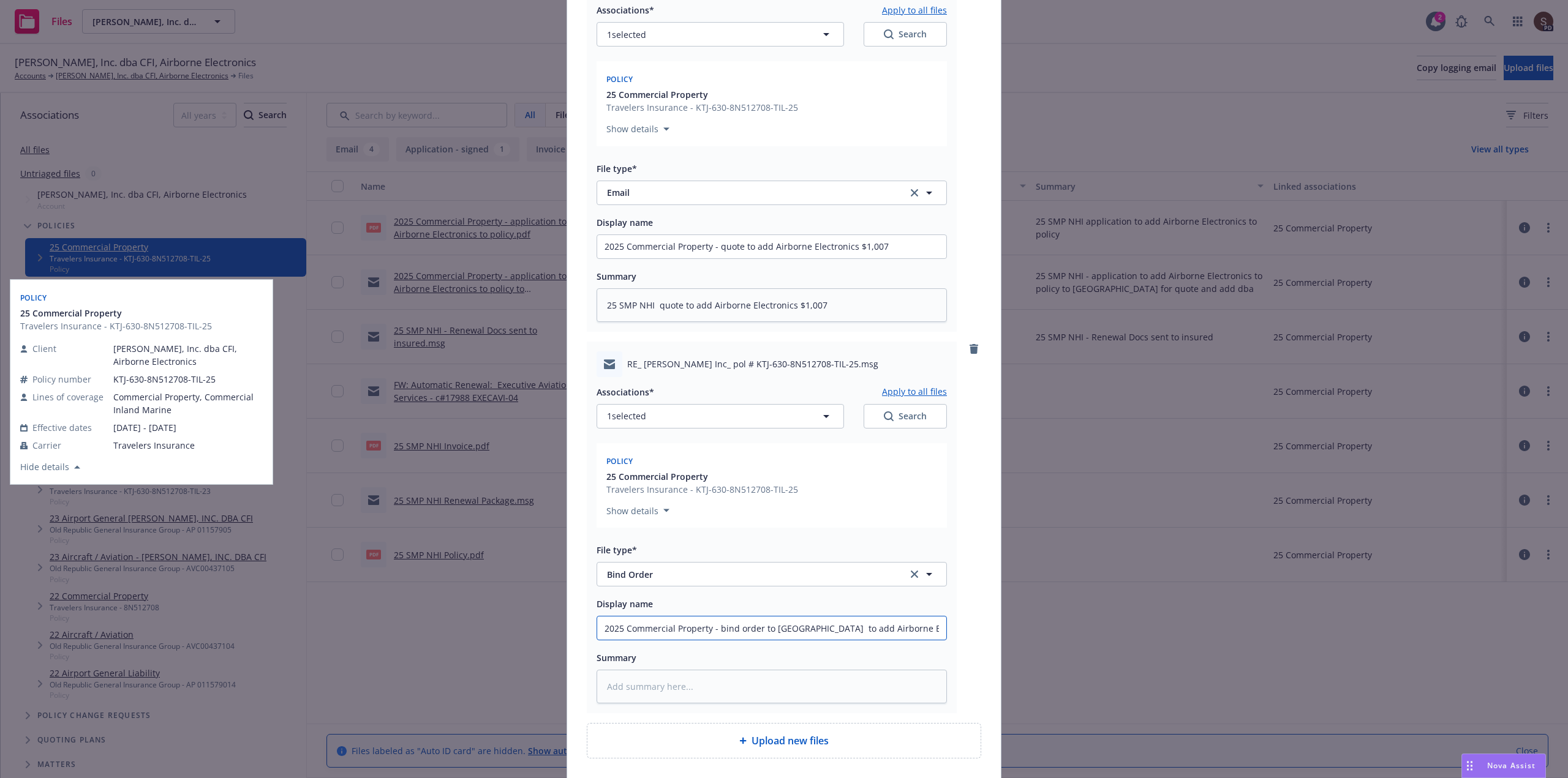
type input "2025 Commercial Property - bind order to UW to add Airborne Electronics $1,007 e"
type textarea "x"
drag, startPoint x: 675, startPoint y: 628, endPoint x: 949, endPoint y: 615, distance: 274.3
click at [949, 615] on div "RE_ Carter Flygare Inc_ pol # KTJ-630-8N512708-TIL-25.msg Associations* Apply t…" at bounding box center [771, 527] width 370 height 372
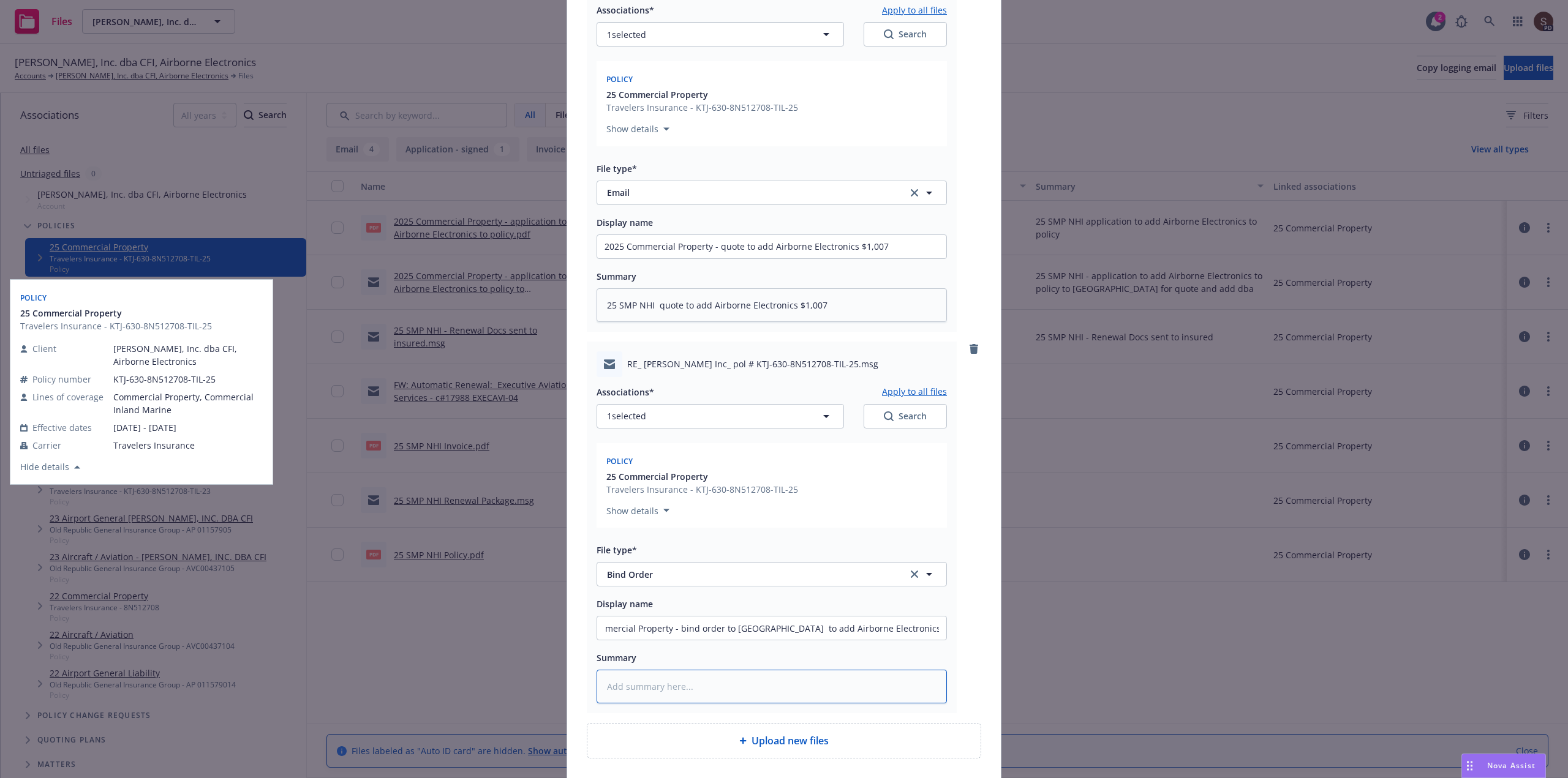
click at [642, 691] on textarea at bounding box center [772, 686] width 351 height 34
paste textarea "bind order to UW to add Airborne Electronics $1,007 eff 8.8.2025"
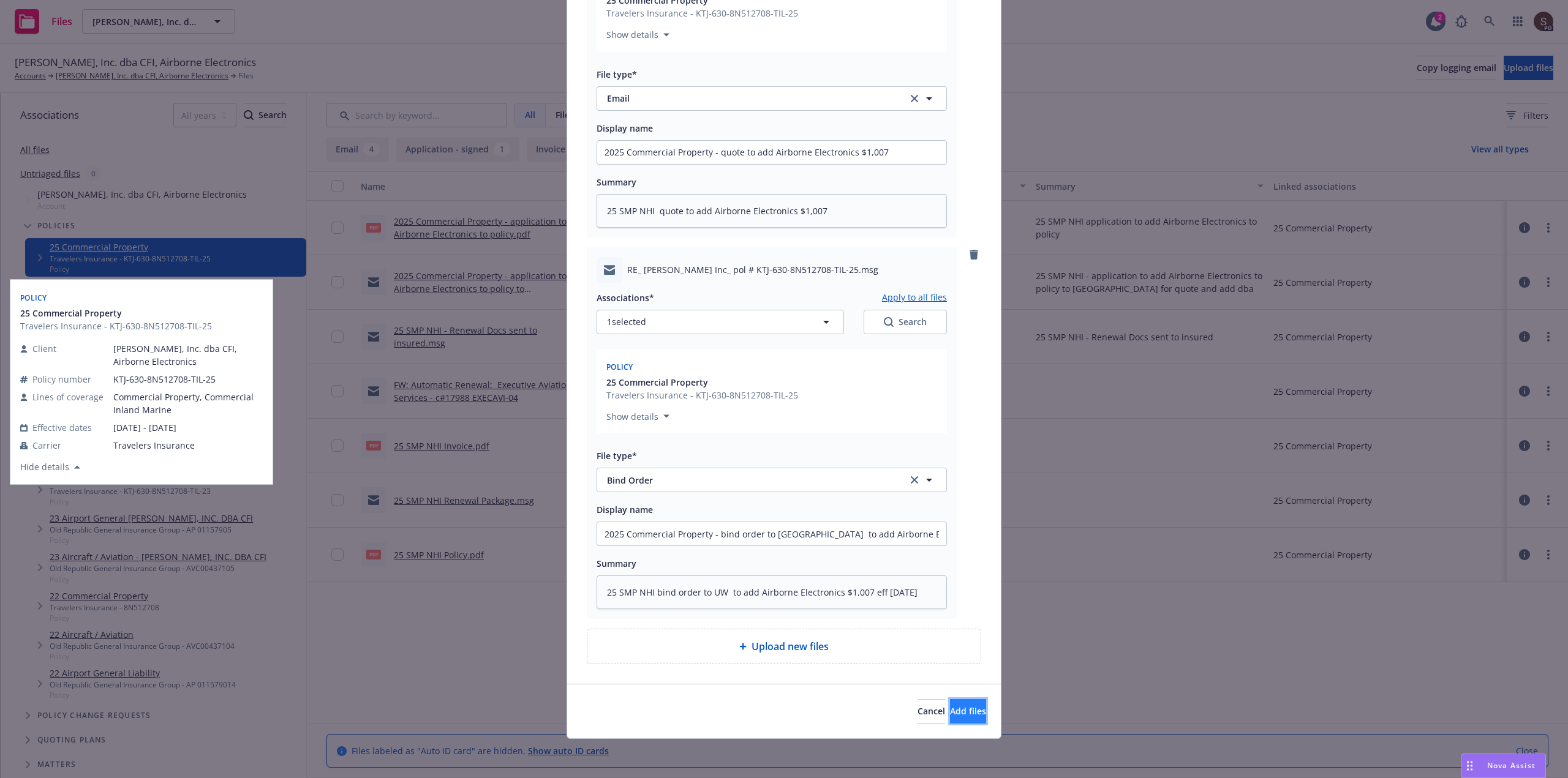
click at [950, 709] on span "Add files" at bounding box center [968, 710] width 36 height 11
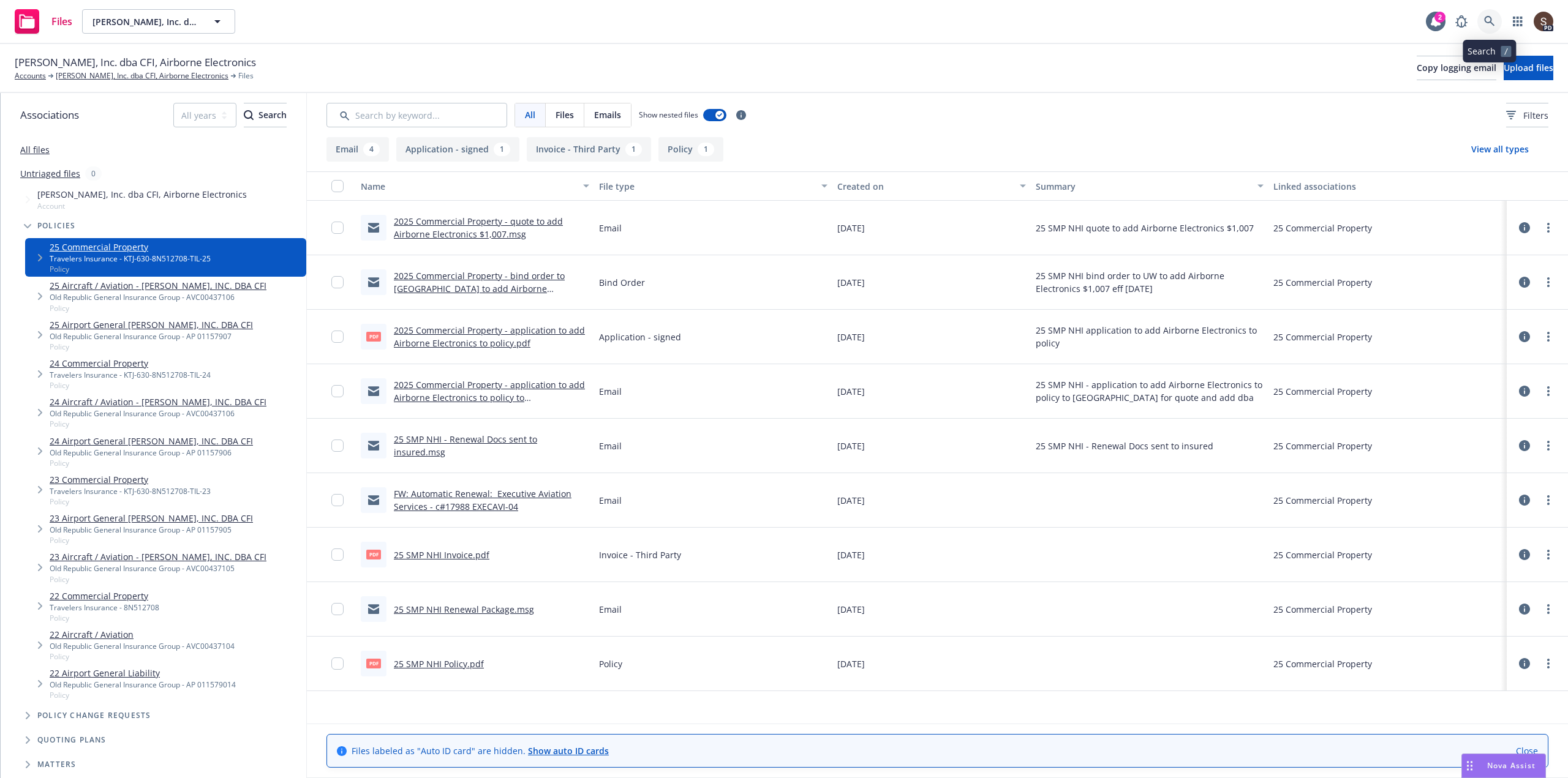
click at [1491, 15] on link at bounding box center [1490, 22] width 24 height 24
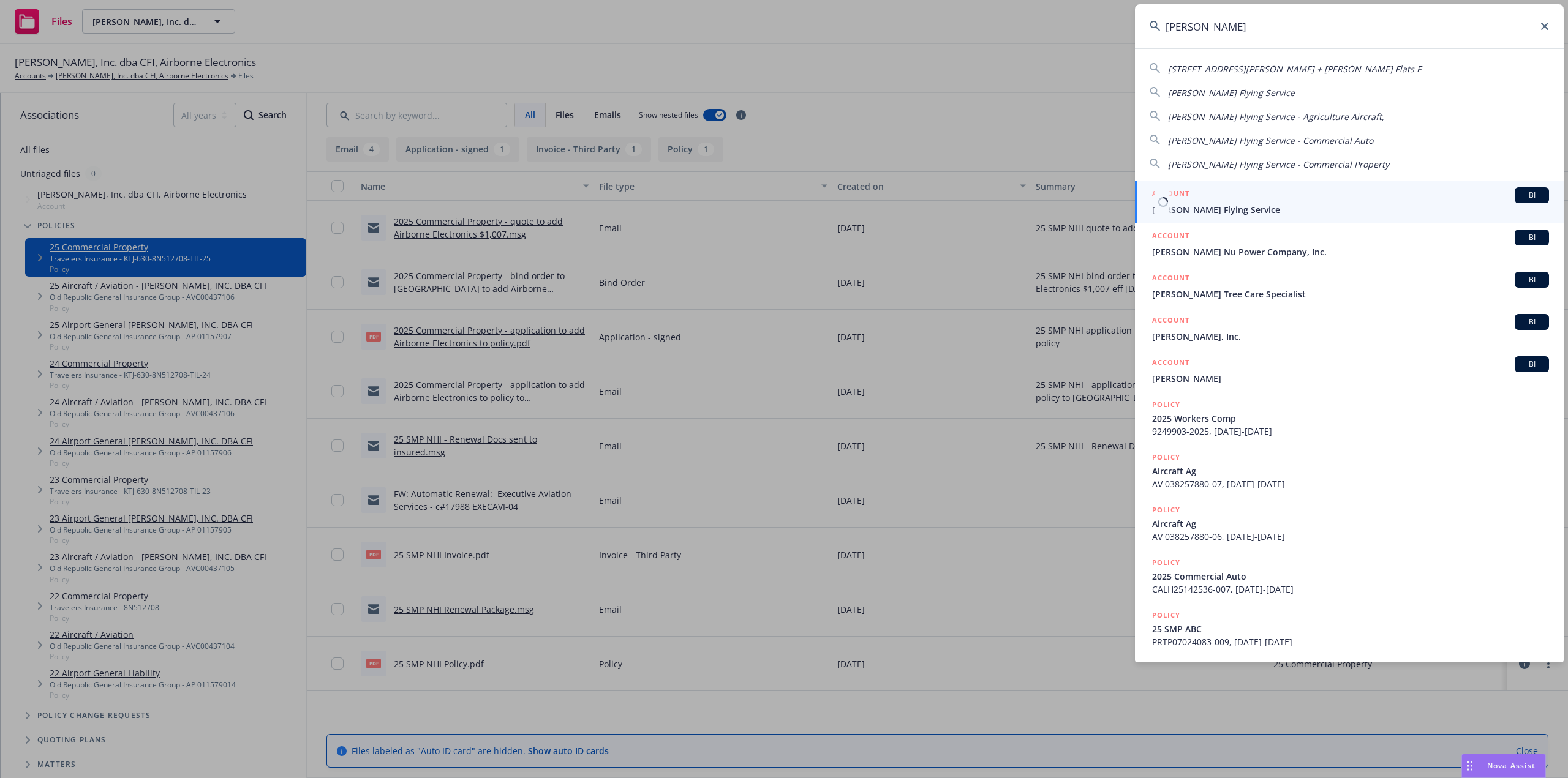
click at [1210, 201] on div "ACCOUNT BI" at bounding box center [1350, 195] width 397 height 16
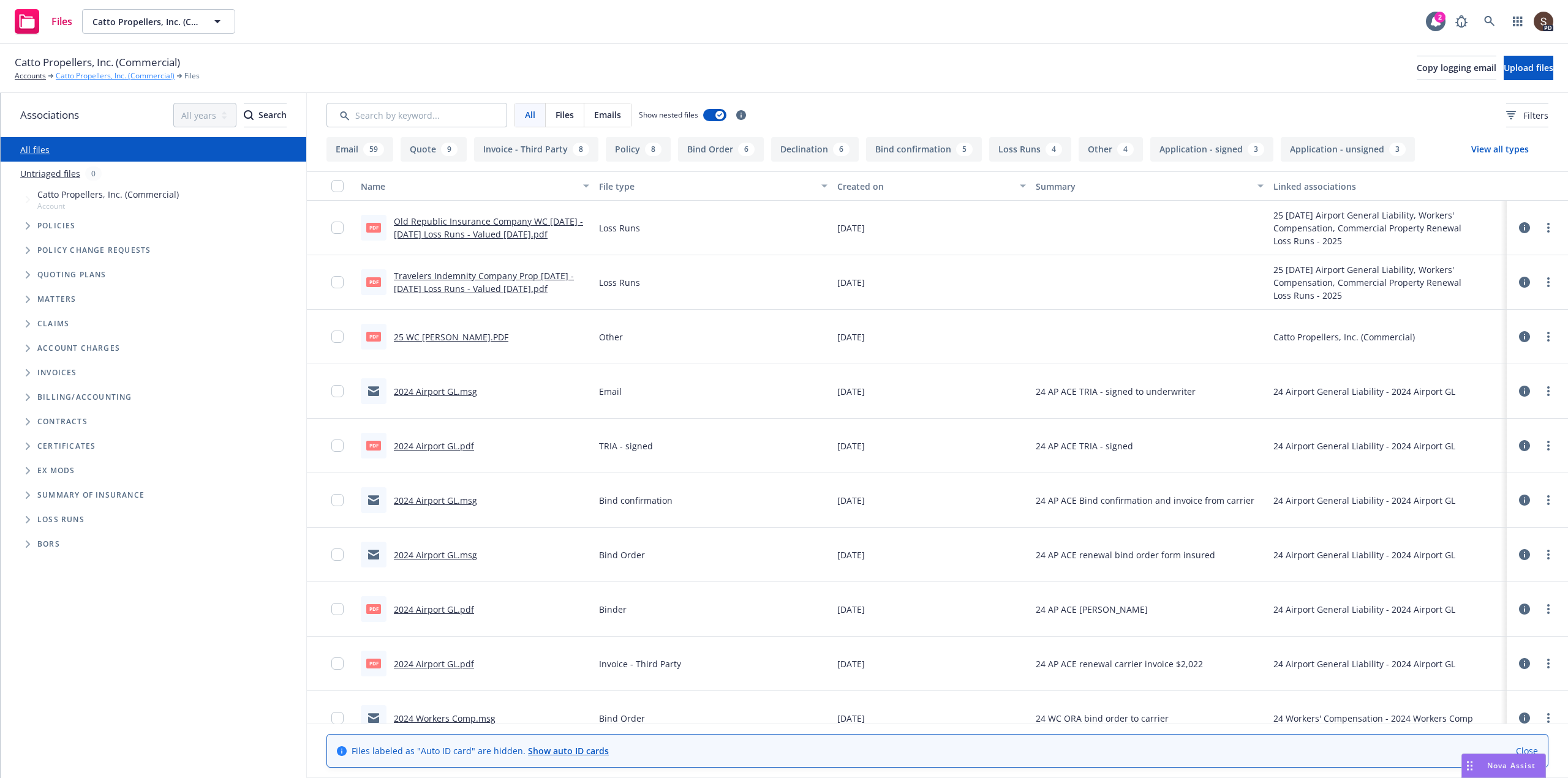
click at [101, 78] on link "Catto Propellers, Inc. (Commercial)" at bounding box center [115, 75] width 119 height 11
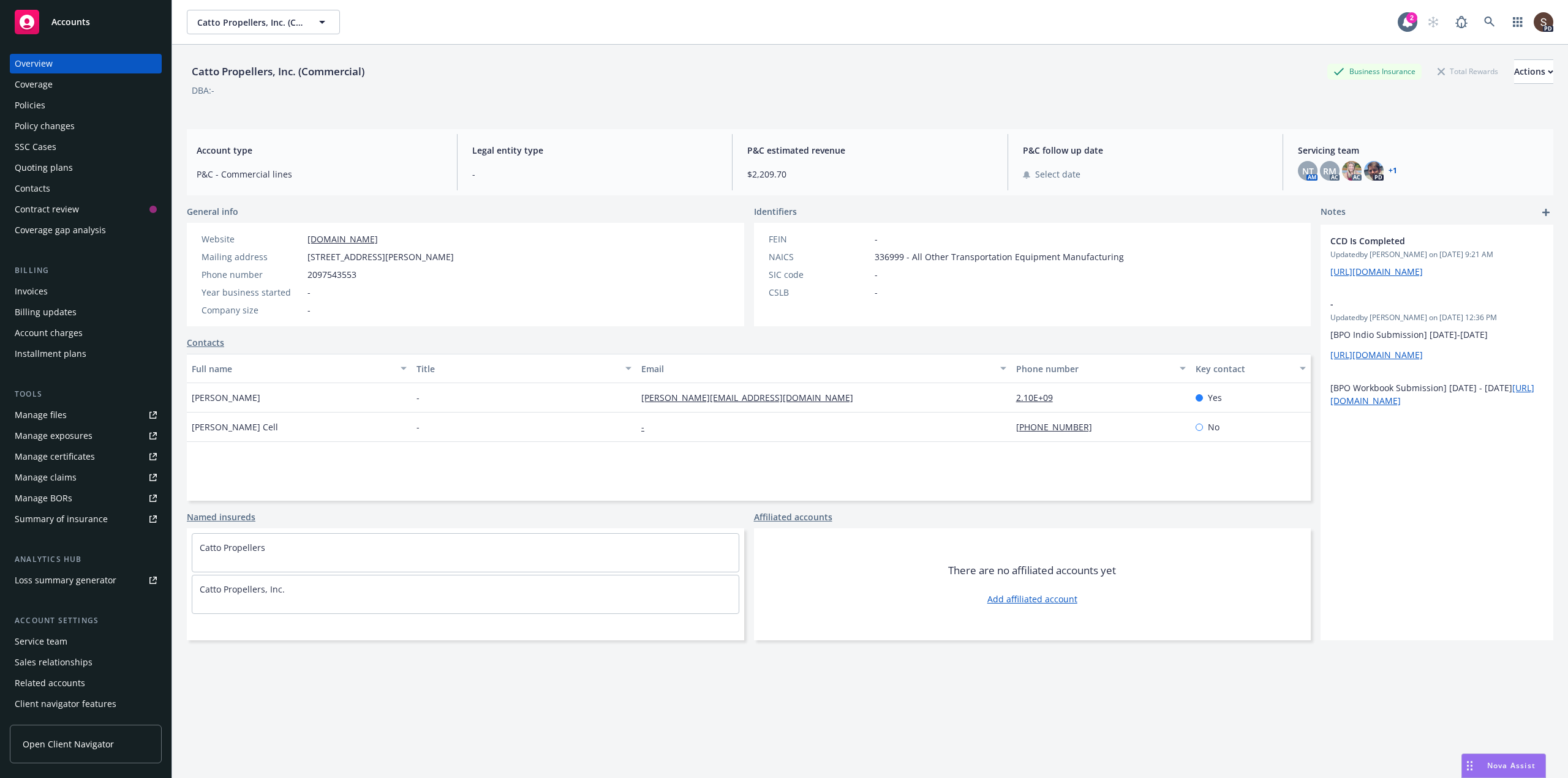
click at [20, 637] on div "Service team" at bounding box center [41, 642] width 53 height 20
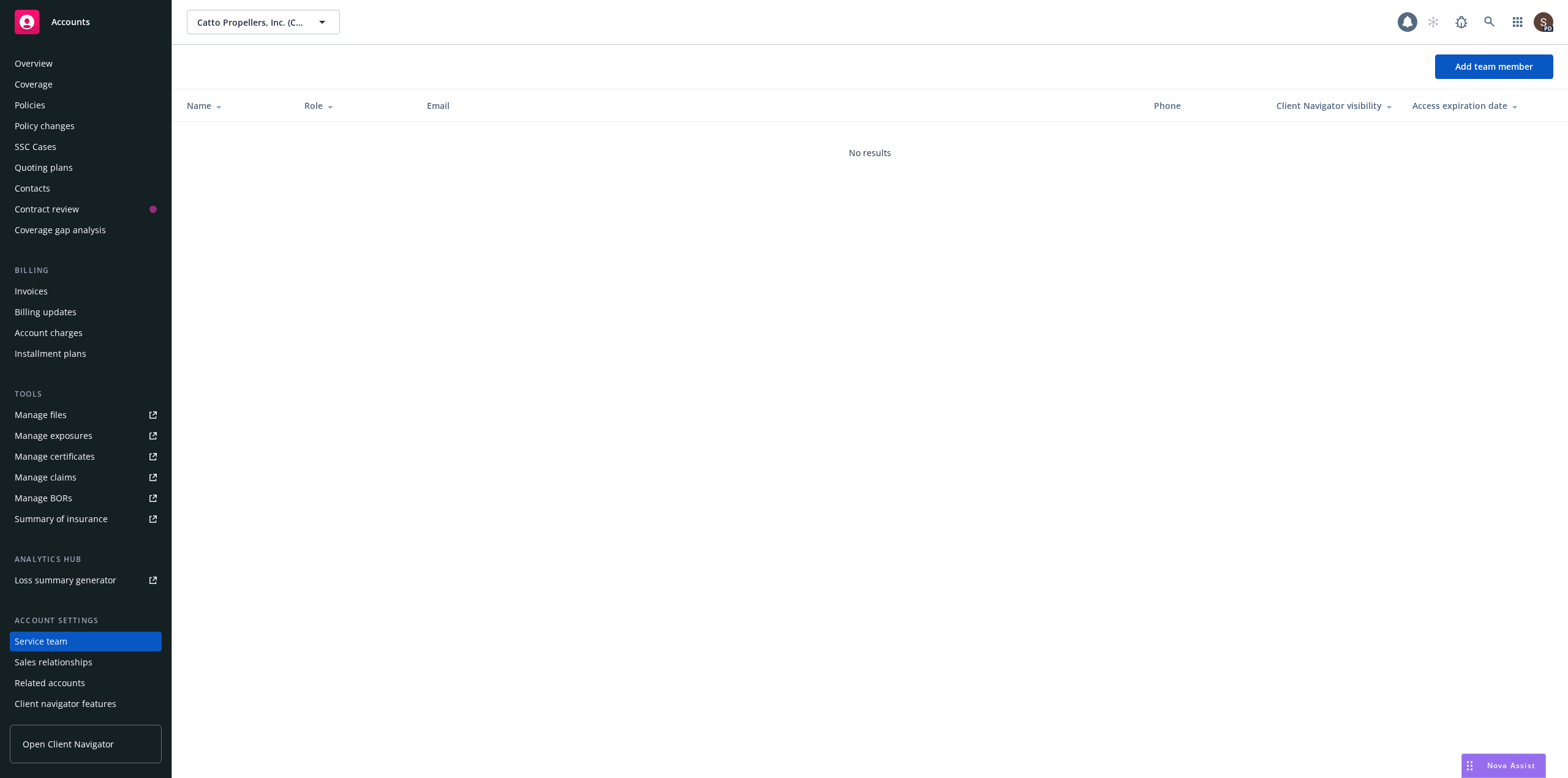
scroll to position [20, 0]
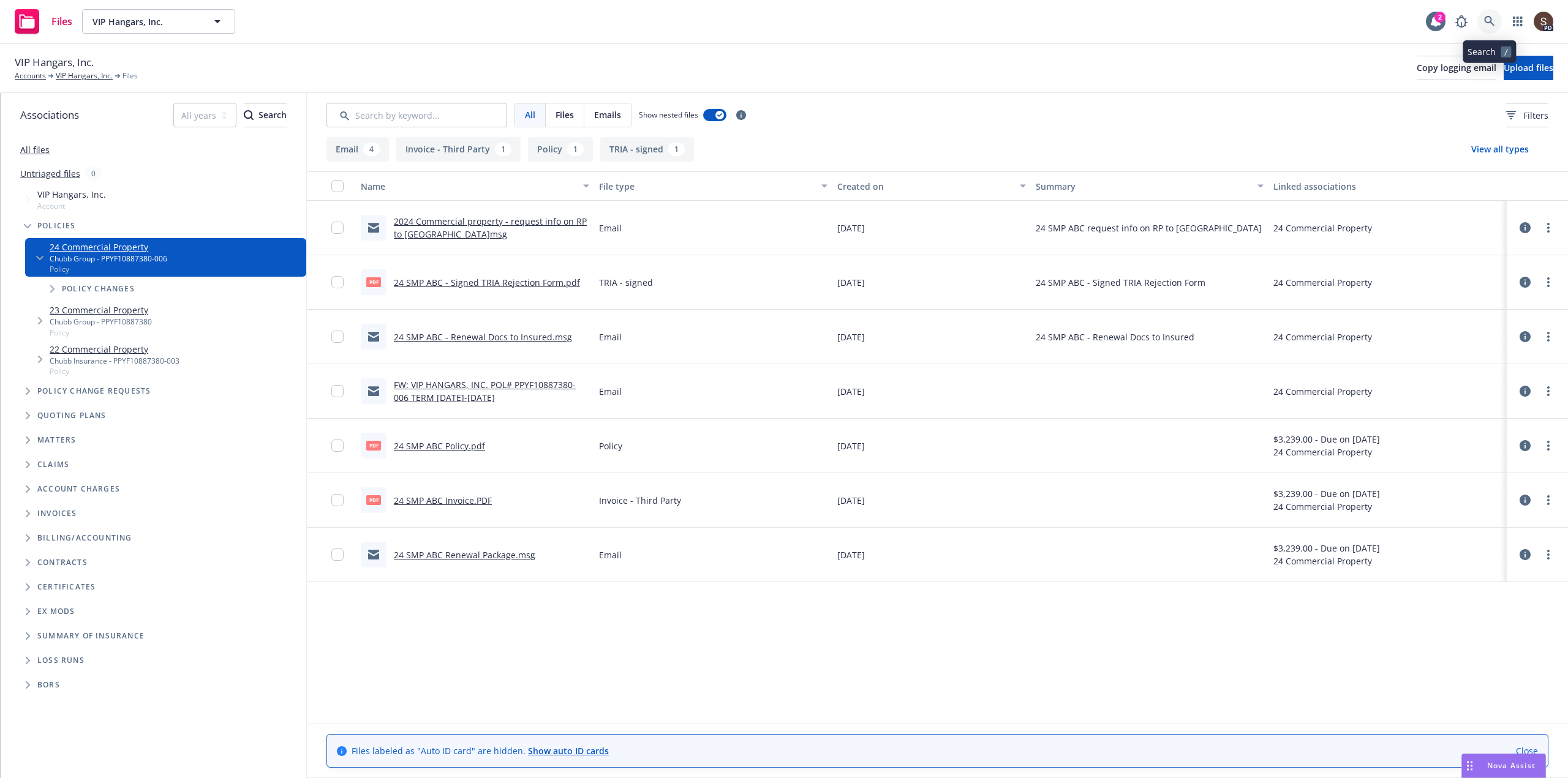
click at [1485, 20] on icon at bounding box center [1490, 21] width 10 height 10
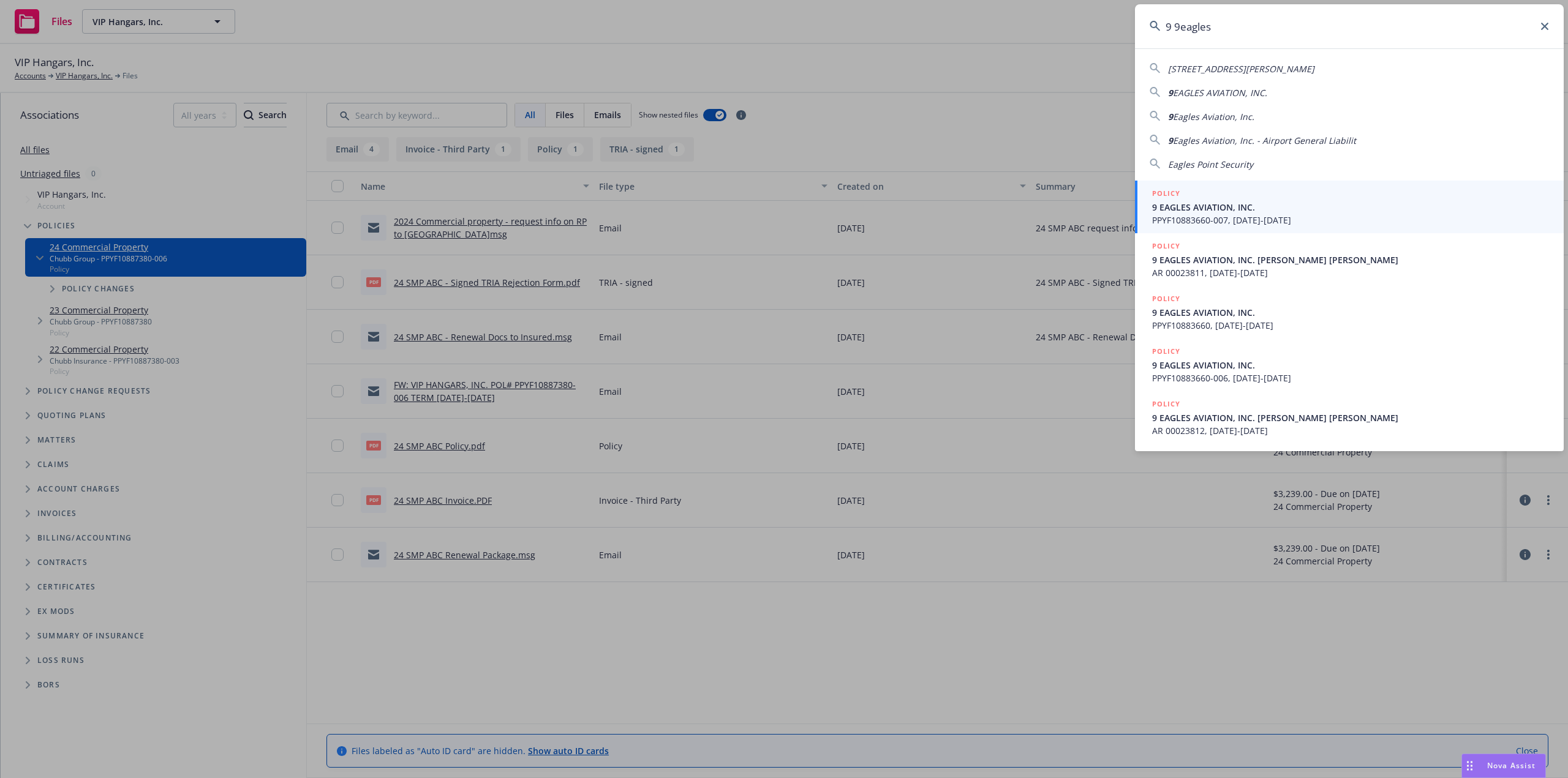
type input "9 9eagles"
click at [1197, 211] on span "9 EAGLES AVIATION, INC." at bounding box center [1350, 207] width 397 height 13
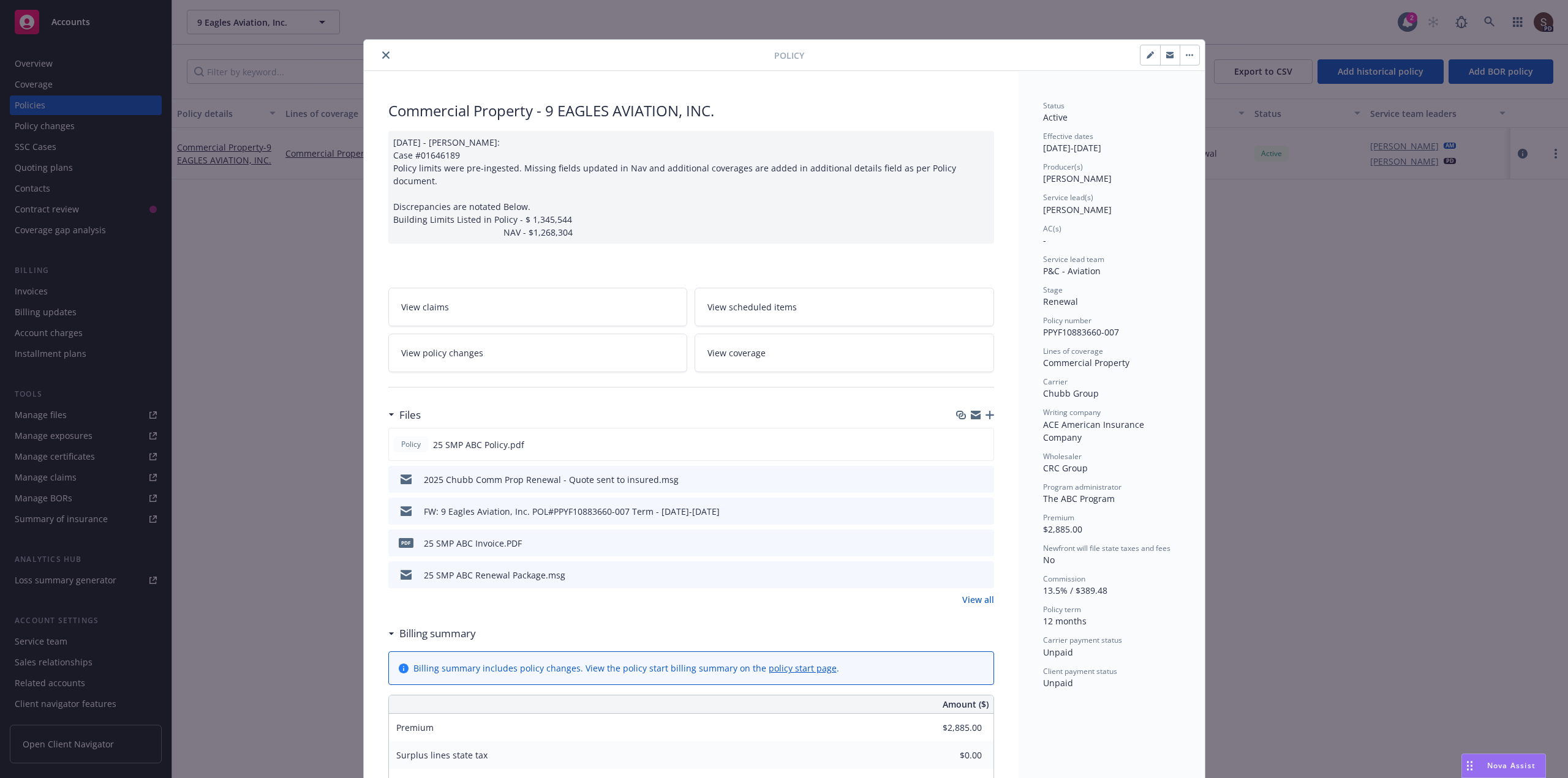
click at [50, 645] on div "Policy Commercial Property - 9 EAGLES AVIATION, INC. 06/19/2025 - Sampath Vanka…" at bounding box center [784, 389] width 1568 height 778
click at [383, 51] on icon "close" at bounding box center [386, 55] width 7 height 7
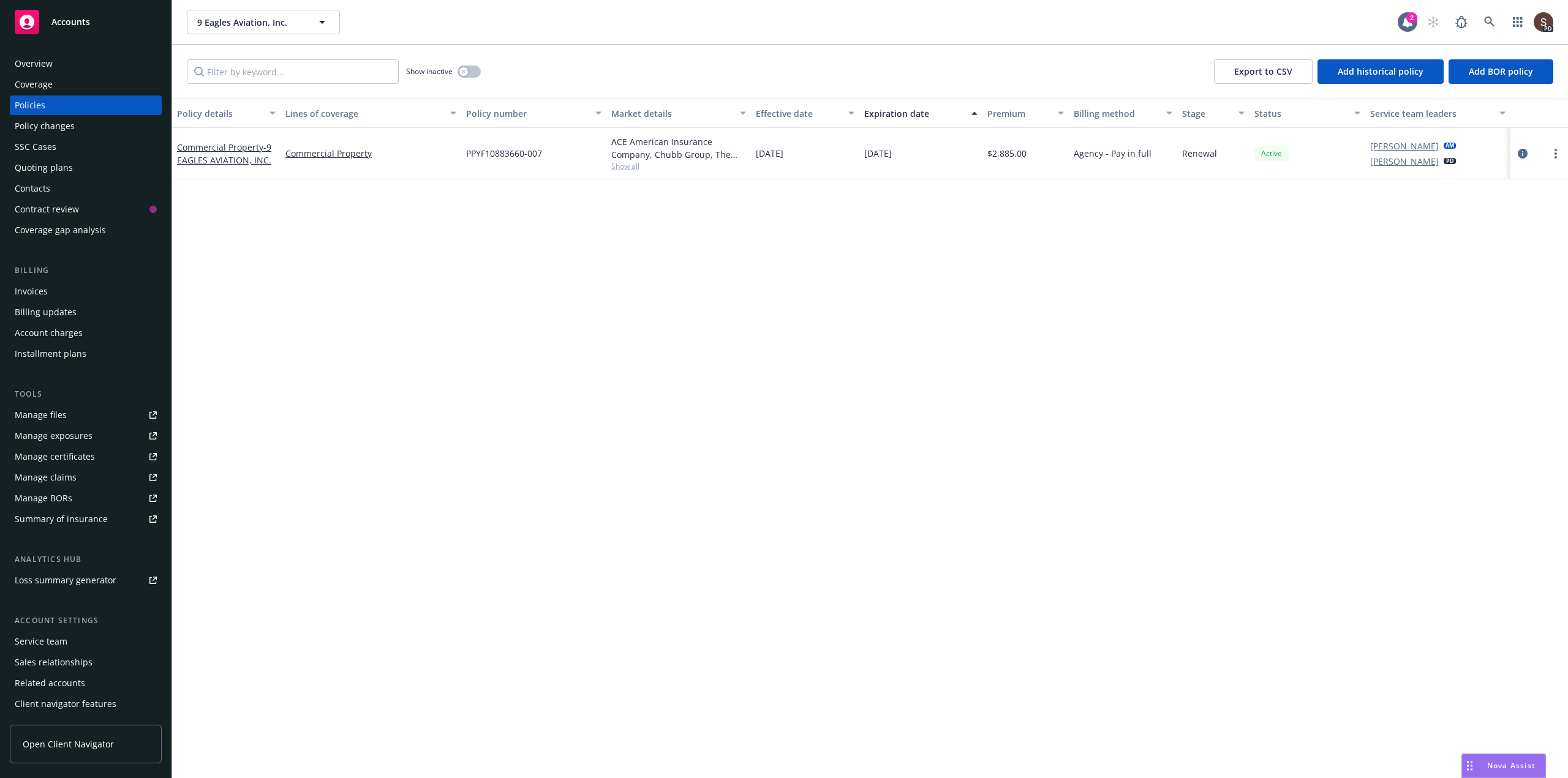
click at [74, 636] on div "Service team" at bounding box center [86, 642] width 142 height 20
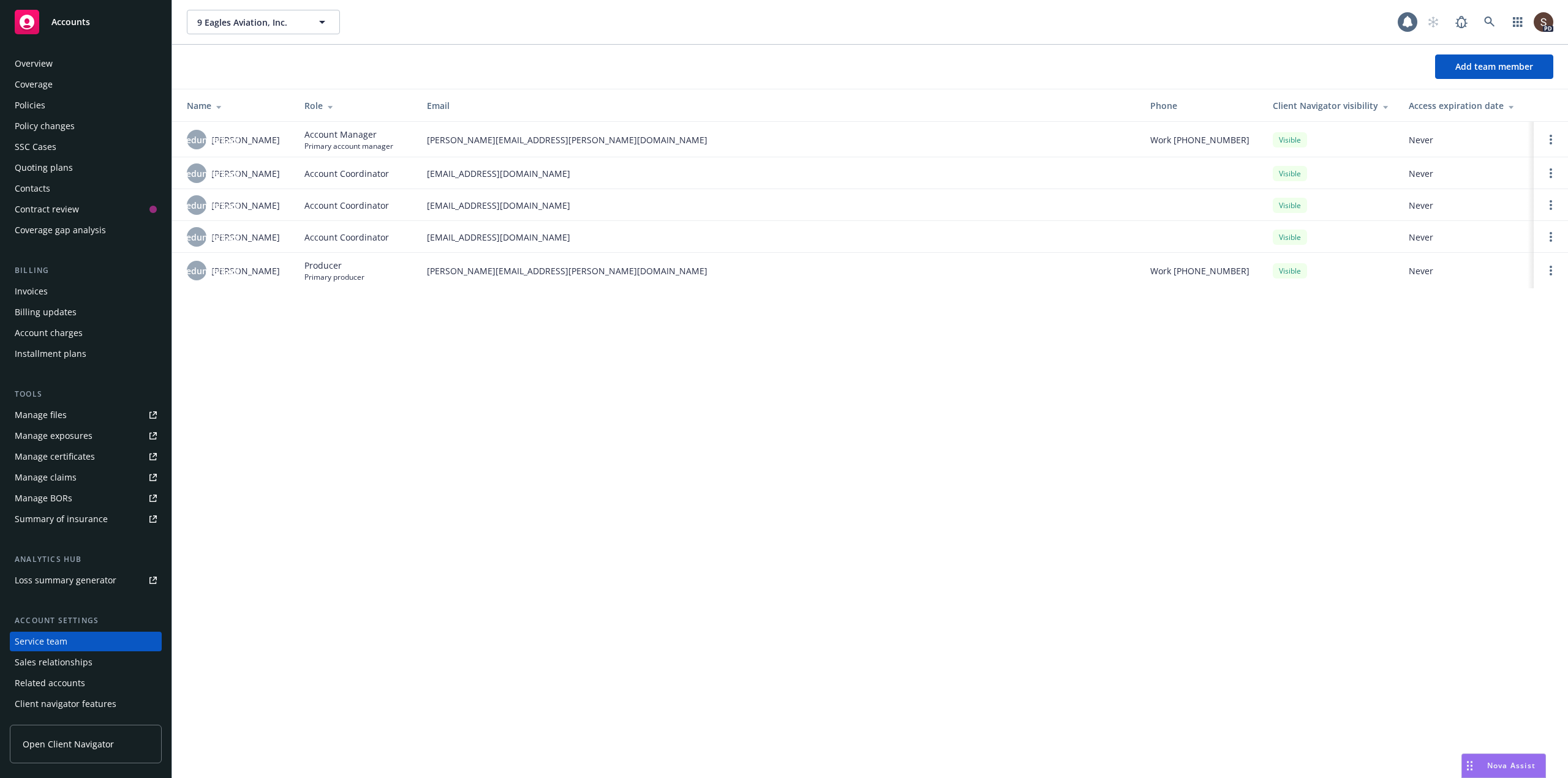
scroll to position [20, 0]
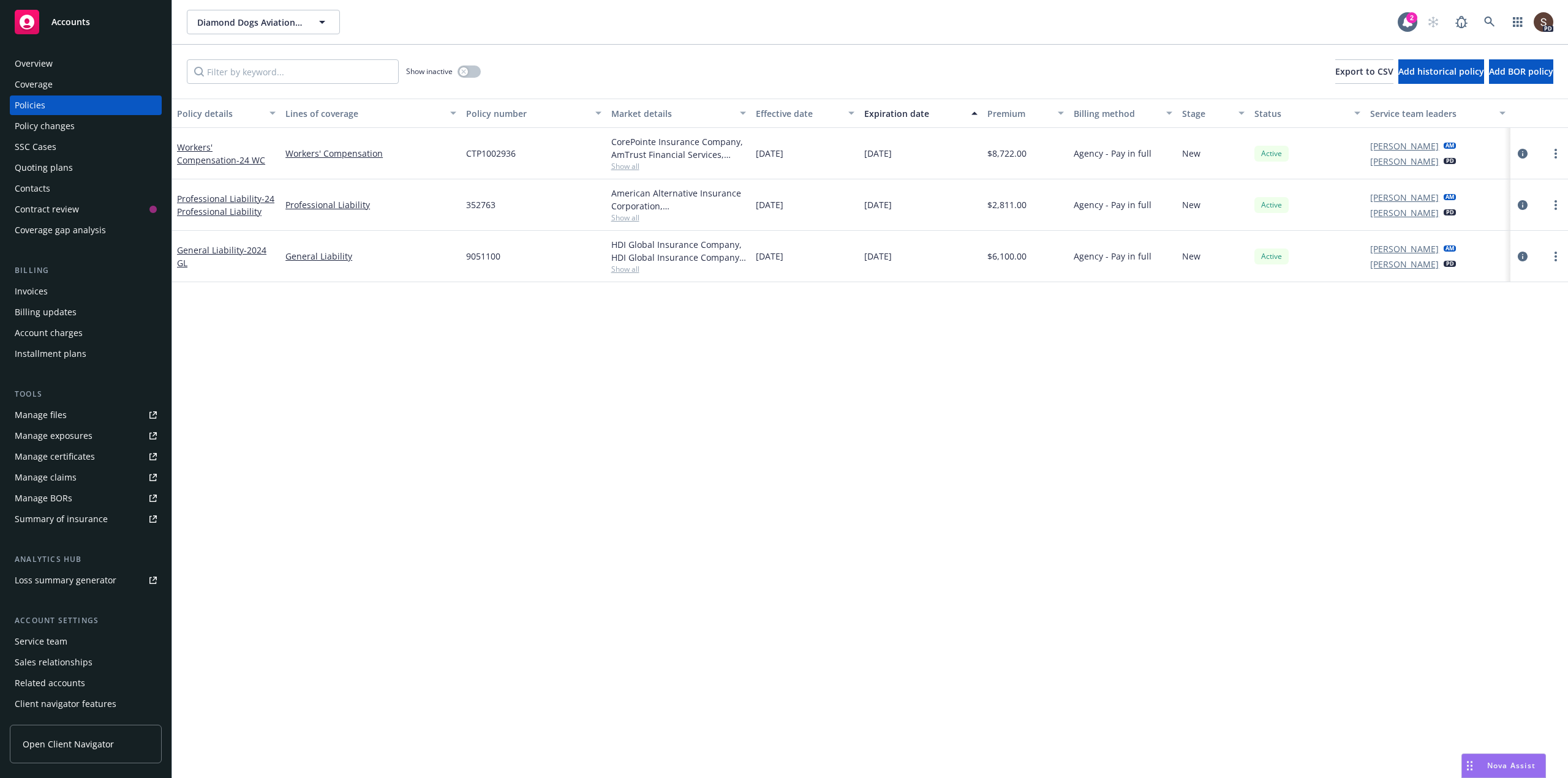
click at [36, 418] on div "Manage files" at bounding box center [41, 415] width 52 height 20
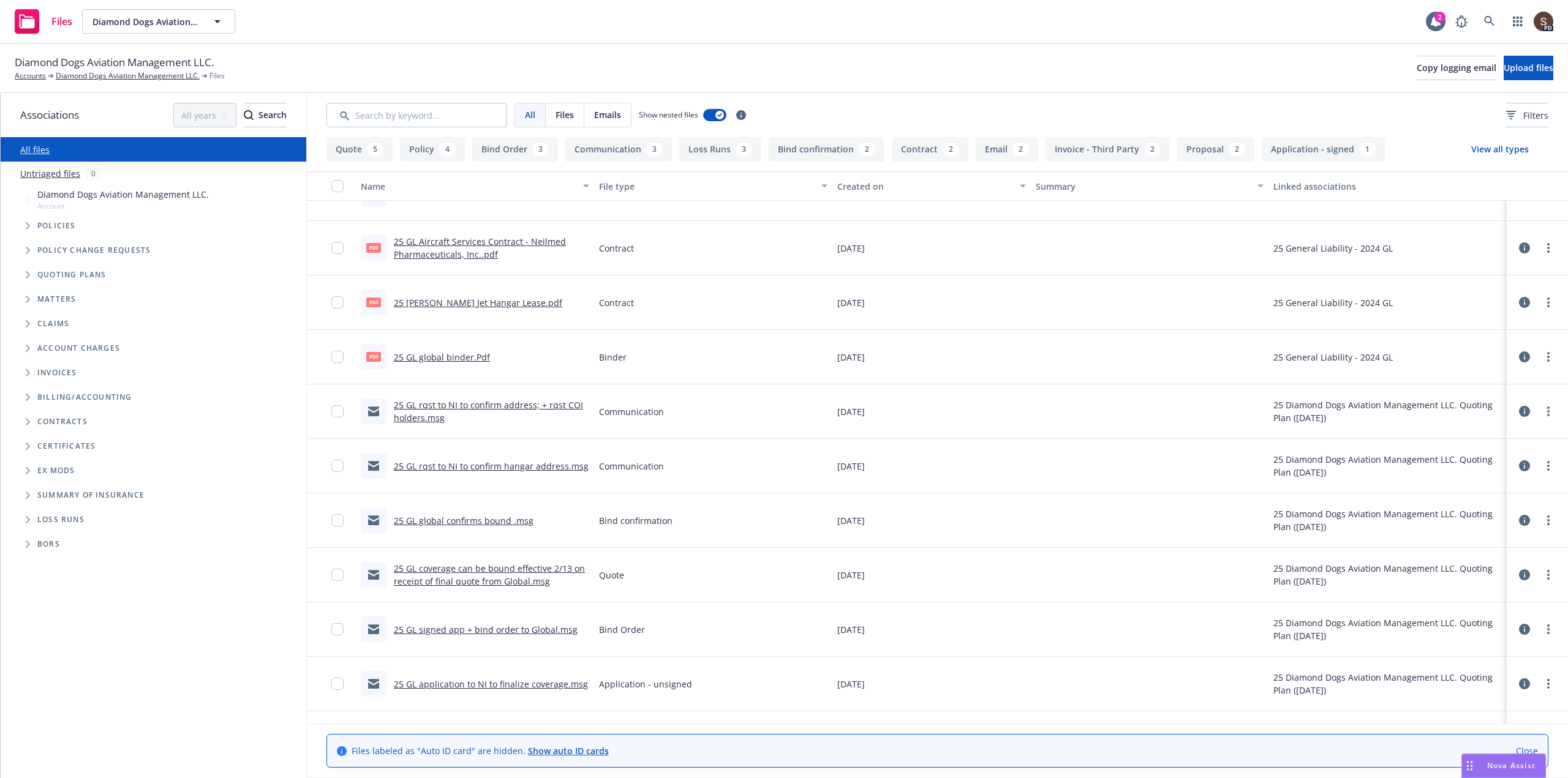
scroll to position [343, 0]
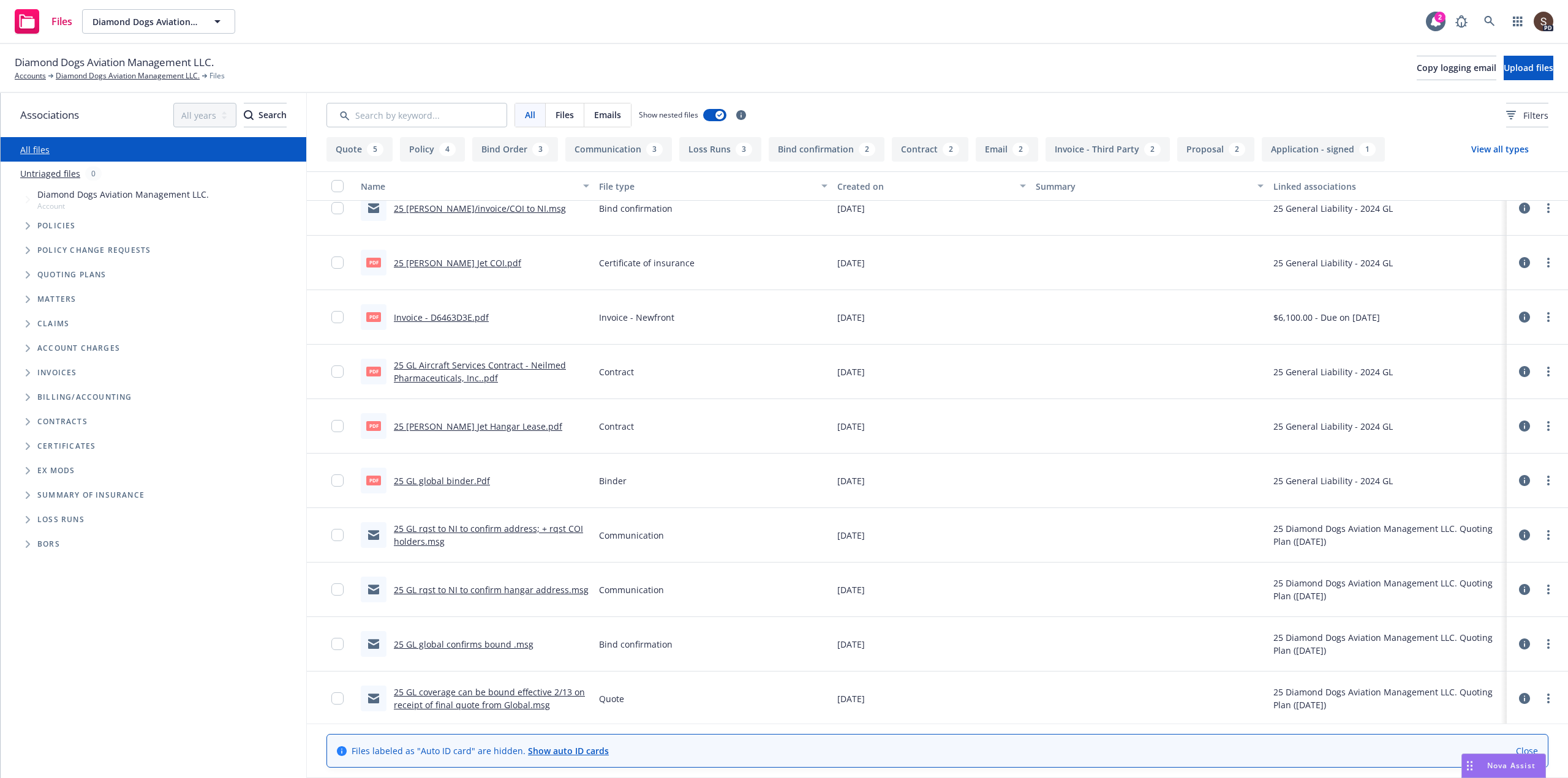
click at [25, 224] on span "Tree Example" at bounding box center [27, 226] width 20 height 20
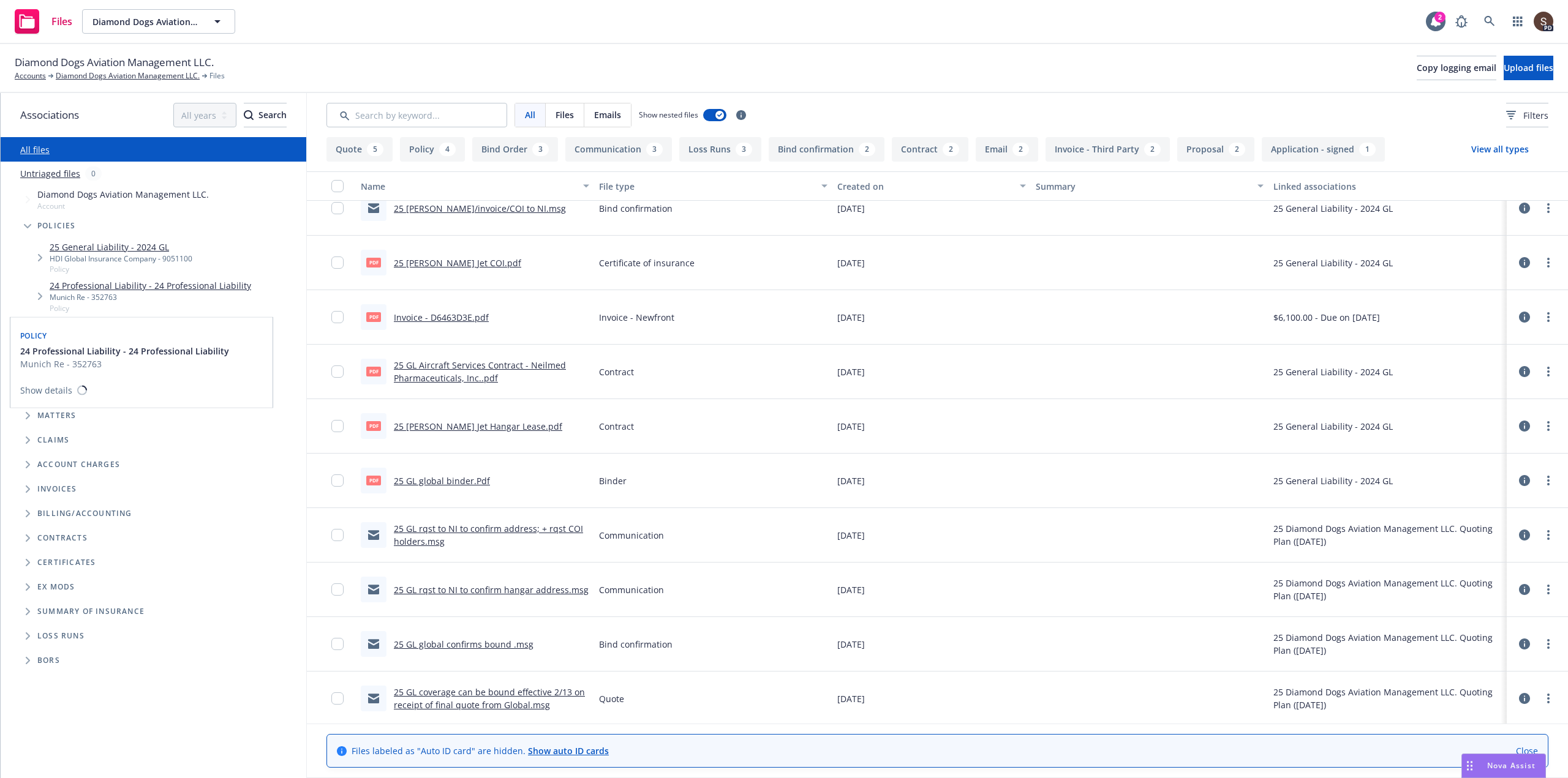
click at [115, 287] on link "24 Professional Liability - 24 Professional Liability" at bounding box center [150, 285] width 201 height 13
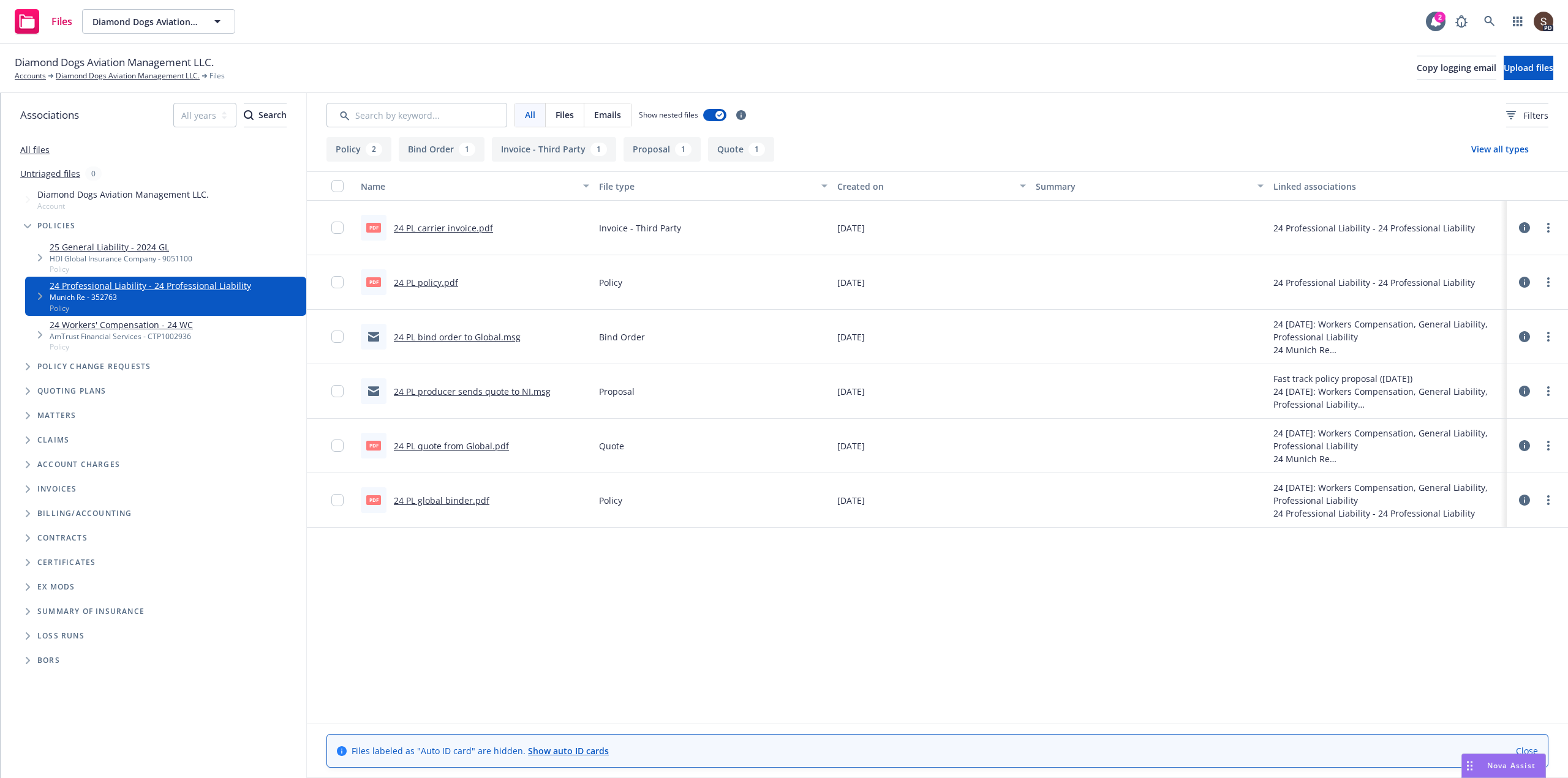
click at [504, 392] on link "24 PL producer sends quote to NI.msg" at bounding box center [472, 391] width 157 height 11
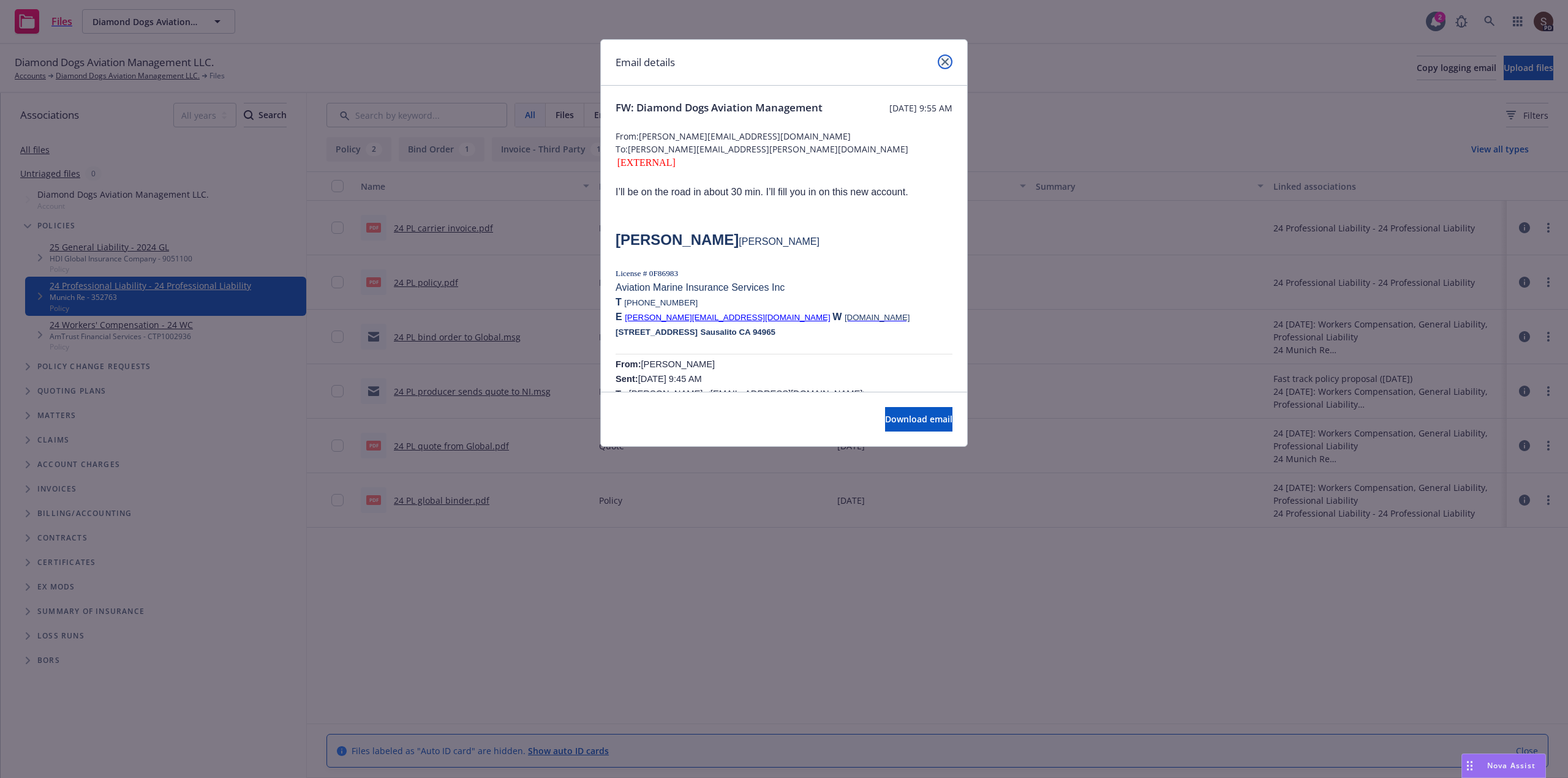
click at [948, 63] on icon "close" at bounding box center [945, 62] width 7 height 7
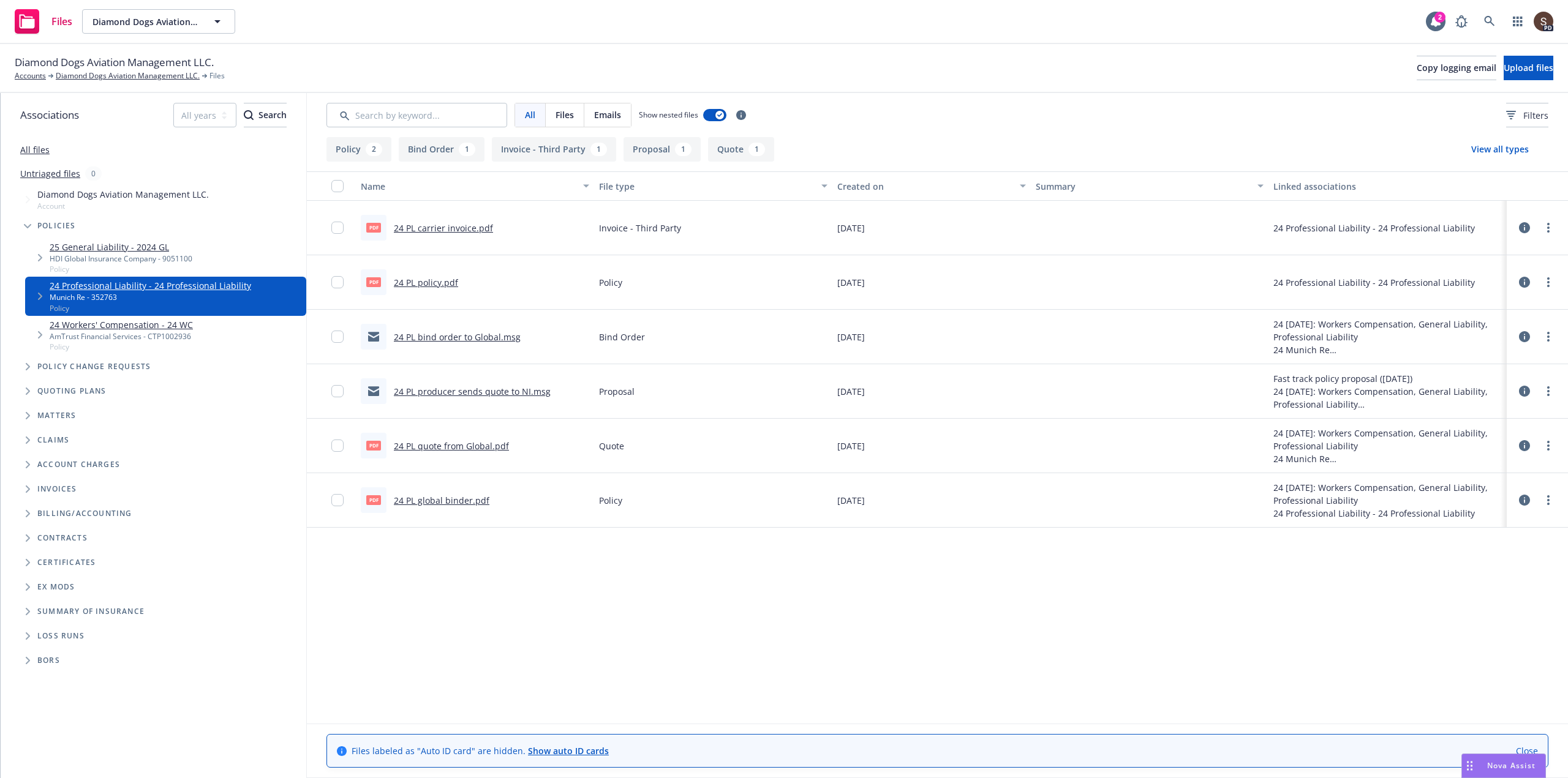
click at [434, 284] on link "24 PL policy.pdf" at bounding box center [426, 282] width 64 height 11
click at [443, 343] on link "24 PL bind order to Global.msg" at bounding box center [457, 337] width 127 height 11
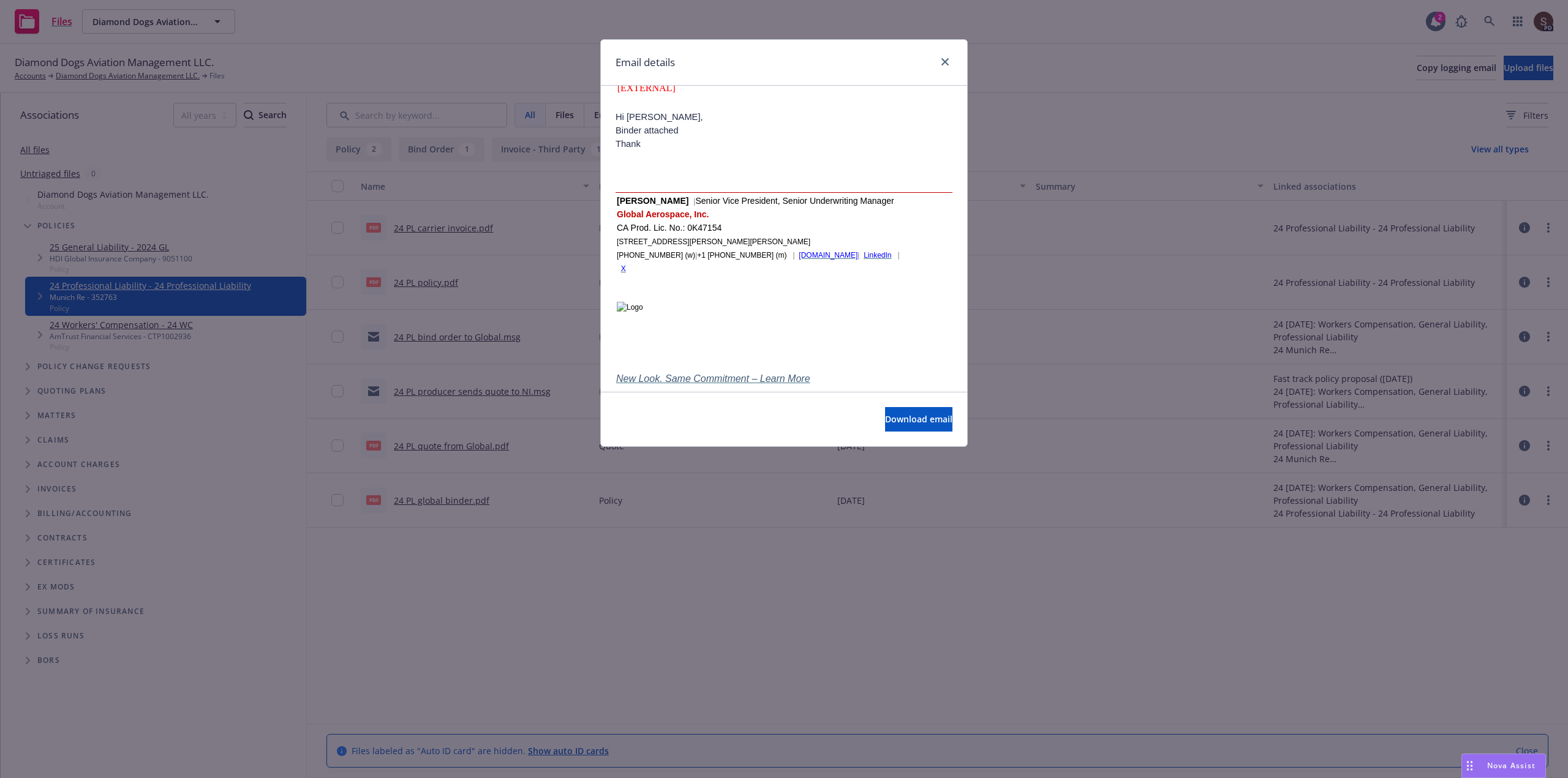
scroll to position [122, 0]
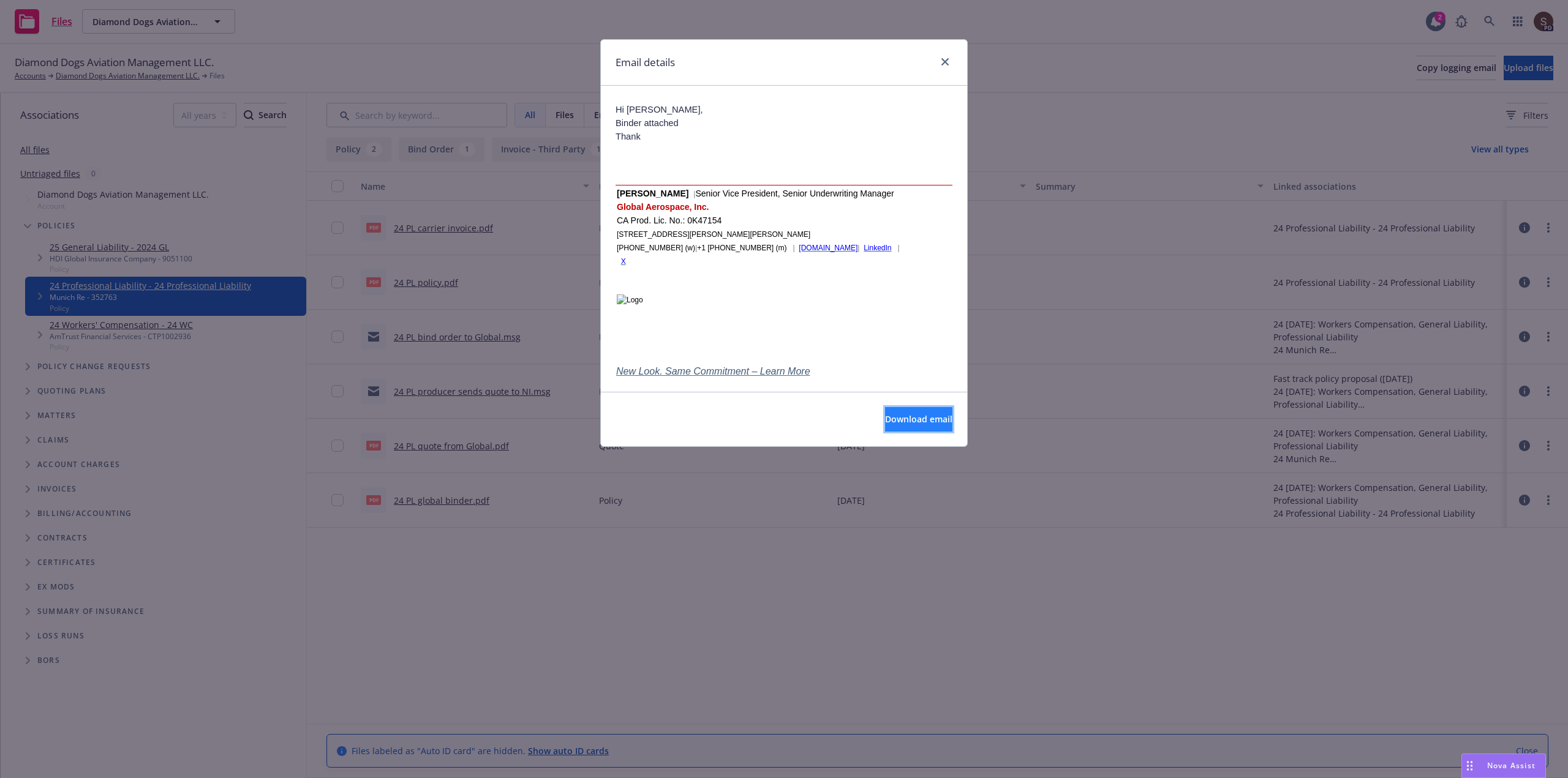
click at [900, 417] on span "Download email" at bounding box center [919, 419] width 68 height 11
click at [944, 56] on link "close" at bounding box center [945, 62] width 15 height 15
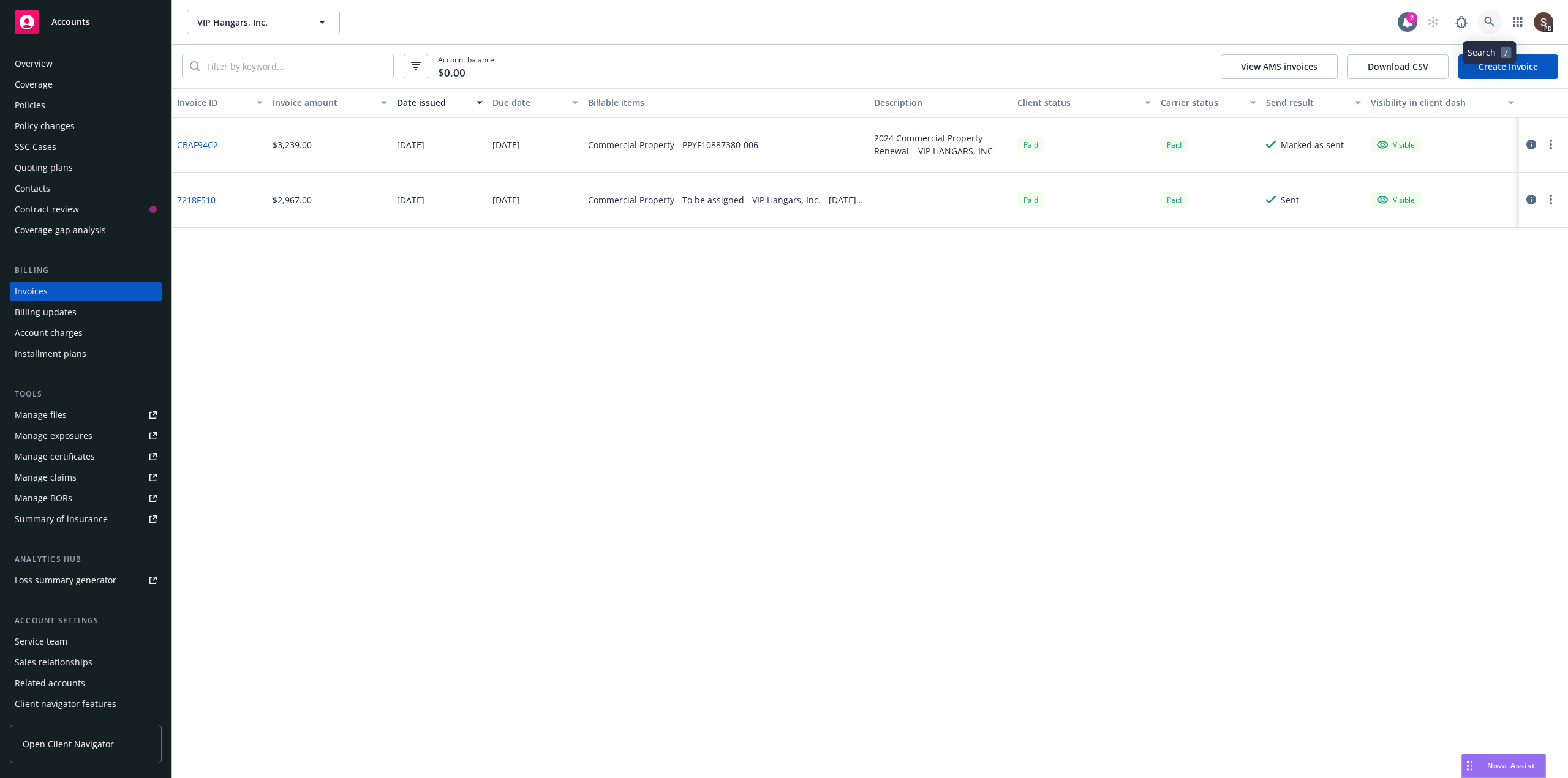
click at [1490, 22] on icon at bounding box center [1490, 22] width 11 height 11
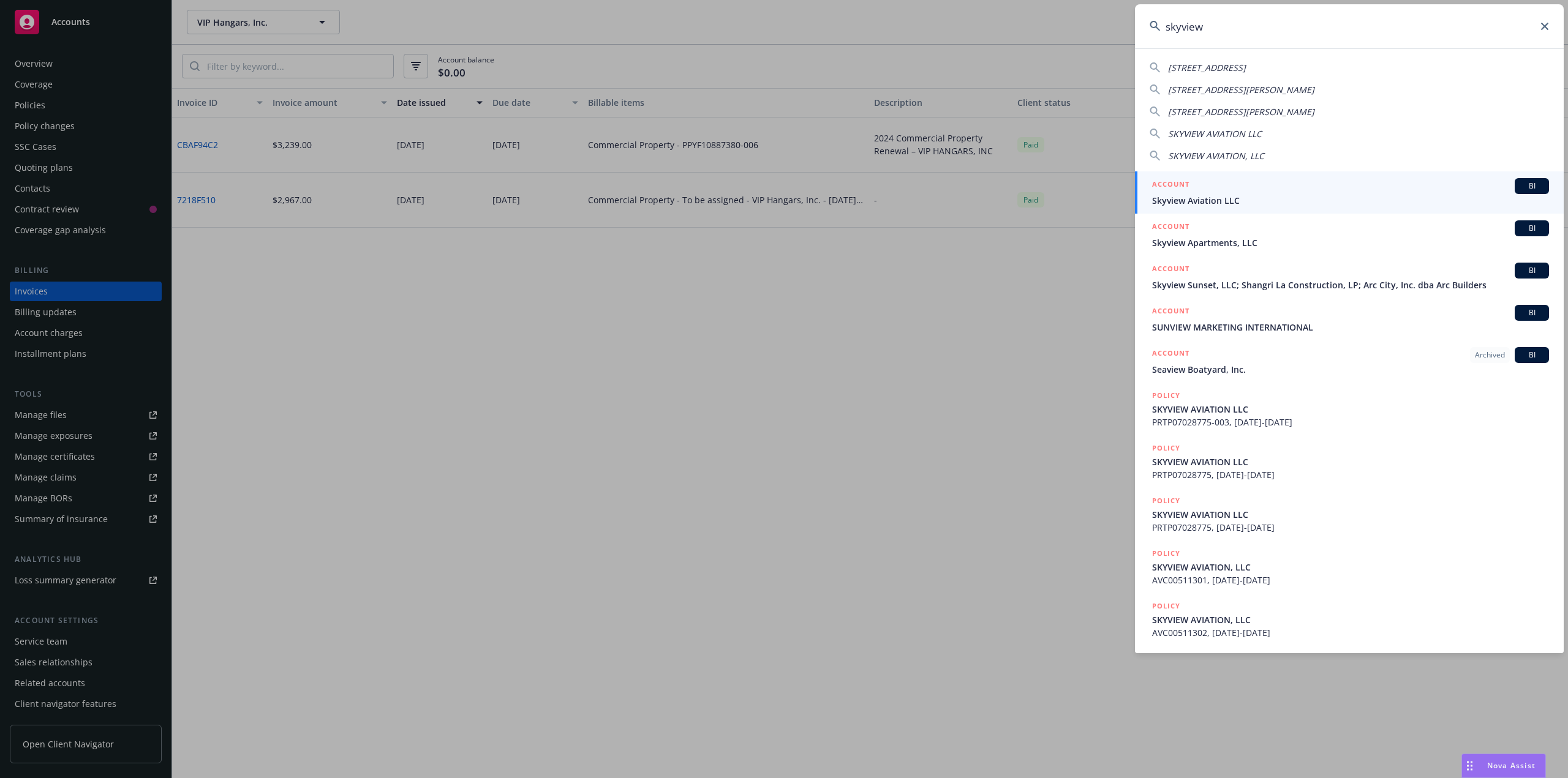
type input "skyview"
click at [1188, 201] on span "Skyview Aviation LLC" at bounding box center [1350, 200] width 397 height 13
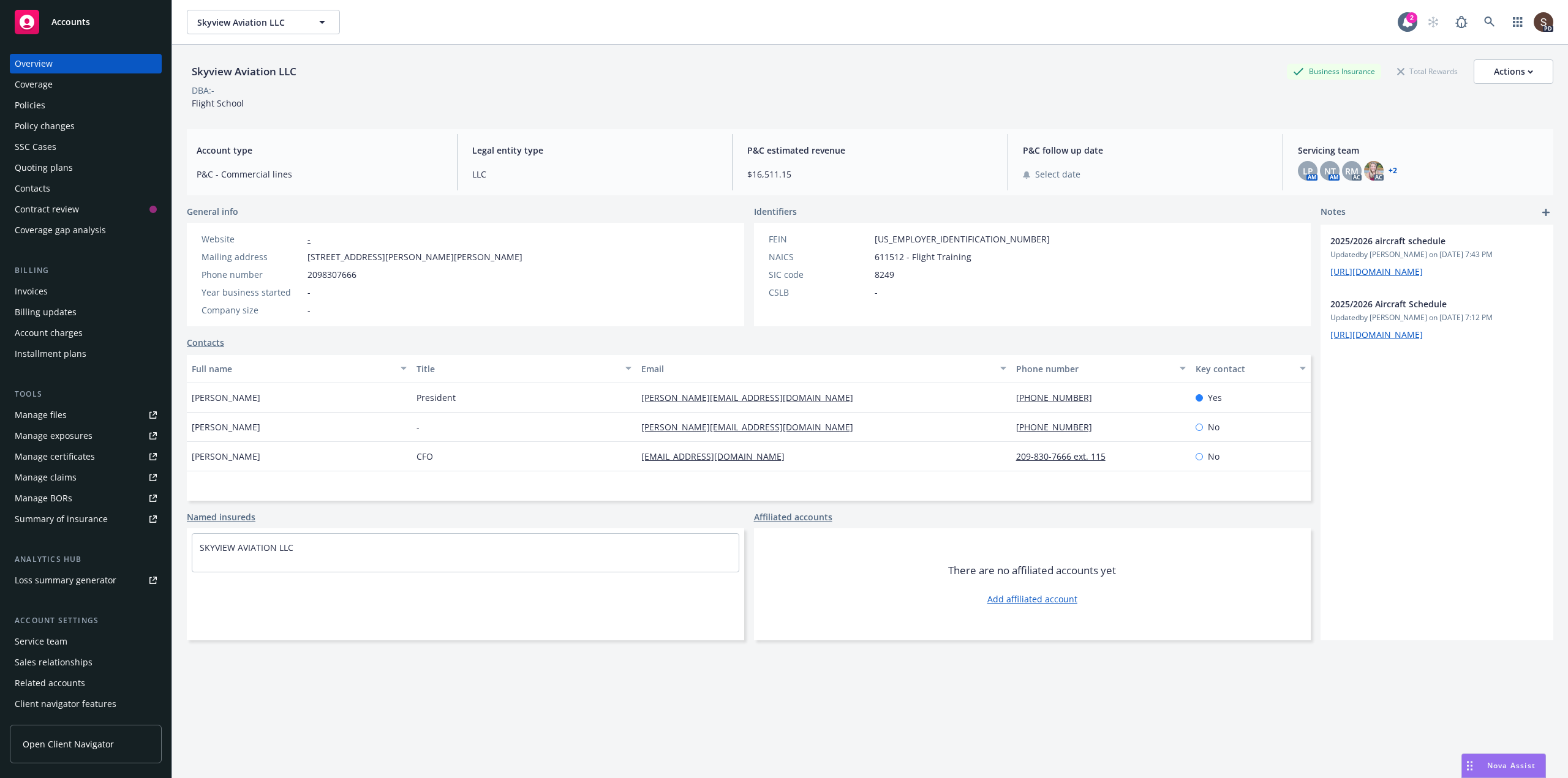
click at [25, 289] on div "Invoices" at bounding box center [31, 291] width 33 height 20
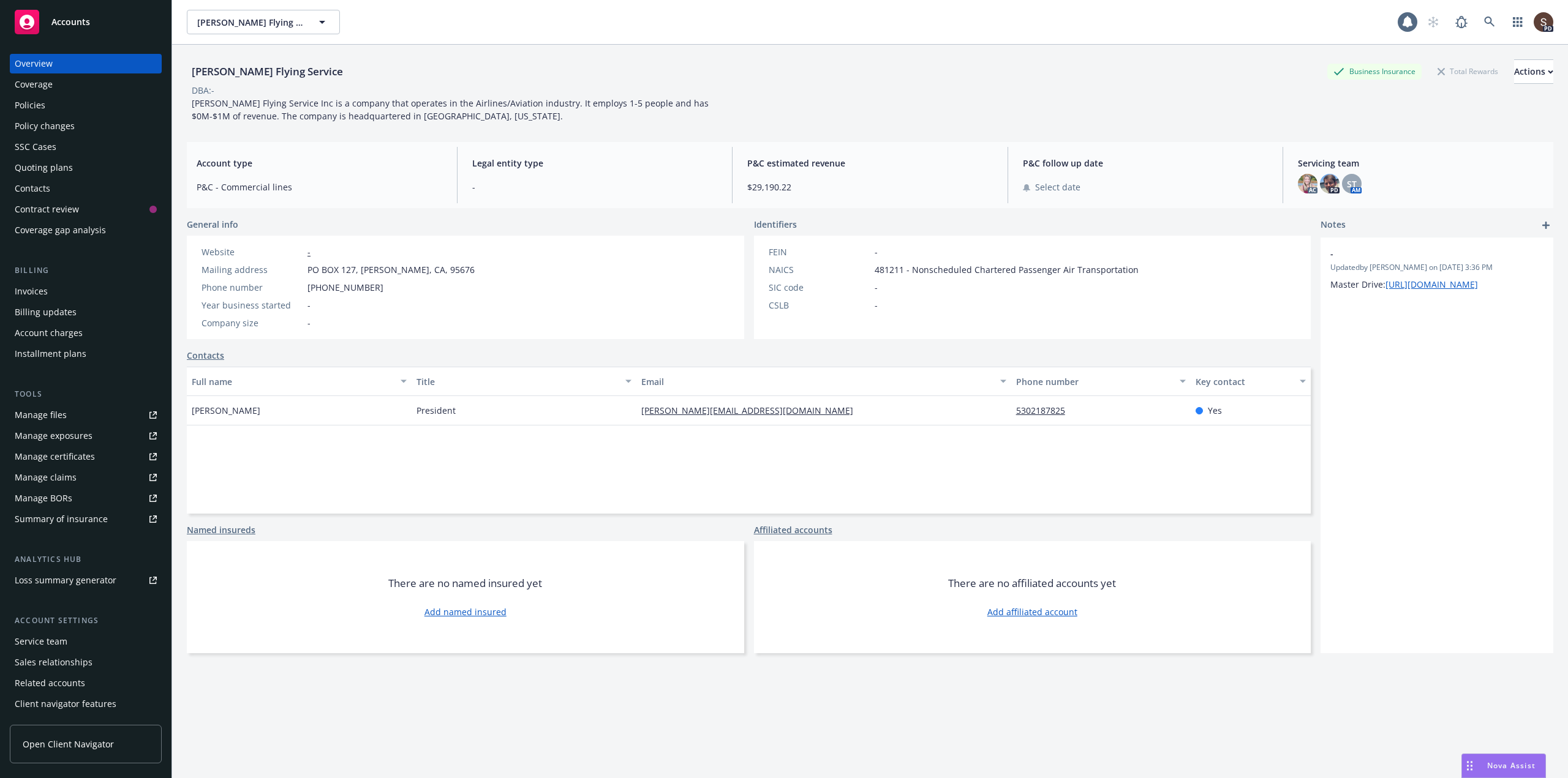
click at [38, 101] on div "Policies" at bounding box center [30, 105] width 30 height 20
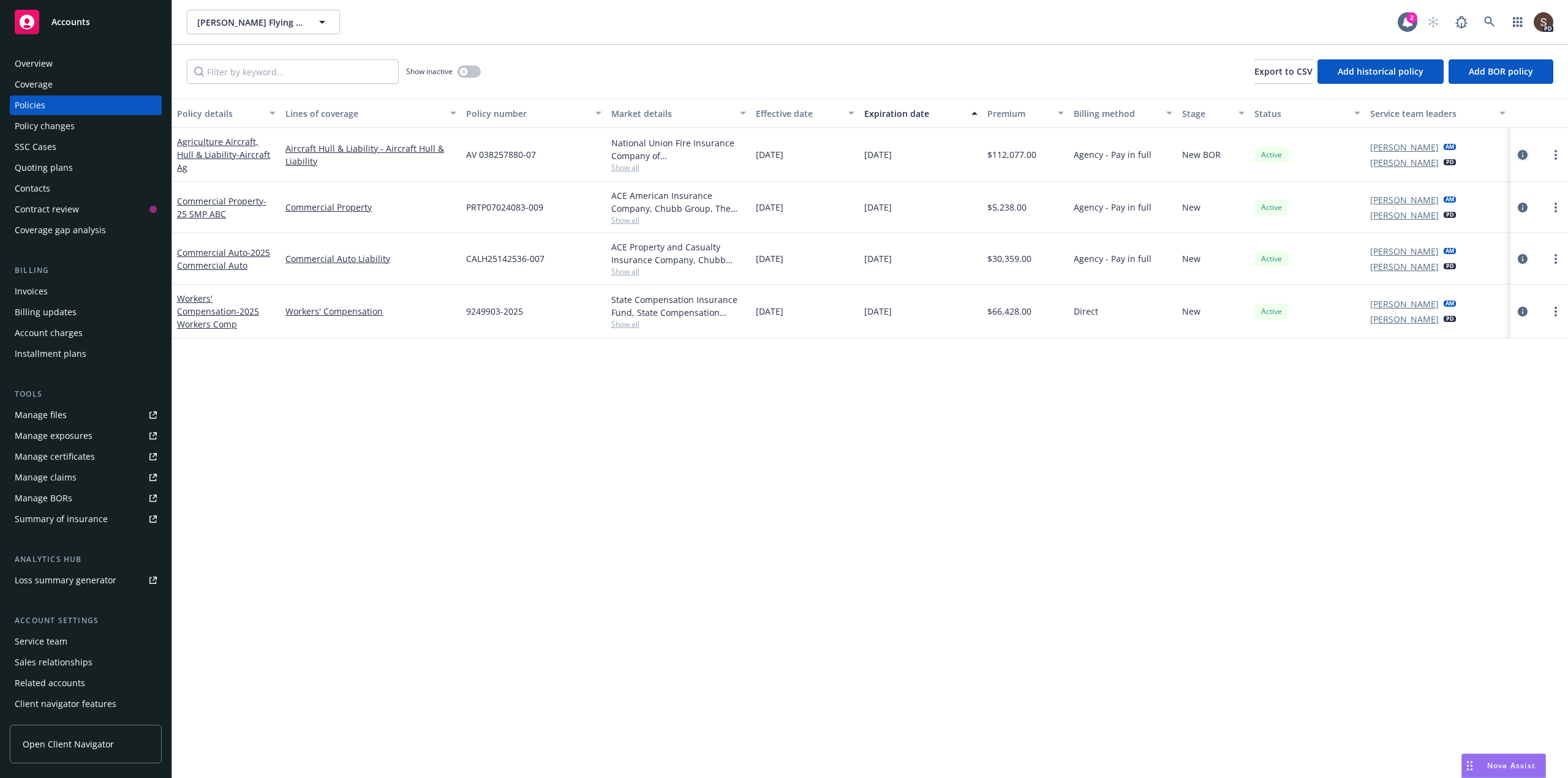
click at [1524, 150] on icon "circleInformation" at bounding box center [1522, 154] width 10 height 10
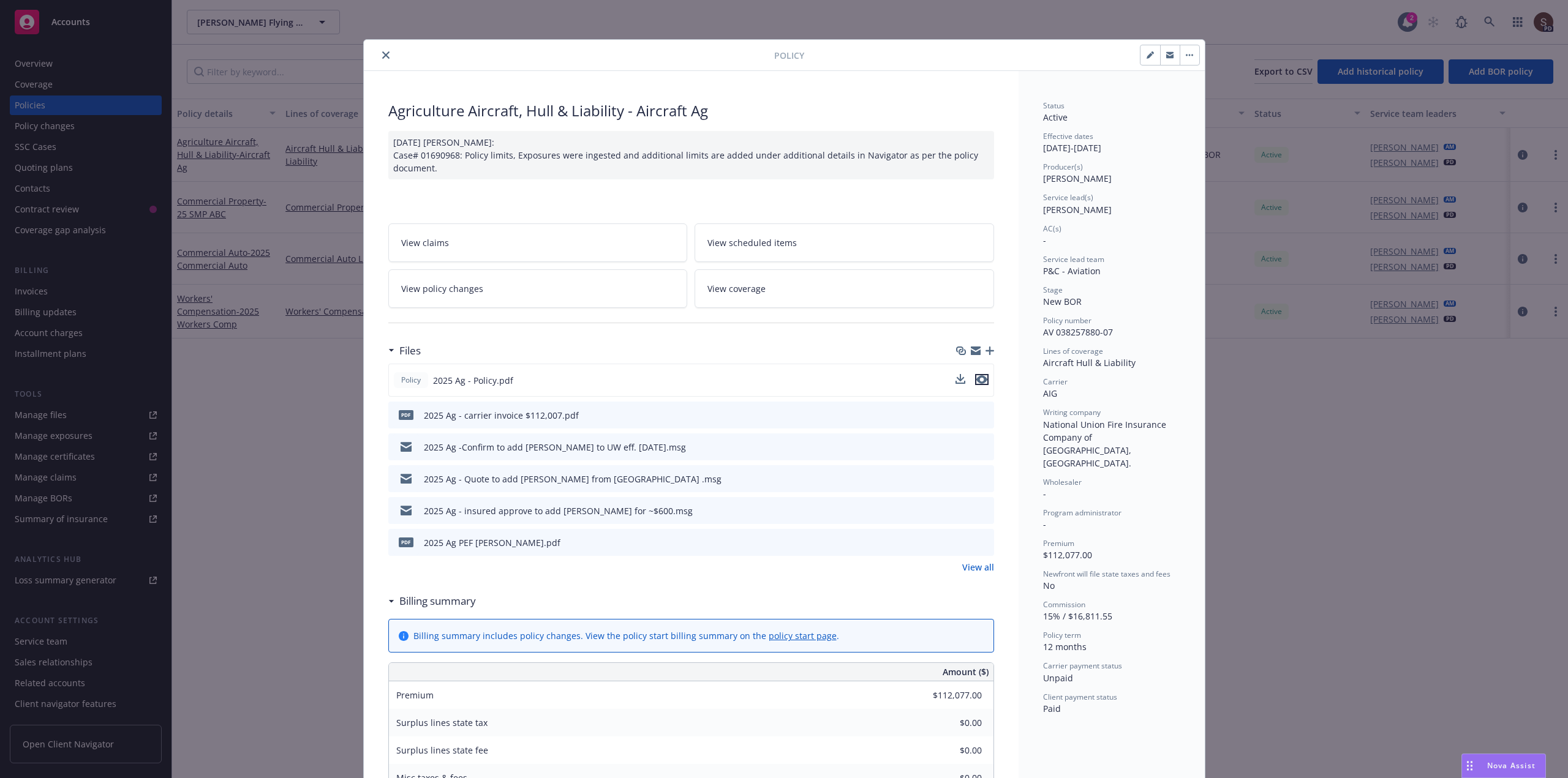
click at [977, 379] on icon "preview file" at bounding box center [981, 380] width 11 height 9
click at [383, 52] on icon "close" at bounding box center [386, 55] width 7 height 7
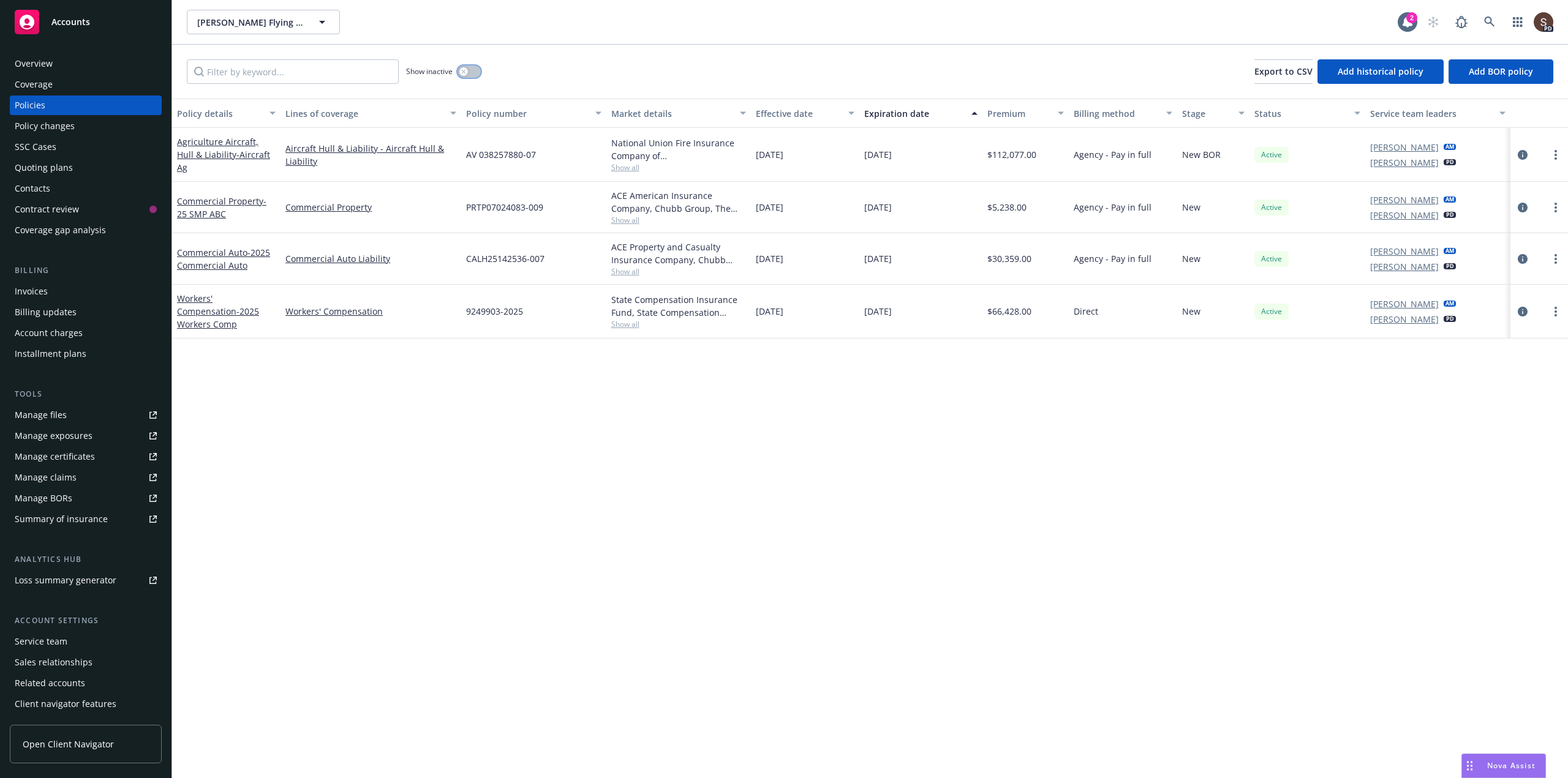
click at [473, 70] on button "button" at bounding box center [469, 72] width 23 height 12
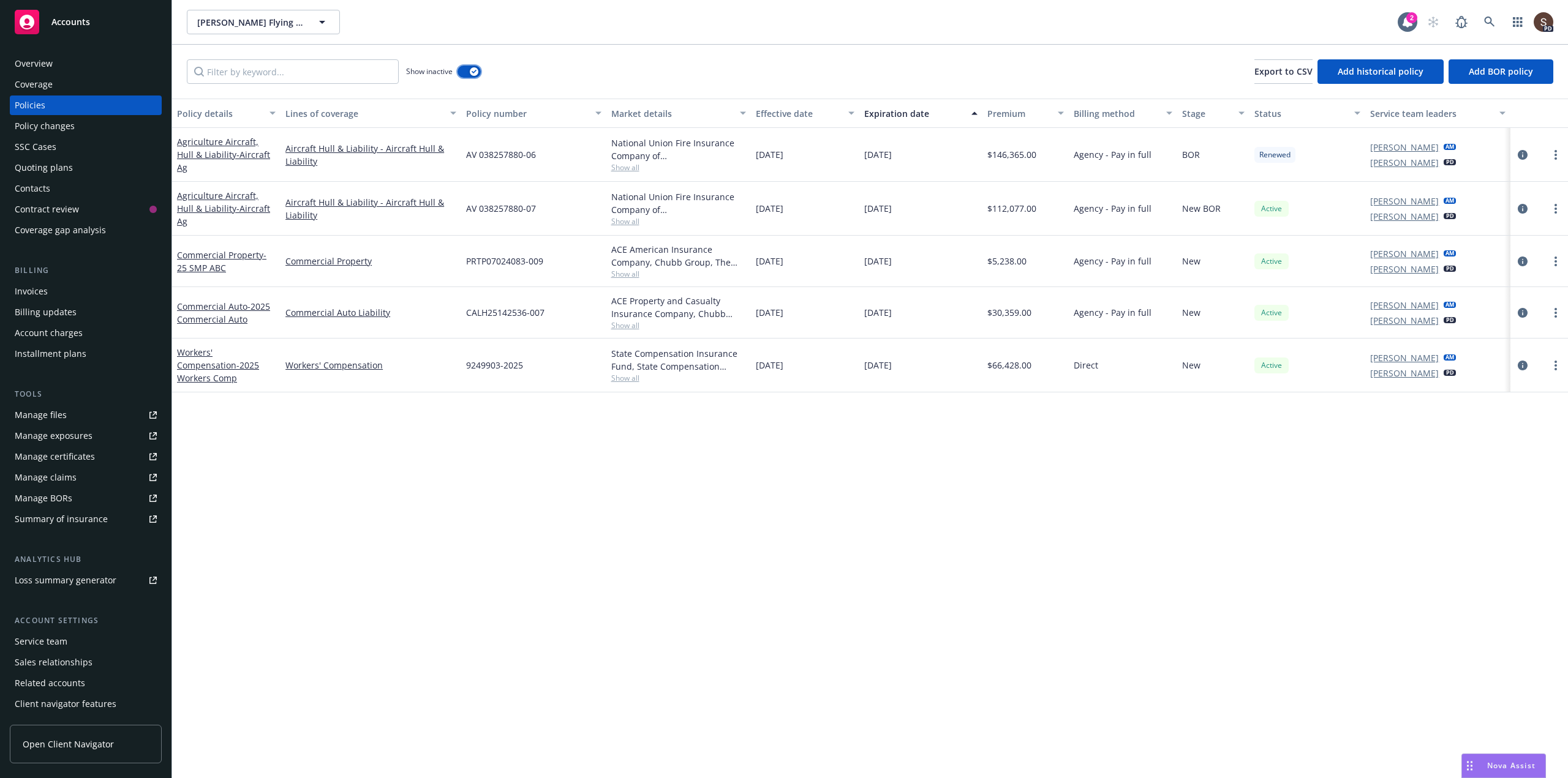
click at [463, 72] on button "button" at bounding box center [469, 72] width 23 height 12
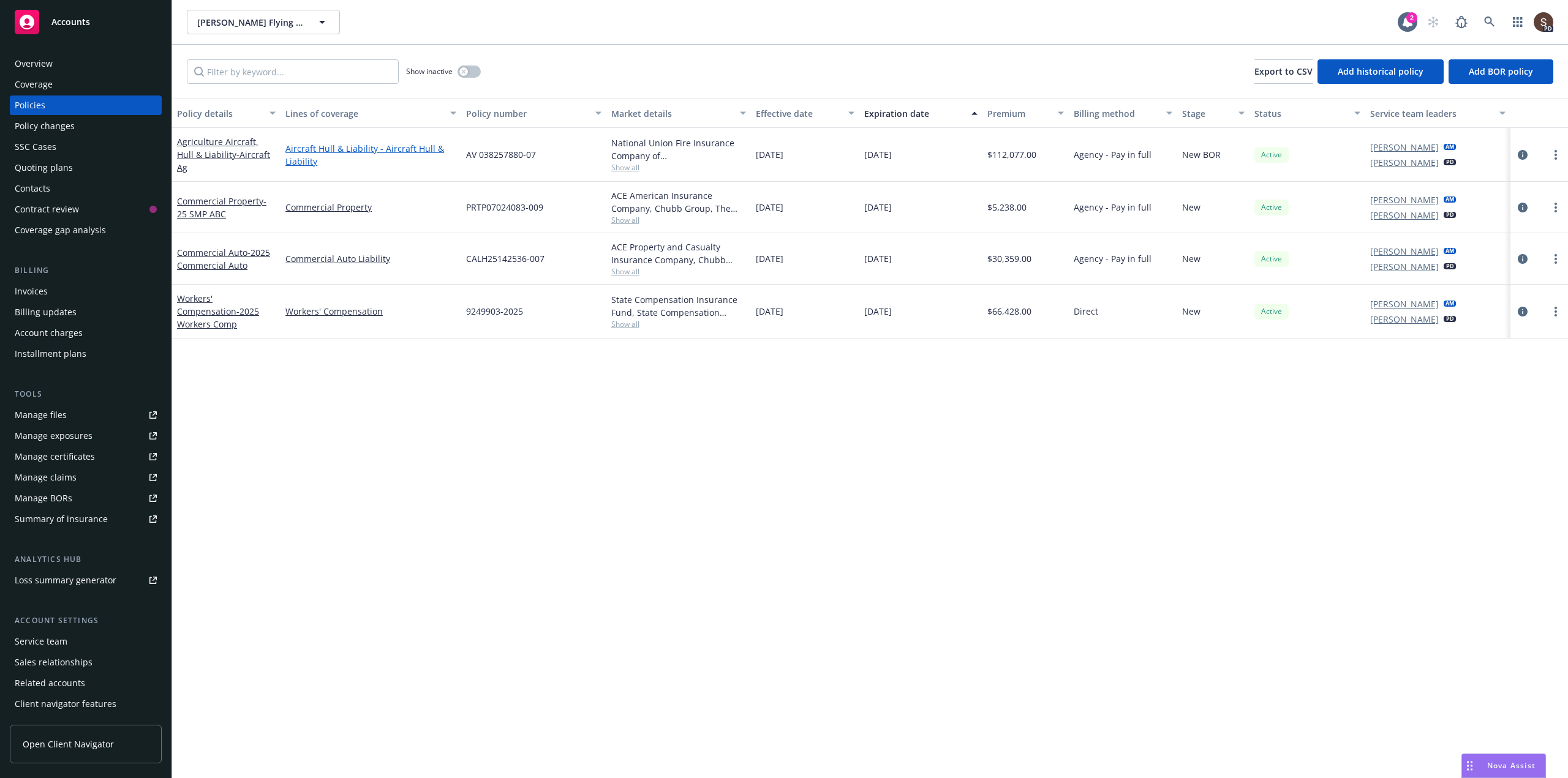
click at [305, 151] on link "Aircraft Hull & Liability - Aircraft Hull & Liability" at bounding box center [371, 155] width 171 height 26
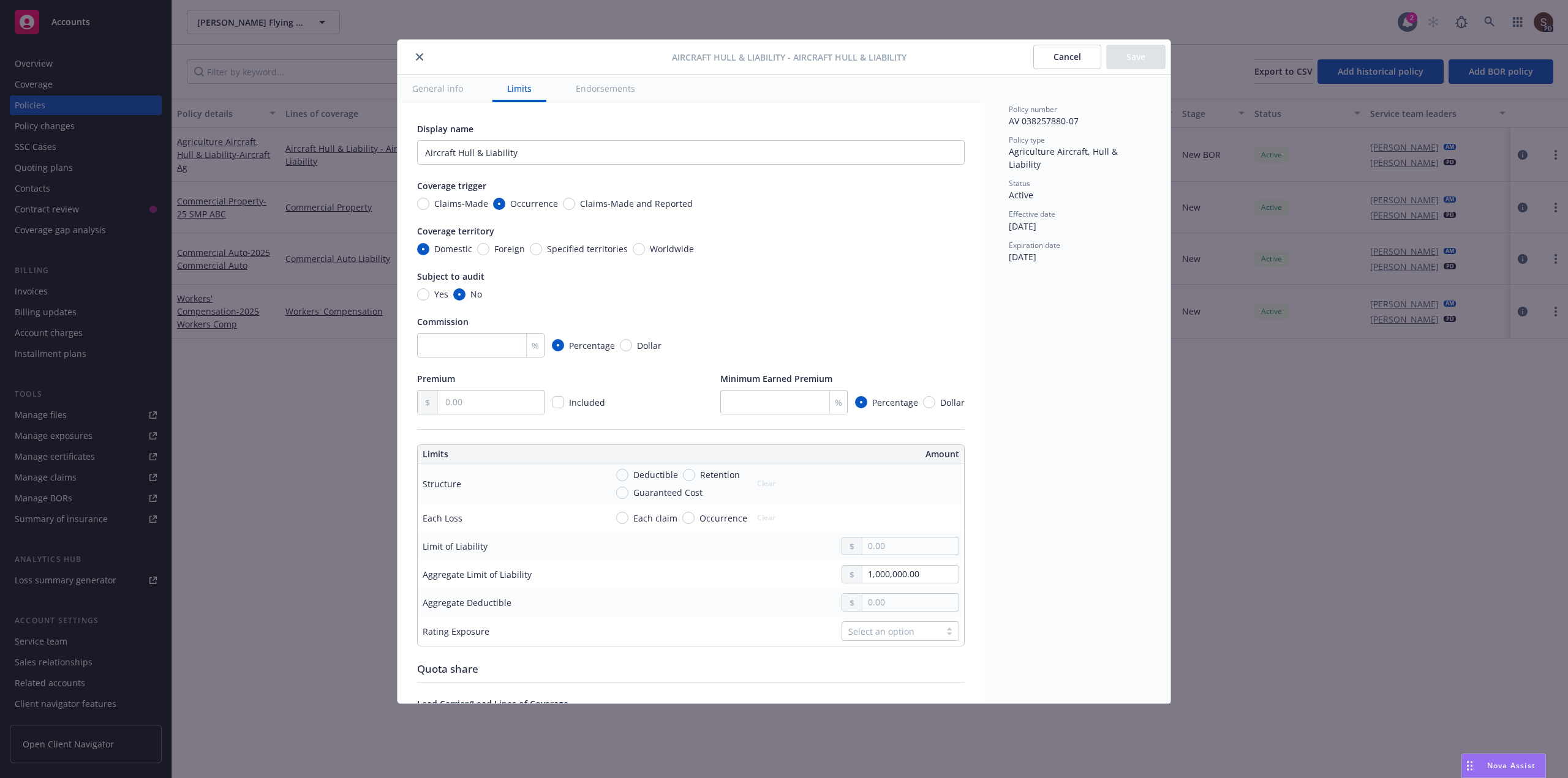
click at [594, 87] on button "Endorsements" at bounding box center [606, 88] width 89 height 28
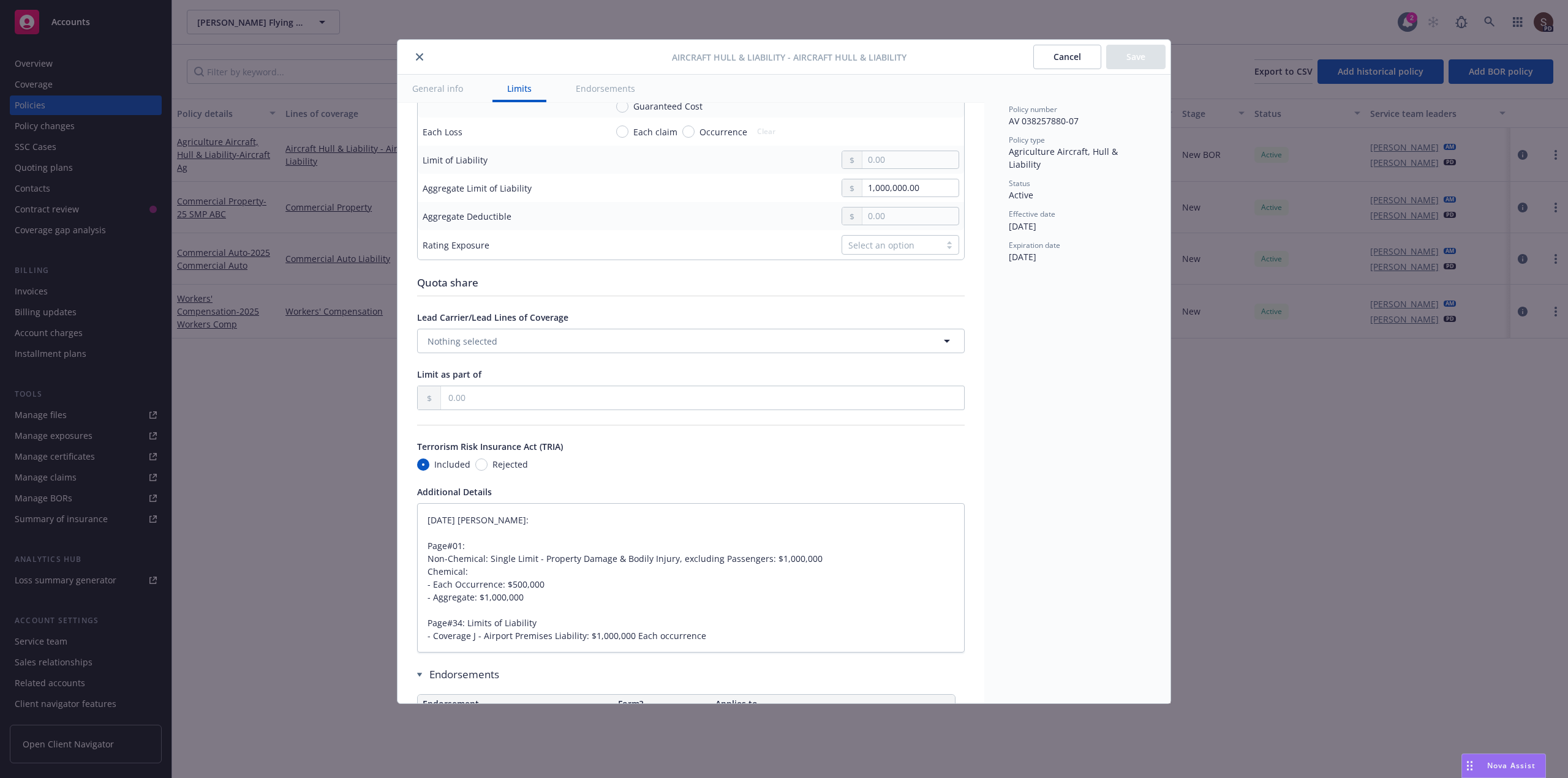
type textarea "x"
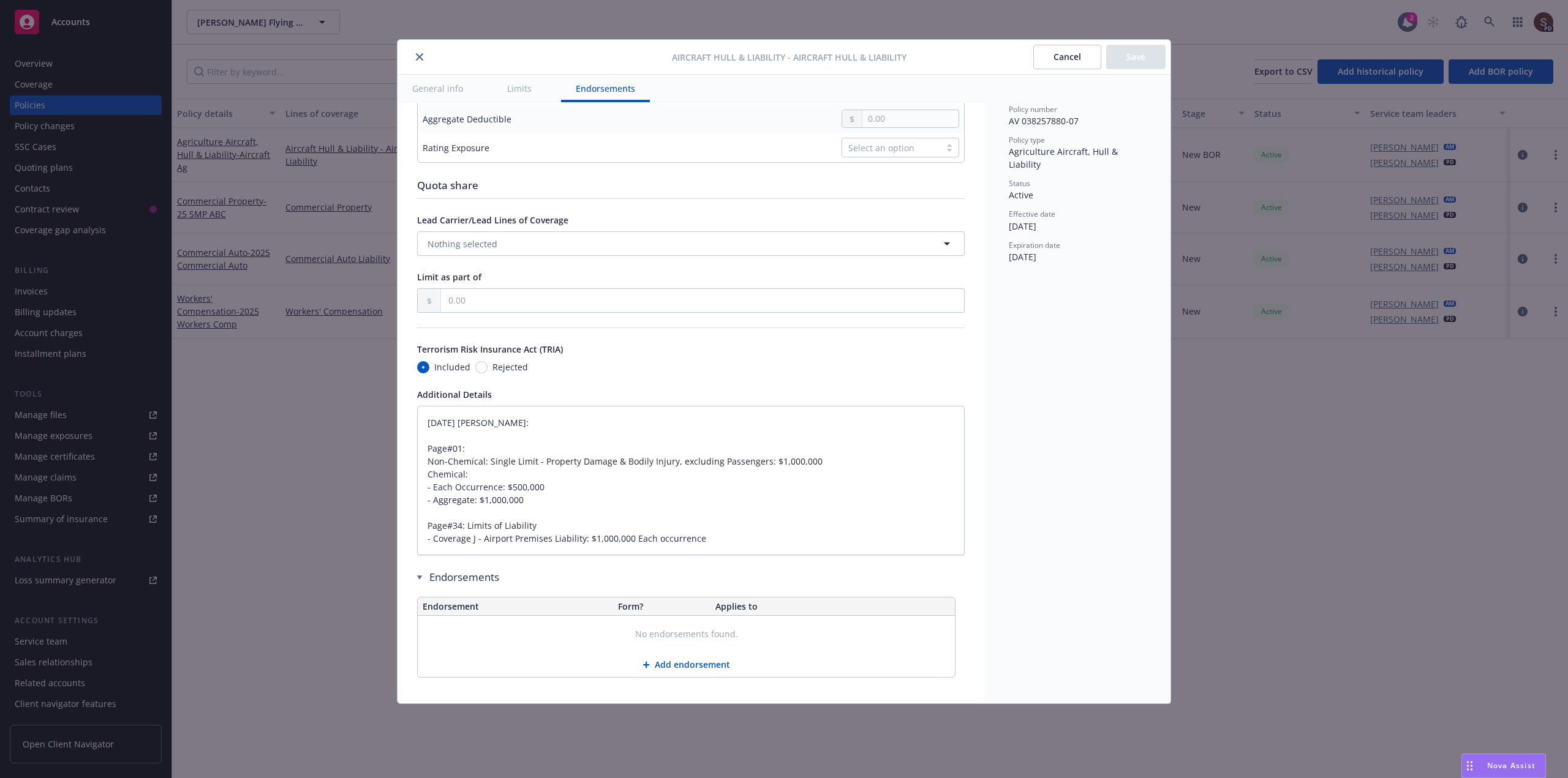
scroll to position [490, 0]
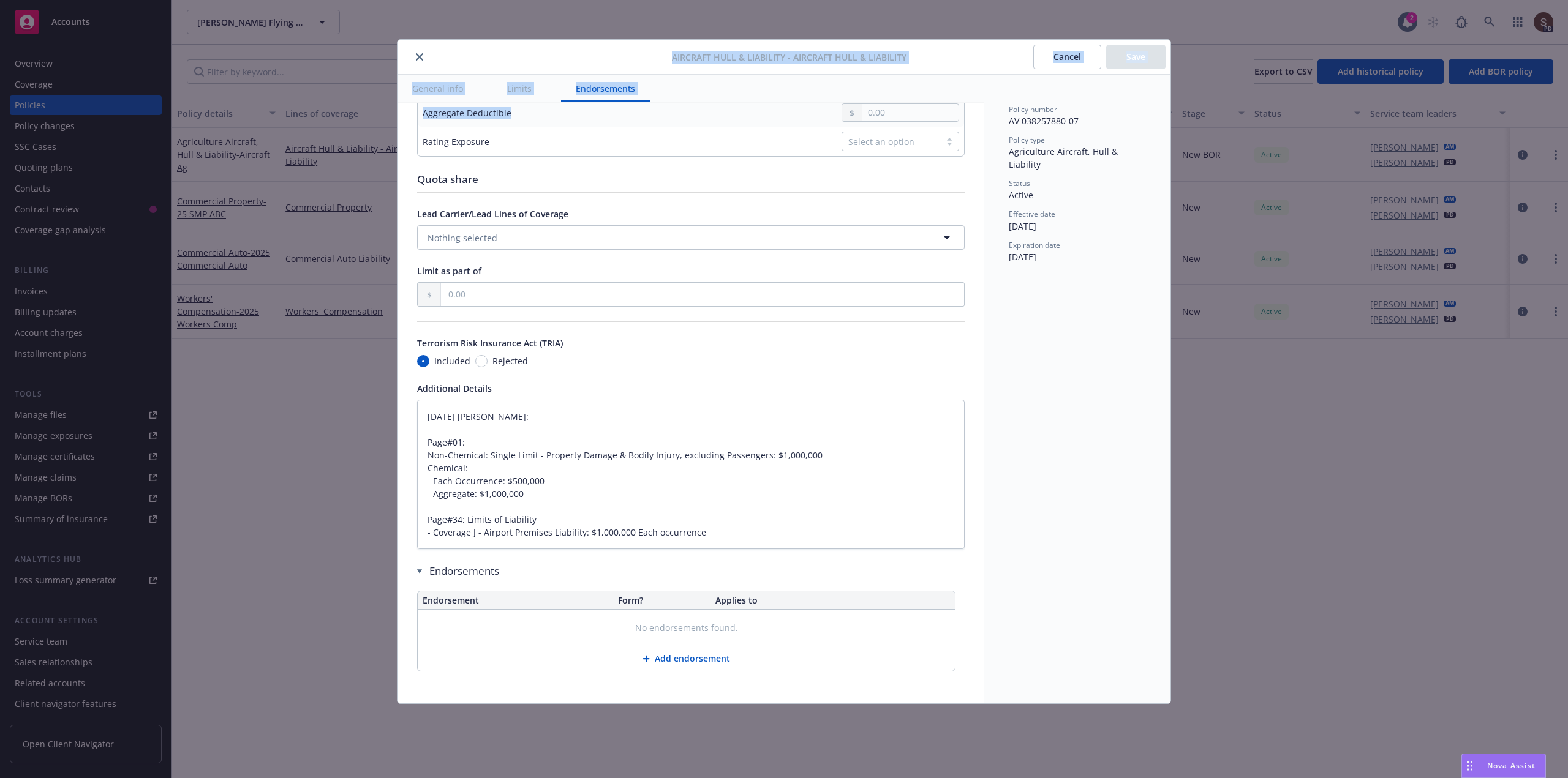
drag, startPoint x: 539, startPoint y: 59, endPoint x: 643, endPoint y: 122, distance: 121.6
click at [643, 122] on div "Aircraft Hull & Liability - Aircraft Hull & Liability Cancel Save General info …" at bounding box center [784, 371] width 773 height 664
click at [422, 57] on icon "close" at bounding box center [419, 56] width 7 height 7
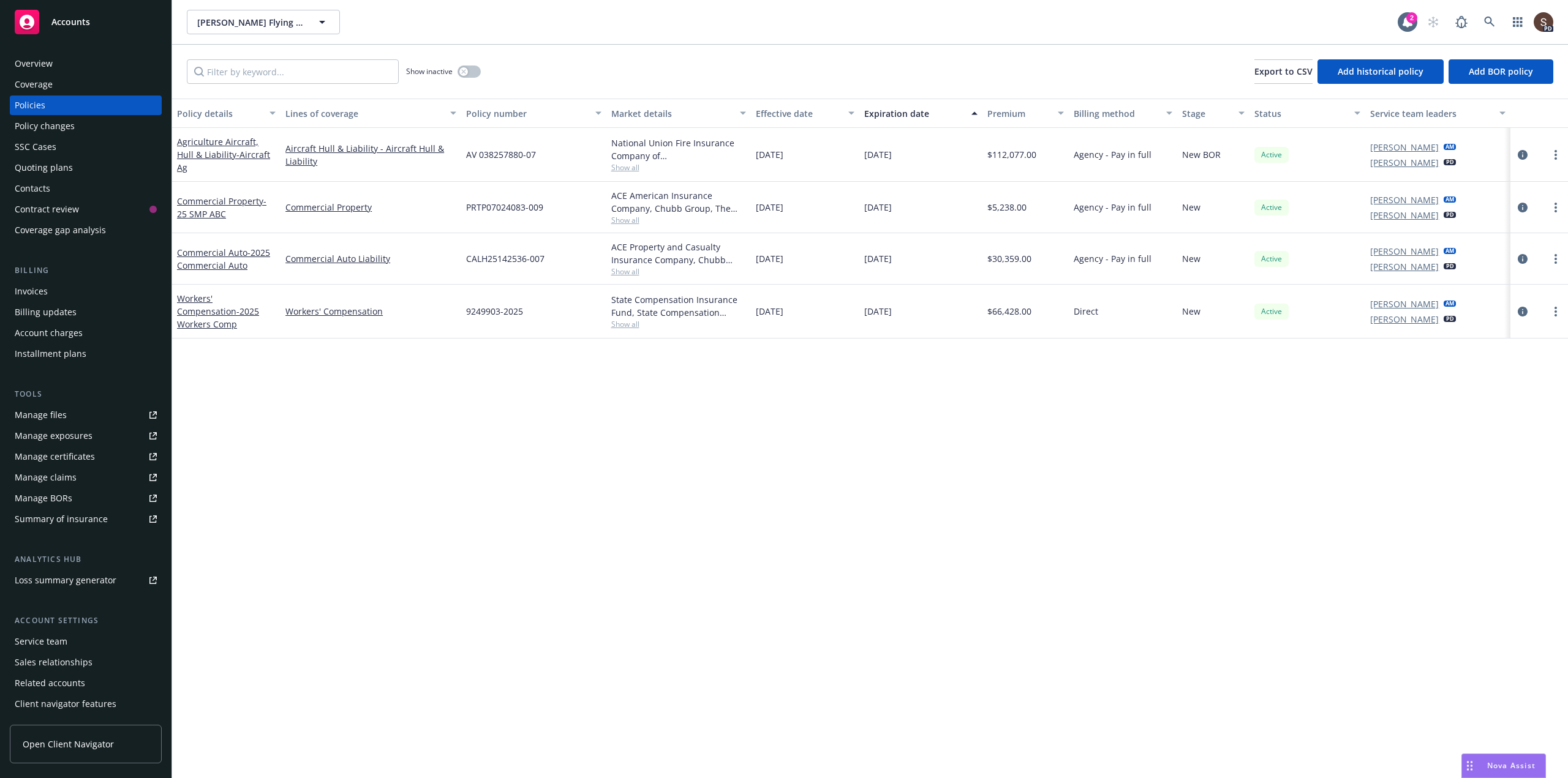
click at [40, 183] on div "Contacts" at bounding box center [32, 188] width 36 height 20
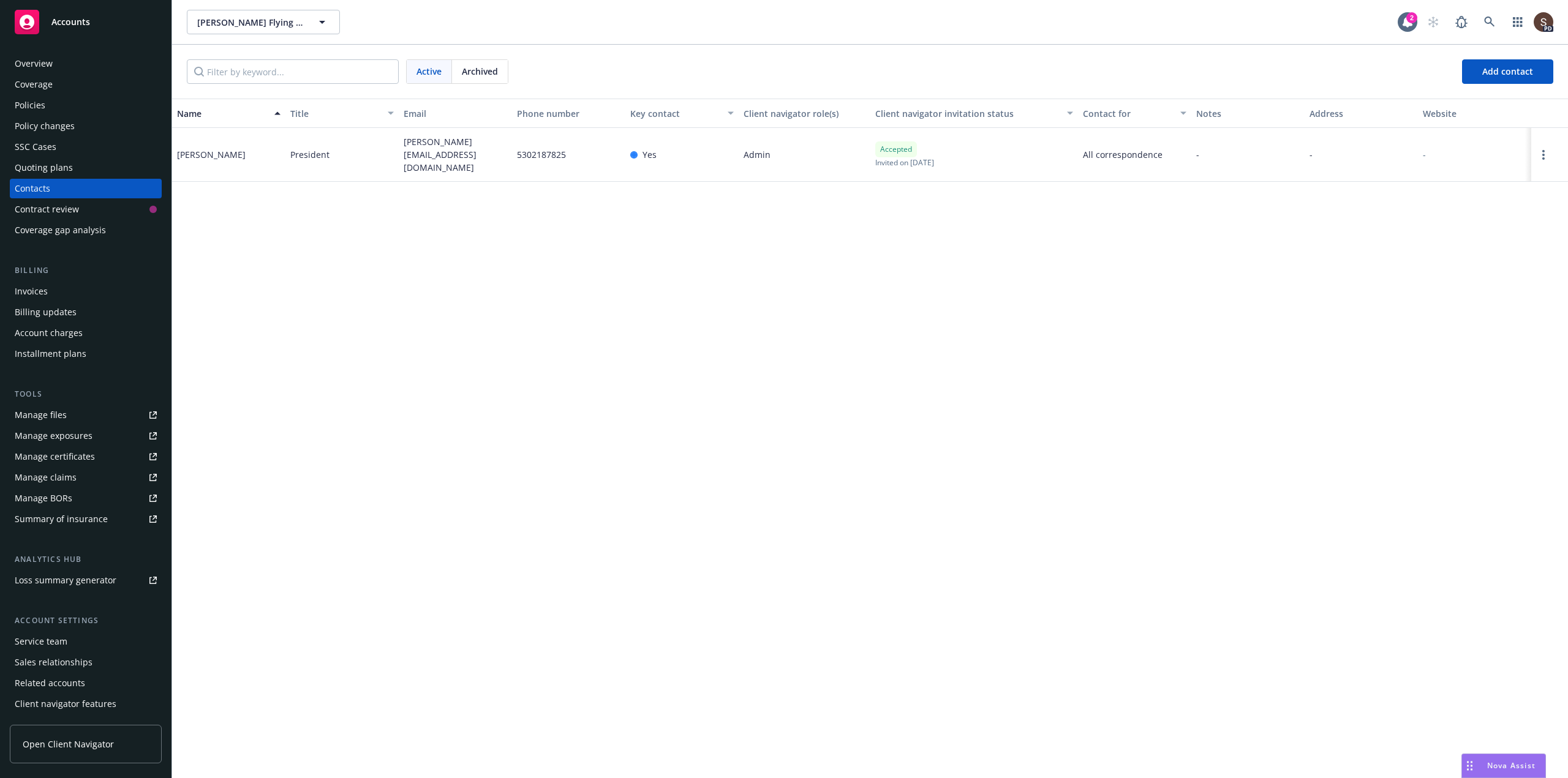
click at [34, 104] on div "Policies" at bounding box center [30, 105] width 30 height 20
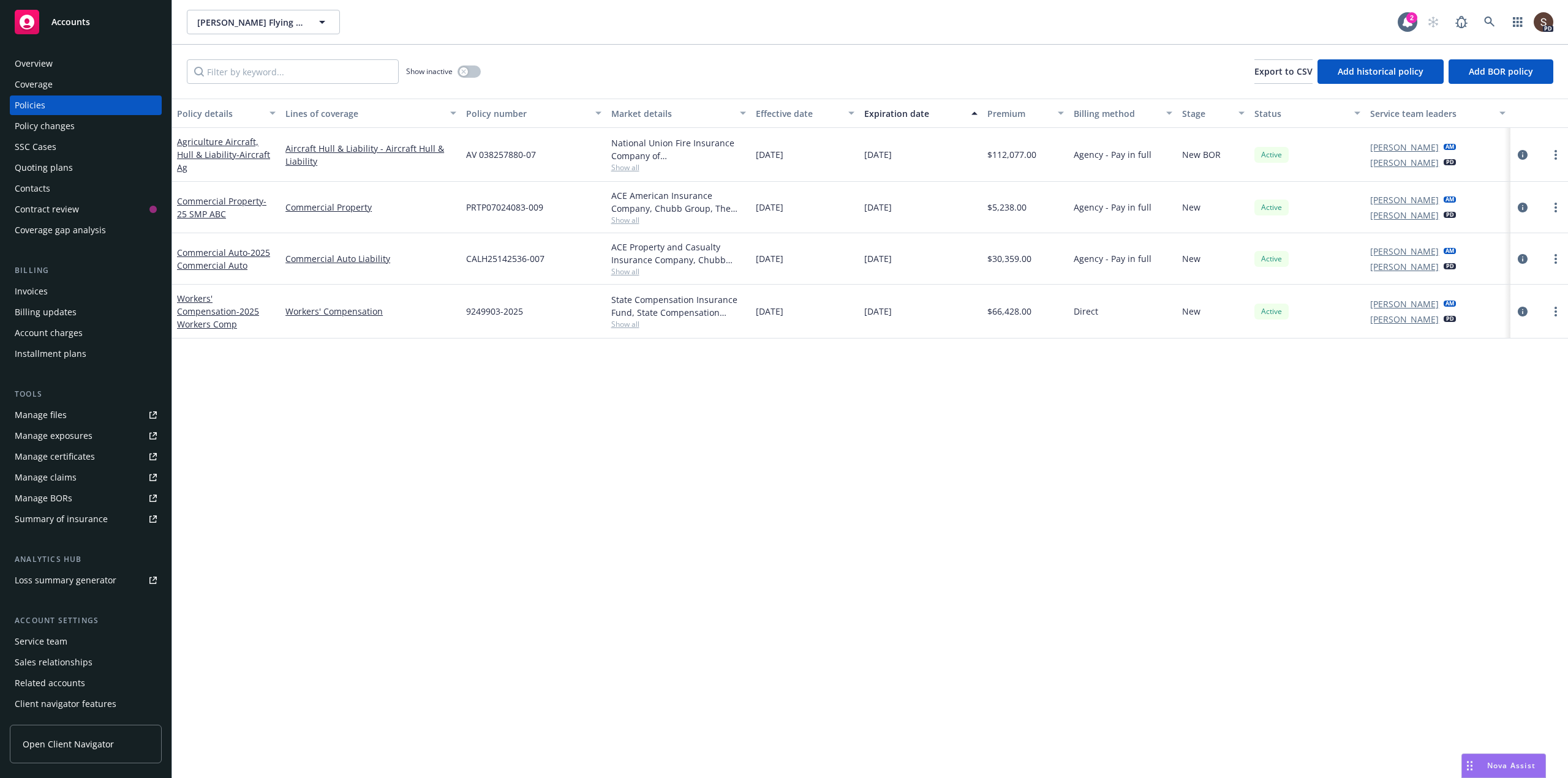
click at [54, 415] on div "Manage files" at bounding box center [41, 415] width 52 height 20
drag, startPoint x: 605, startPoint y: 16, endPoint x: 588, endPoint y: 32, distance: 23.3
click at [606, 16] on div "Anderson's Flying Service Anderson's Flying Service Anderson's Flying Service T…" at bounding box center [792, 22] width 1211 height 24
click at [473, 71] on button "button" at bounding box center [469, 72] width 23 height 12
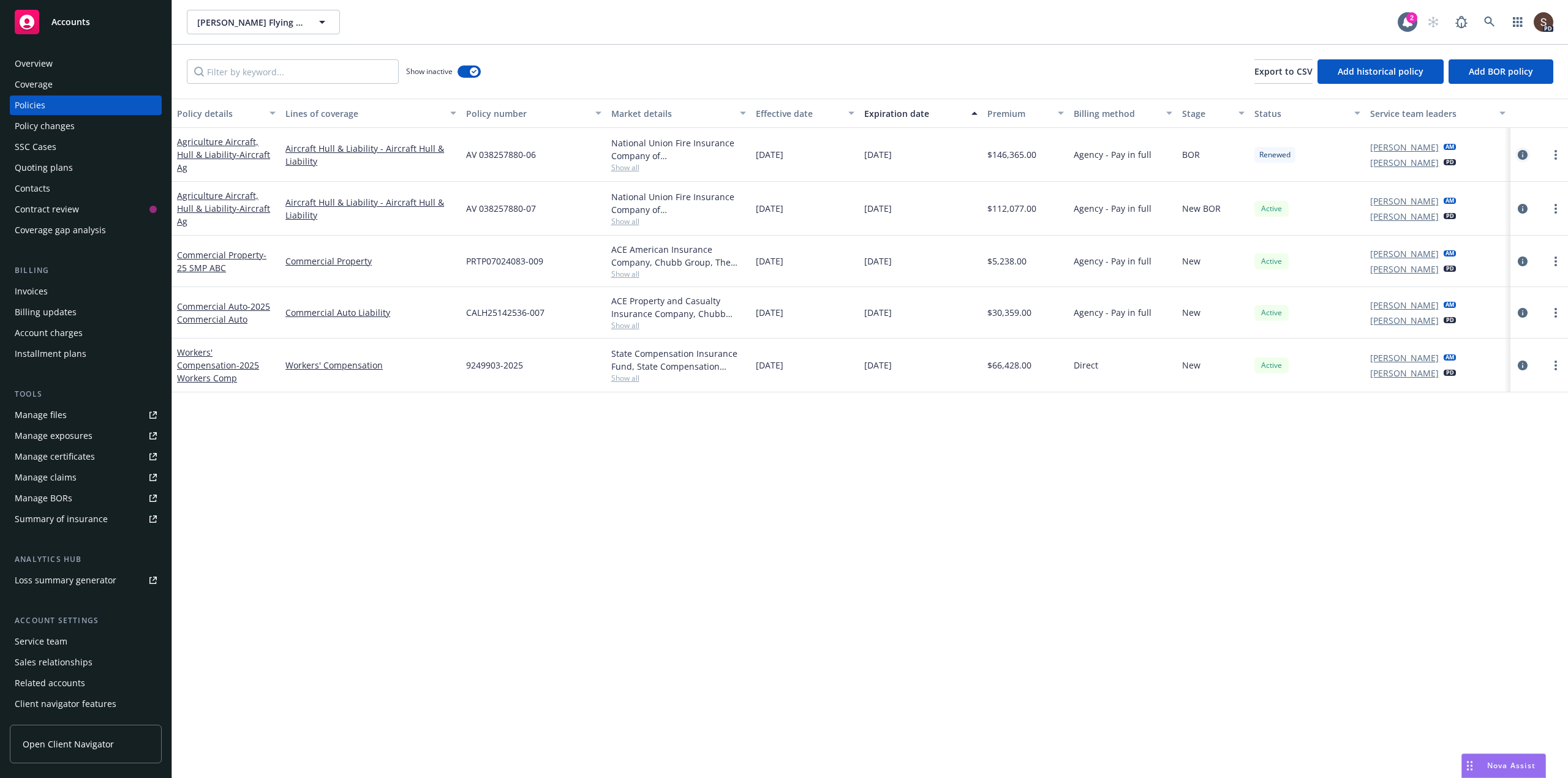
click at [1519, 156] on icon "circleInformation" at bounding box center [1522, 154] width 10 height 10
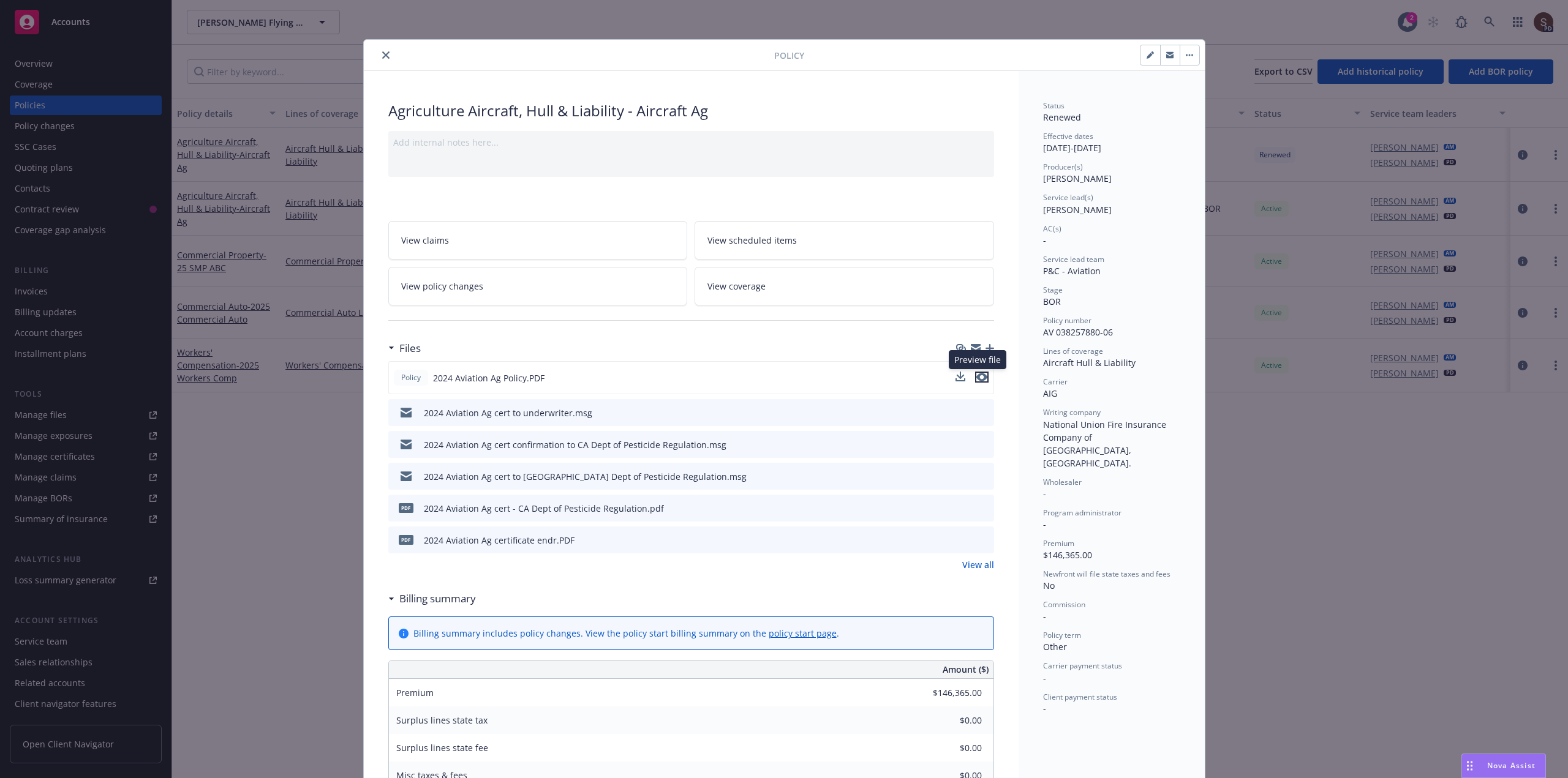
click at [976, 379] on icon "preview file" at bounding box center [981, 377] width 11 height 9
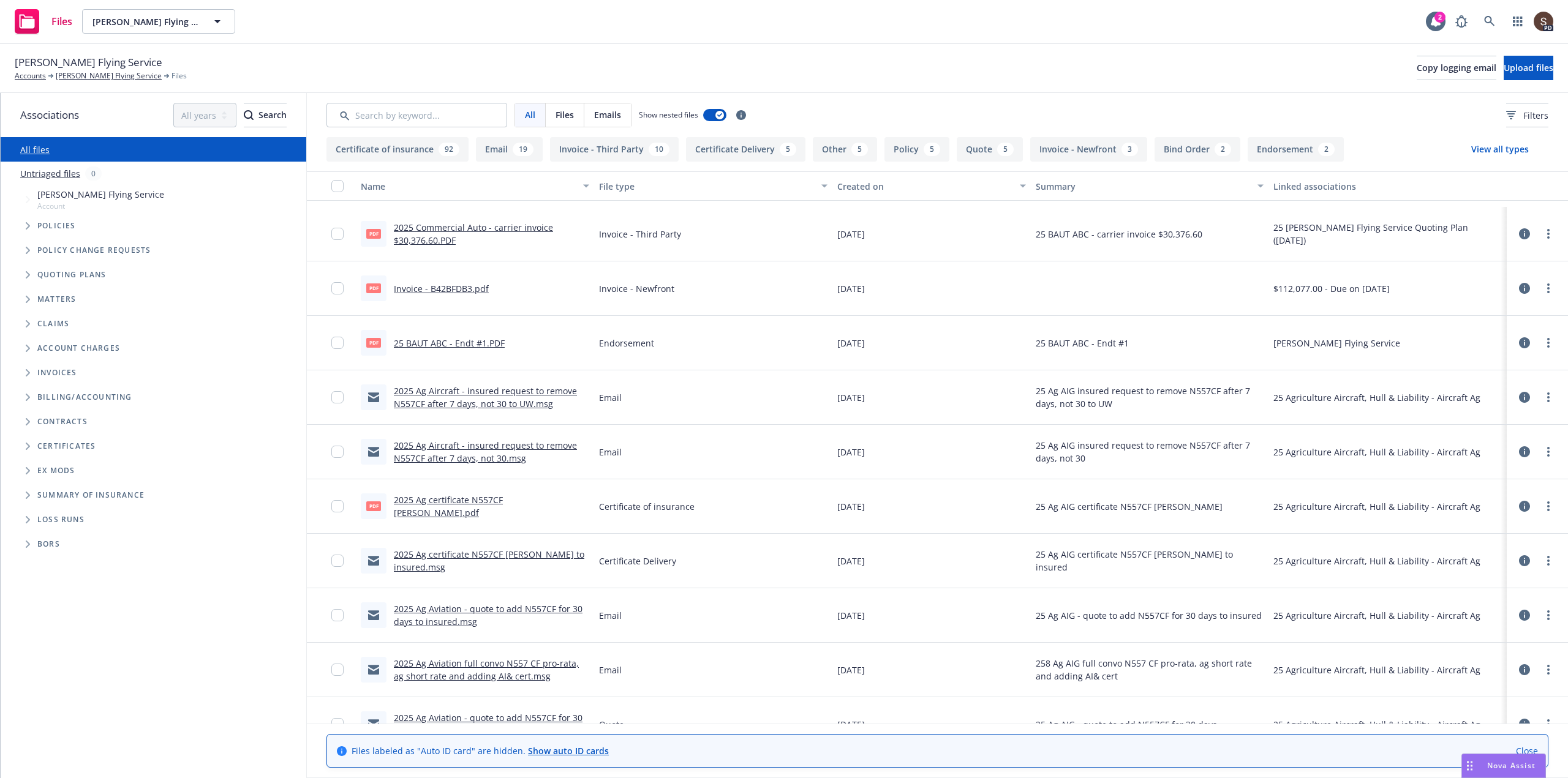
scroll to position [1225, 0]
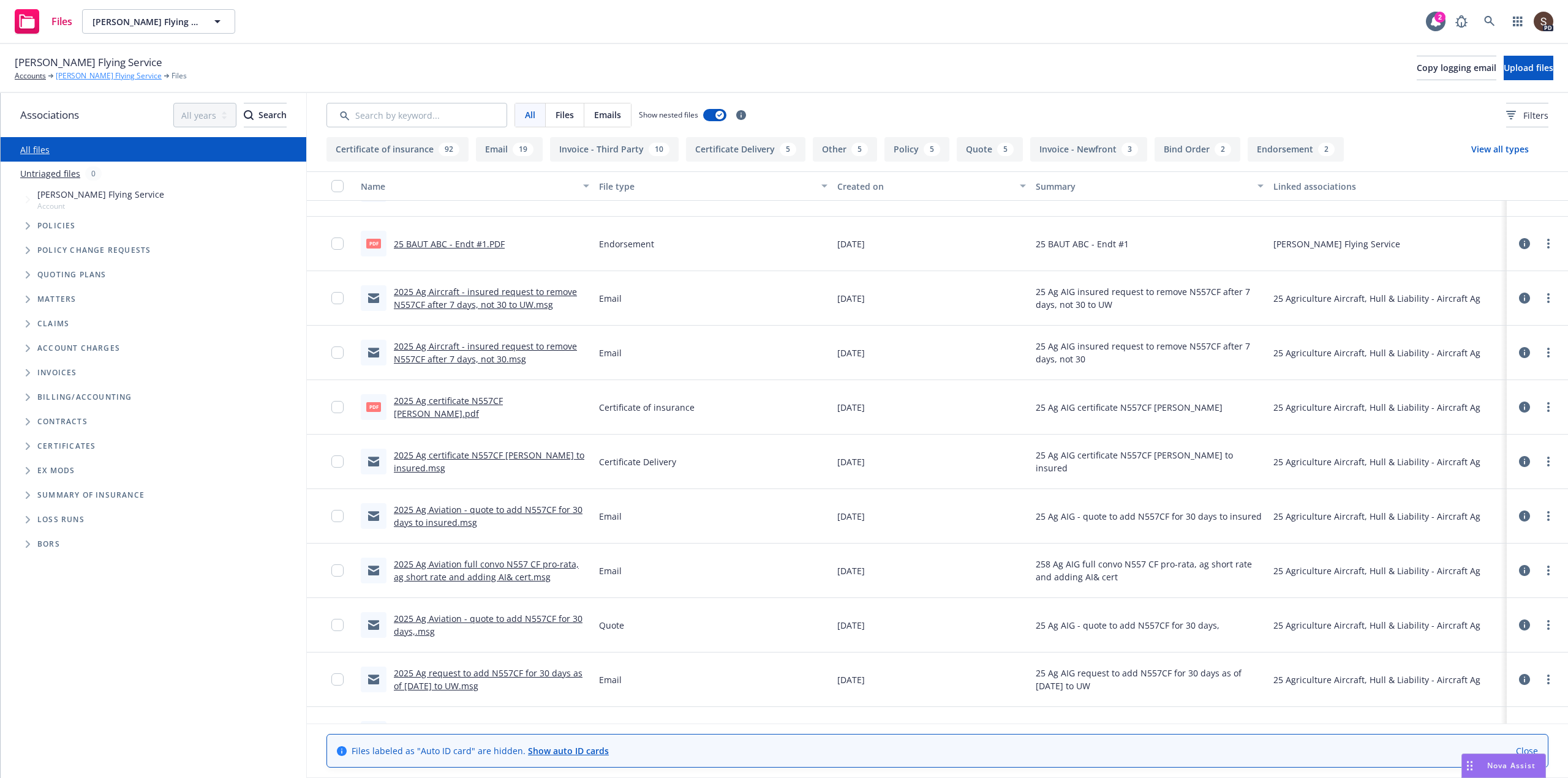
click at [74, 76] on link "[PERSON_NAME] Flying Service" at bounding box center [108, 75] width 106 height 11
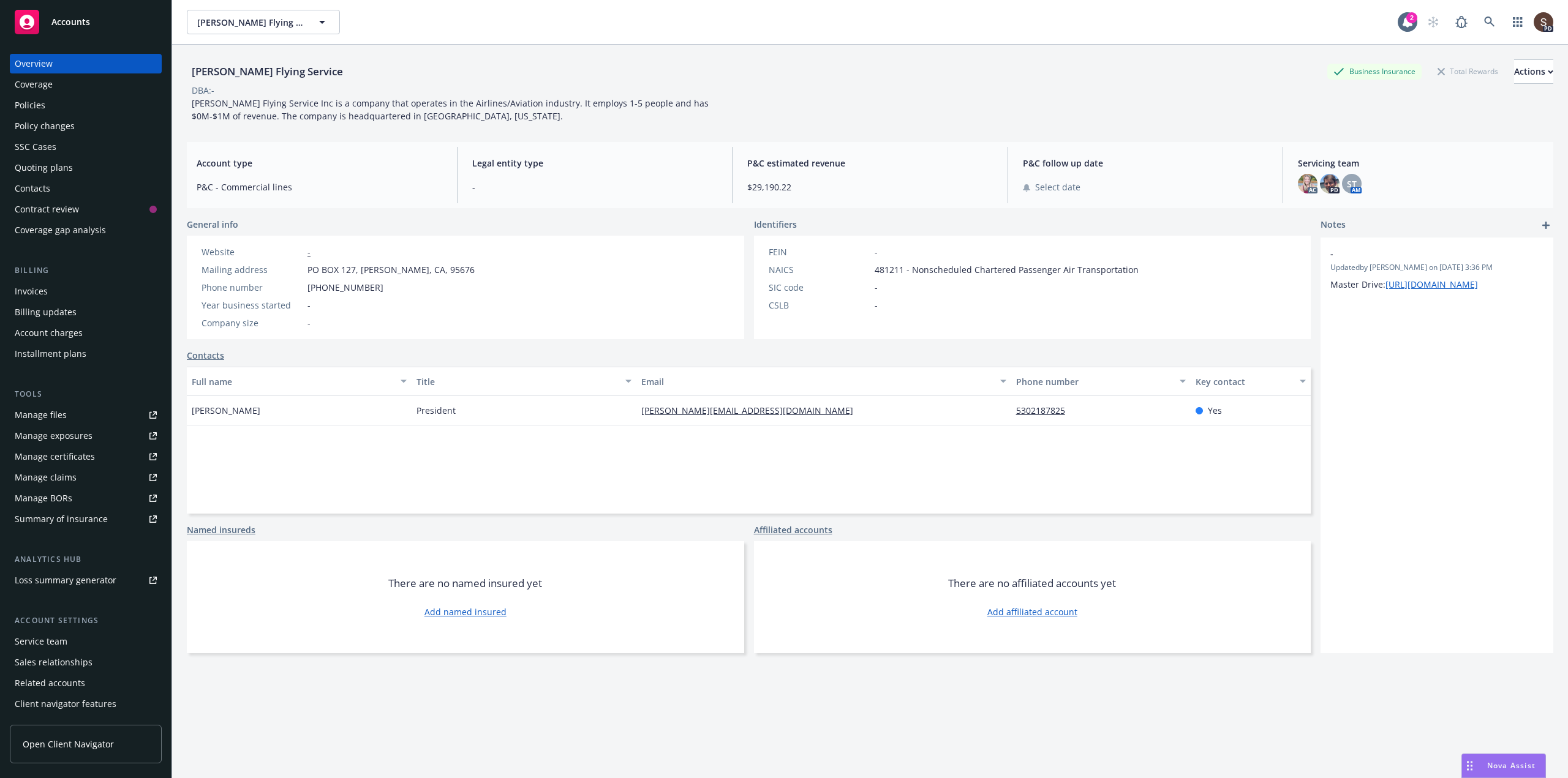
click at [40, 103] on div "Policies" at bounding box center [30, 105] width 30 height 20
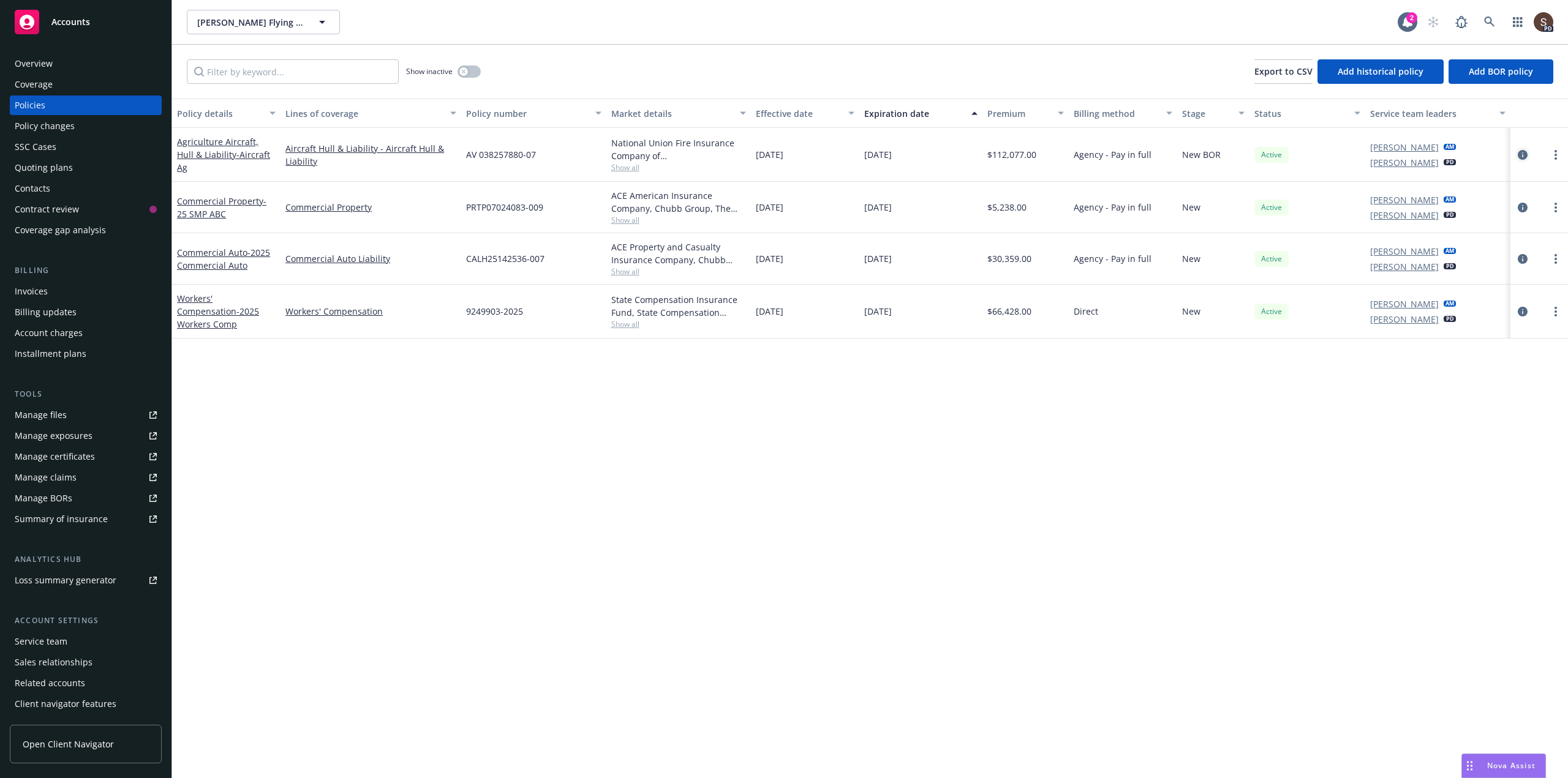
click at [1525, 151] on icon "circleInformation" at bounding box center [1522, 154] width 10 height 10
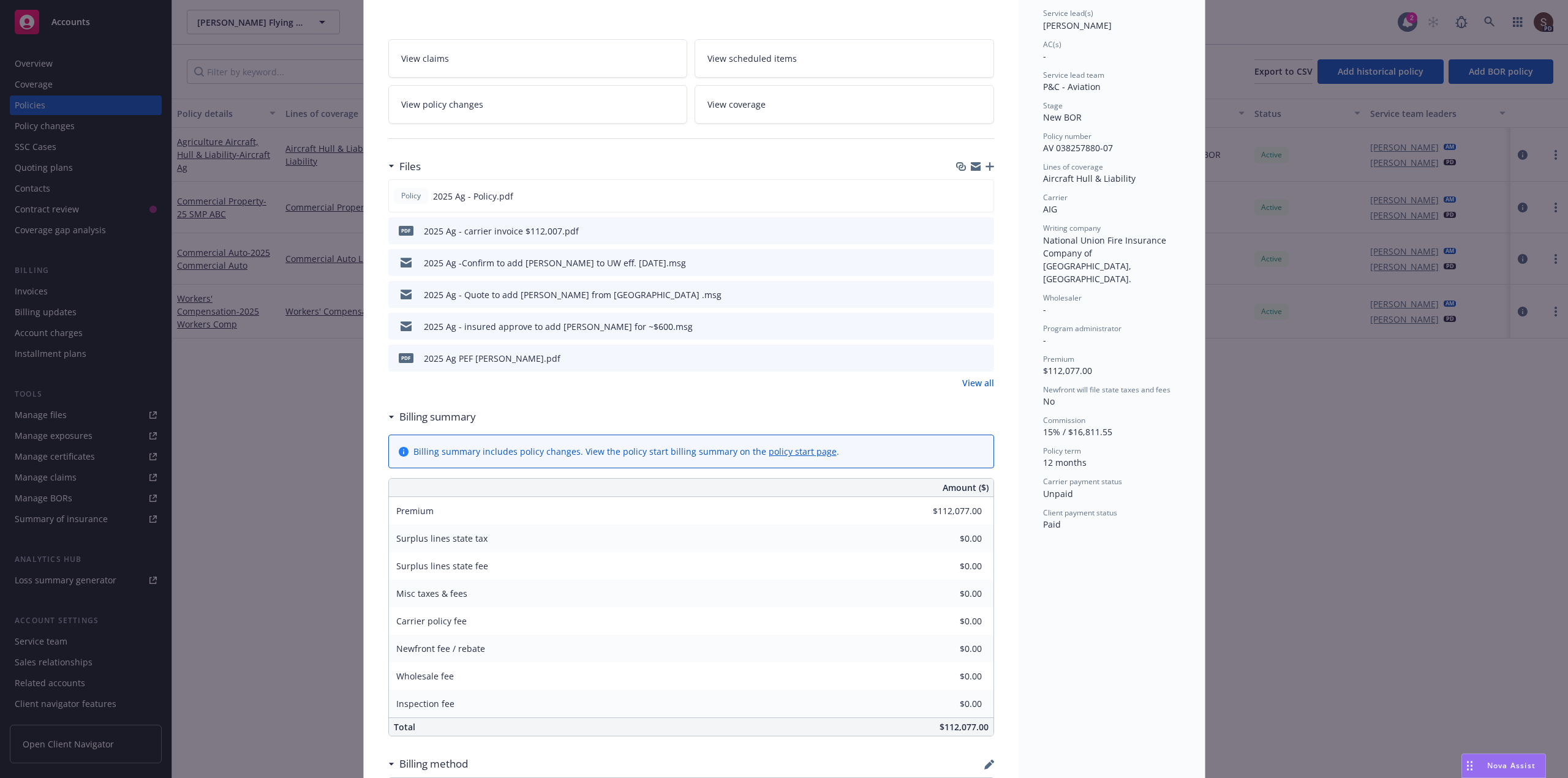
scroll to position [184, 0]
click at [976, 197] on icon "preview file" at bounding box center [981, 196] width 11 height 9
click at [988, 379] on link "View all" at bounding box center [978, 383] width 32 height 13
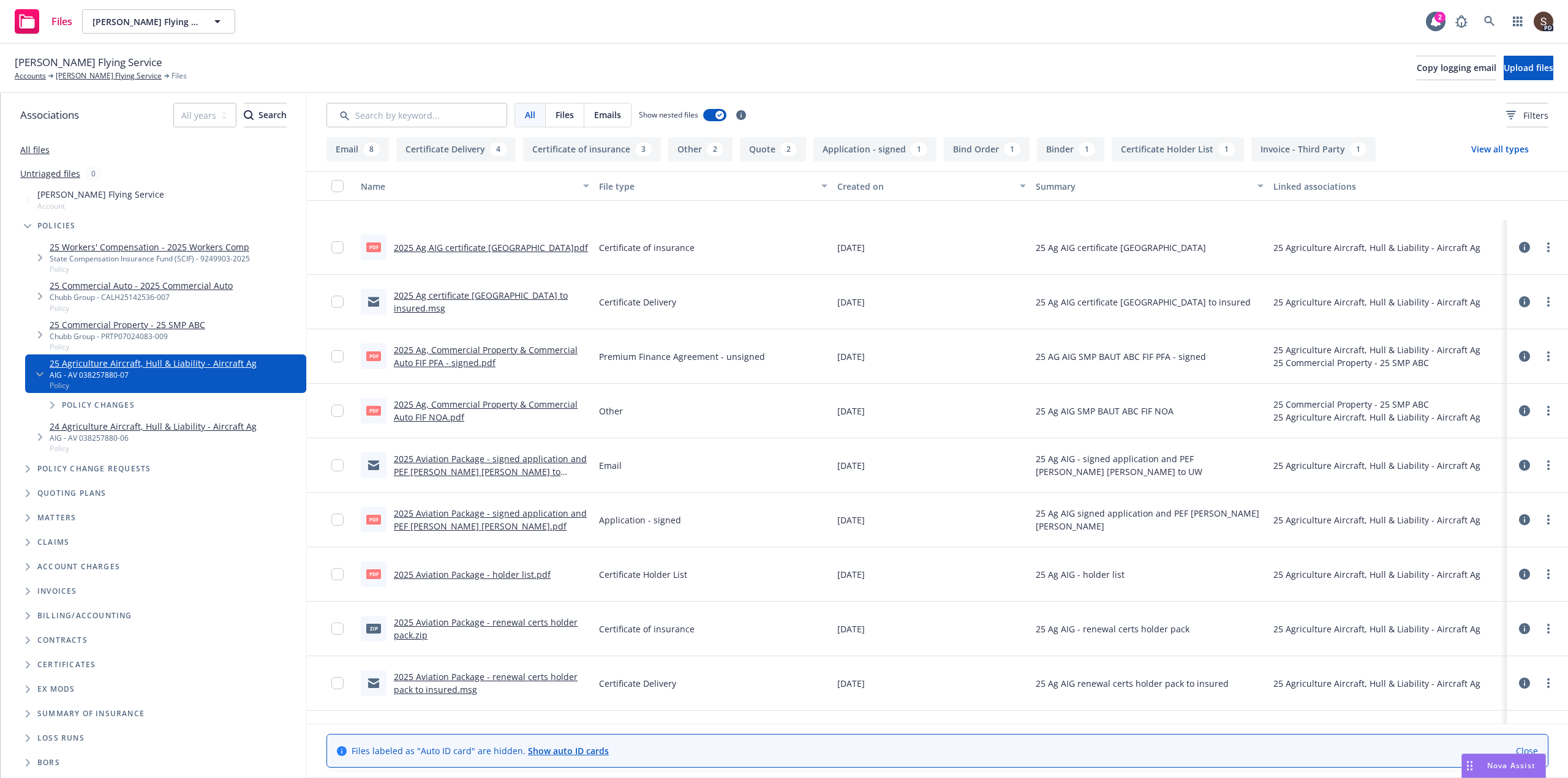
scroll to position [857, 0]
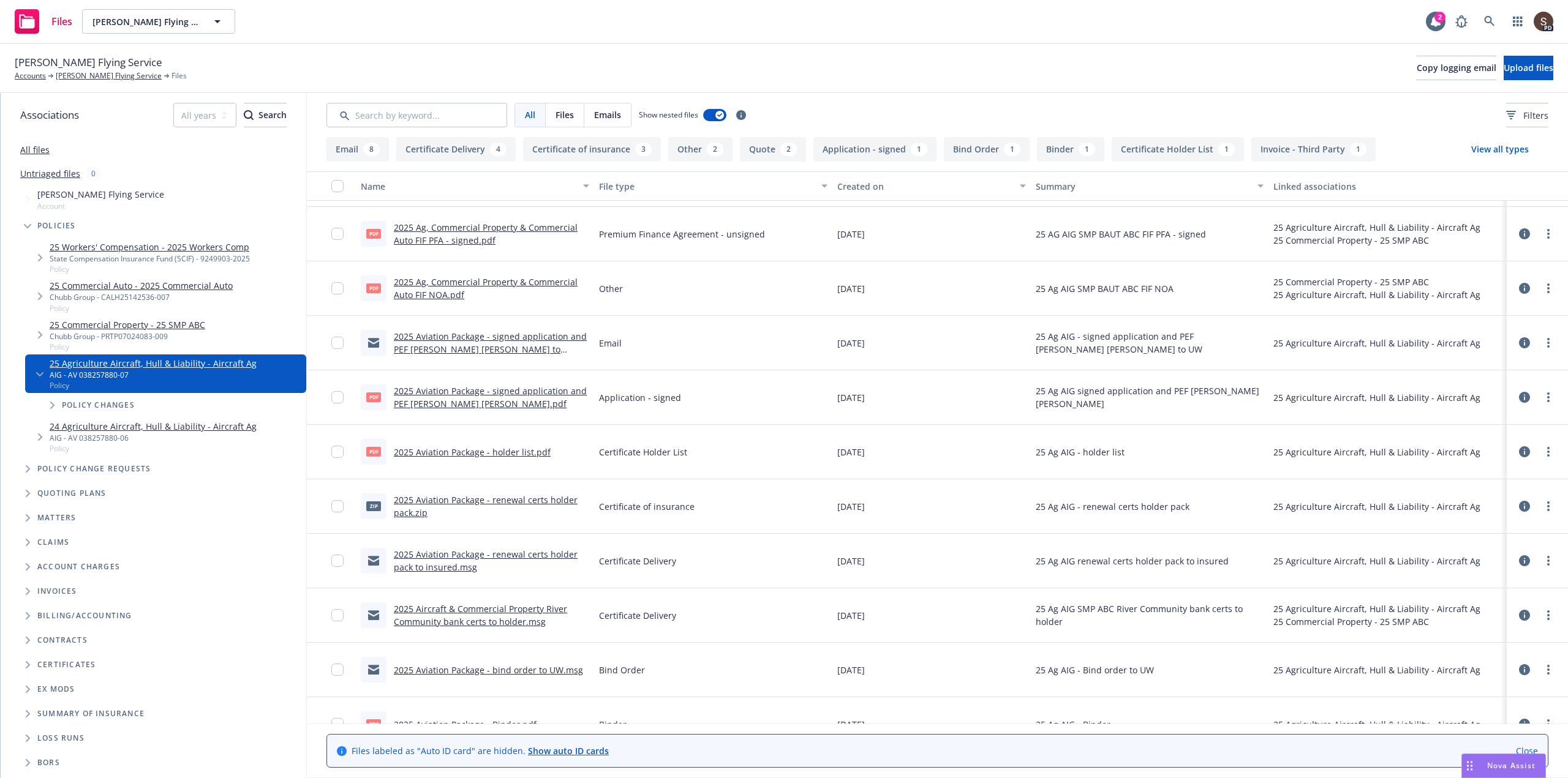
click at [485, 390] on link "2025 Aviation Package - signed application and PEF Phillip Michael McHugh.pdf" at bounding box center [490, 397] width 193 height 24
click at [506, 448] on link "2025 Aviation Package - holder list.pdf" at bounding box center [472, 452] width 157 height 11
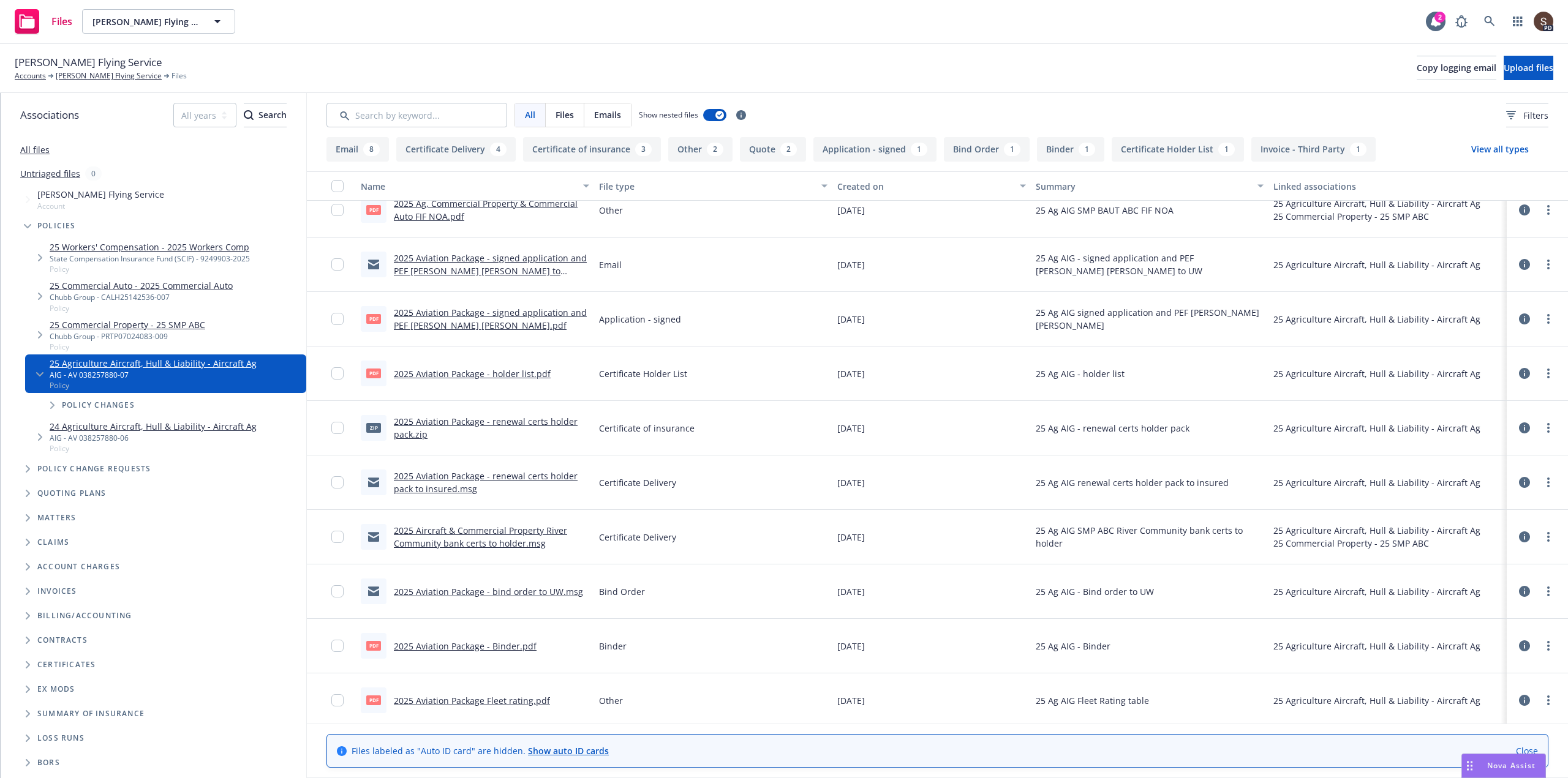
scroll to position [938, 0]
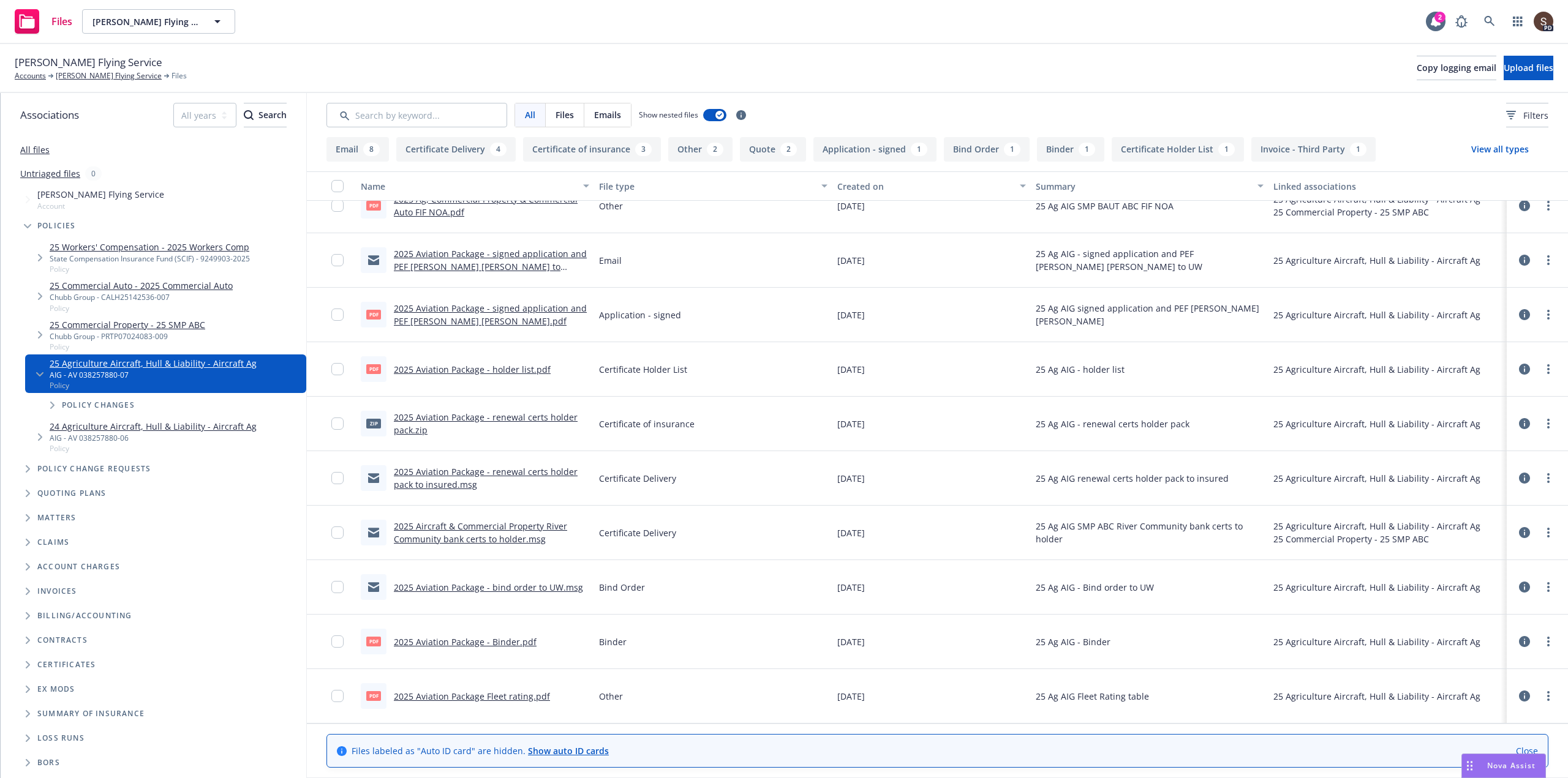
click at [510, 643] on link "2025 Aviation Package - Binder.pdf" at bounding box center [465, 641] width 142 height 11
click at [113, 78] on link "Anderson's Flying Service" at bounding box center [108, 75] width 106 height 11
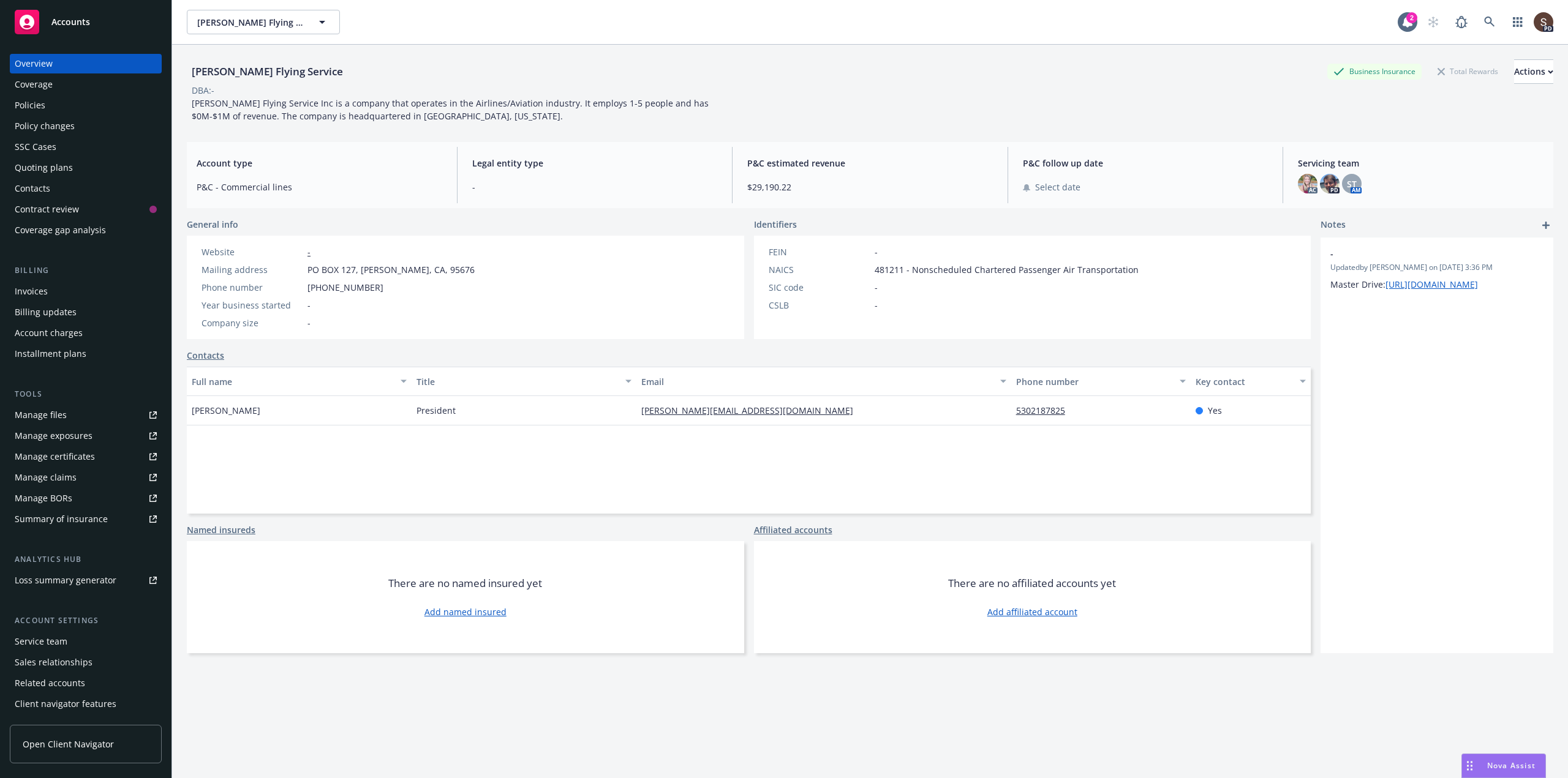
click at [44, 105] on div "Policies" at bounding box center [30, 105] width 30 height 20
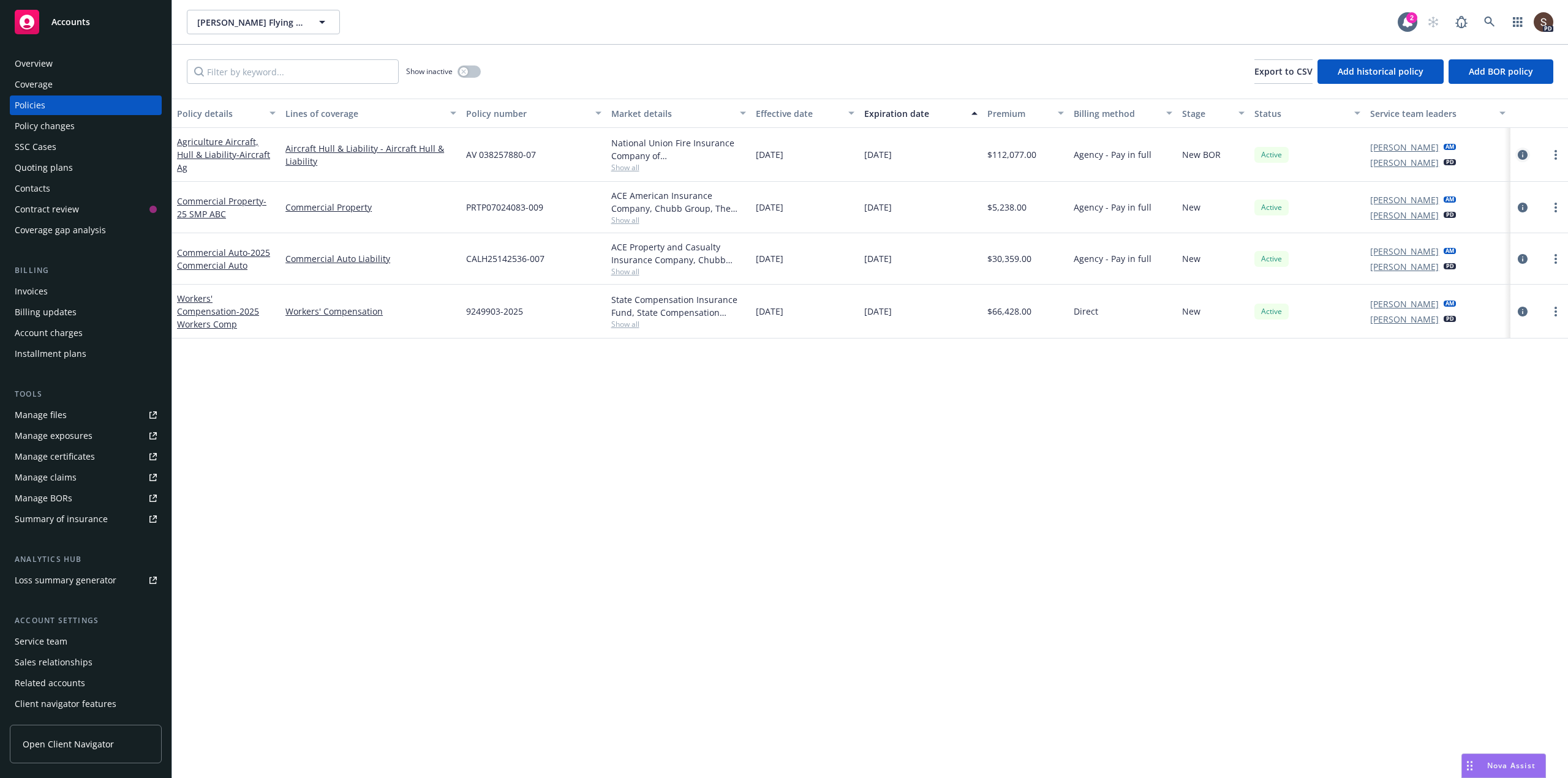
click at [1519, 152] on icon "circleInformation" at bounding box center [1522, 154] width 10 height 10
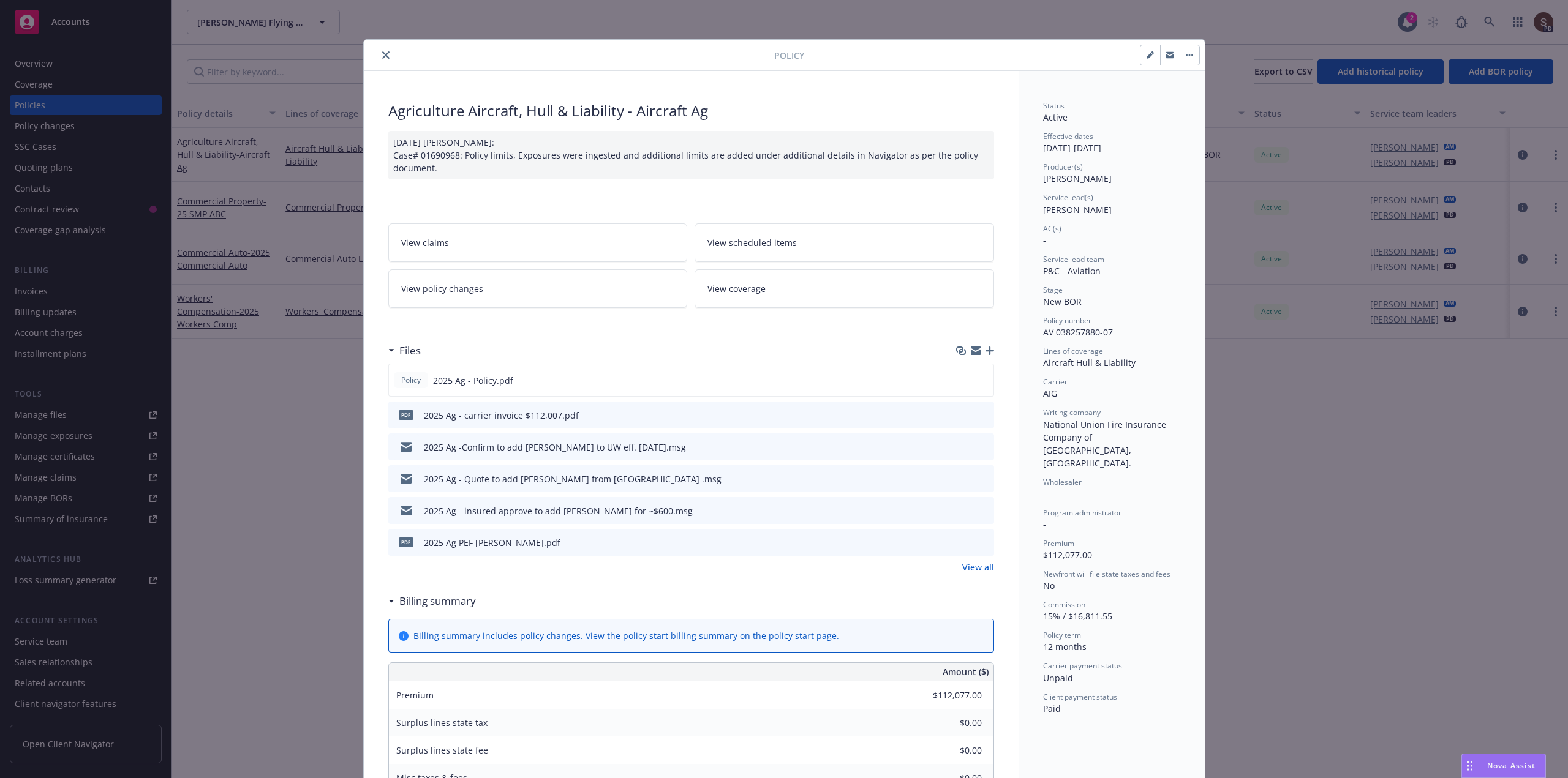
click at [549, 296] on link "View policy changes" at bounding box center [538, 289] width 299 height 38
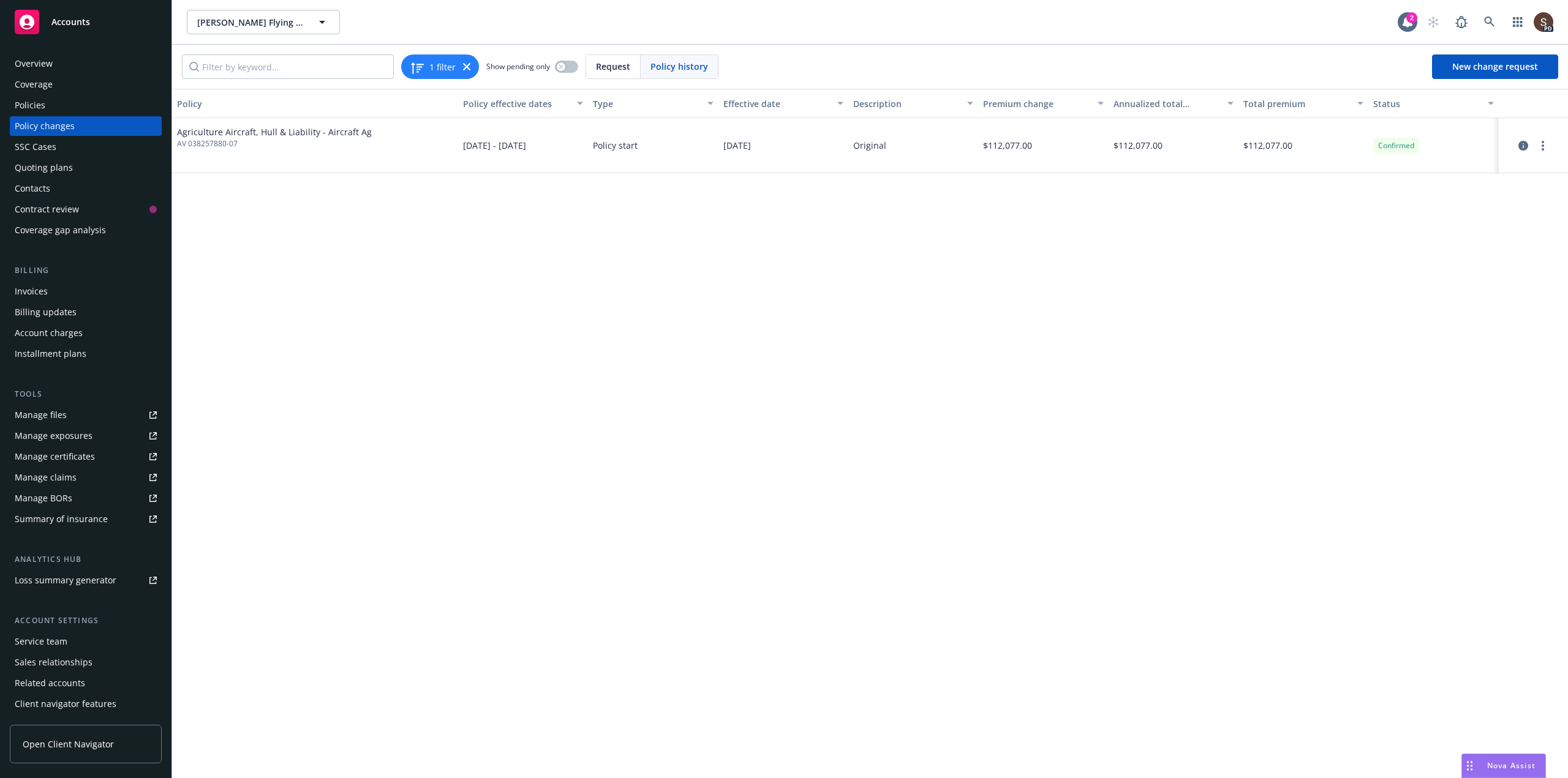
click at [36, 289] on div "Invoices" at bounding box center [31, 291] width 33 height 20
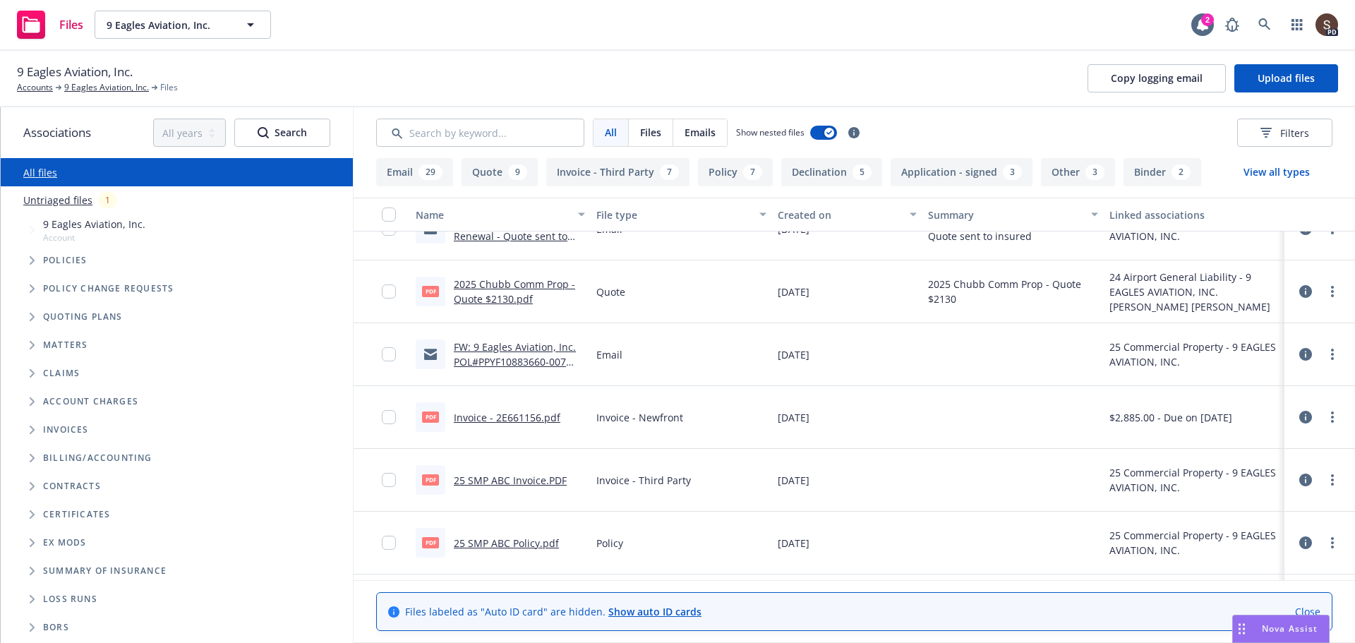
scroll to position [353, 0]
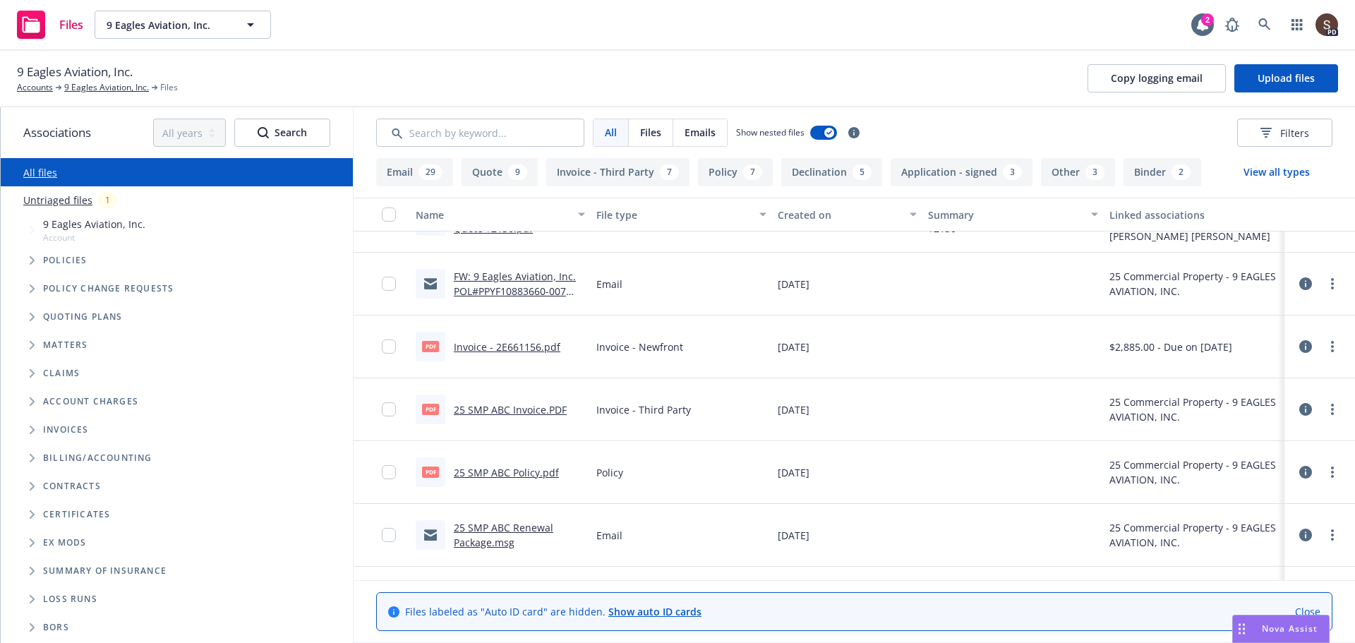
click at [530, 527] on link "25 SMP ABC Renewal Package.msg" at bounding box center [504, 535] width 100 height 28
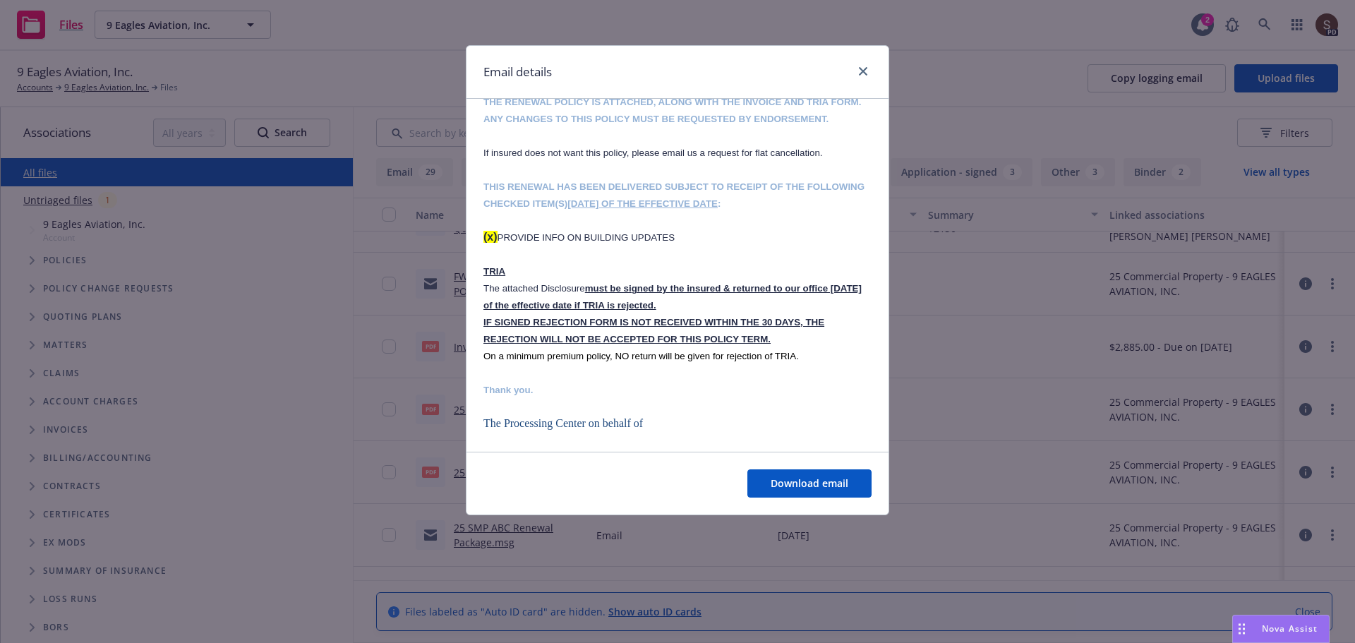
scroll to position [847, 0]
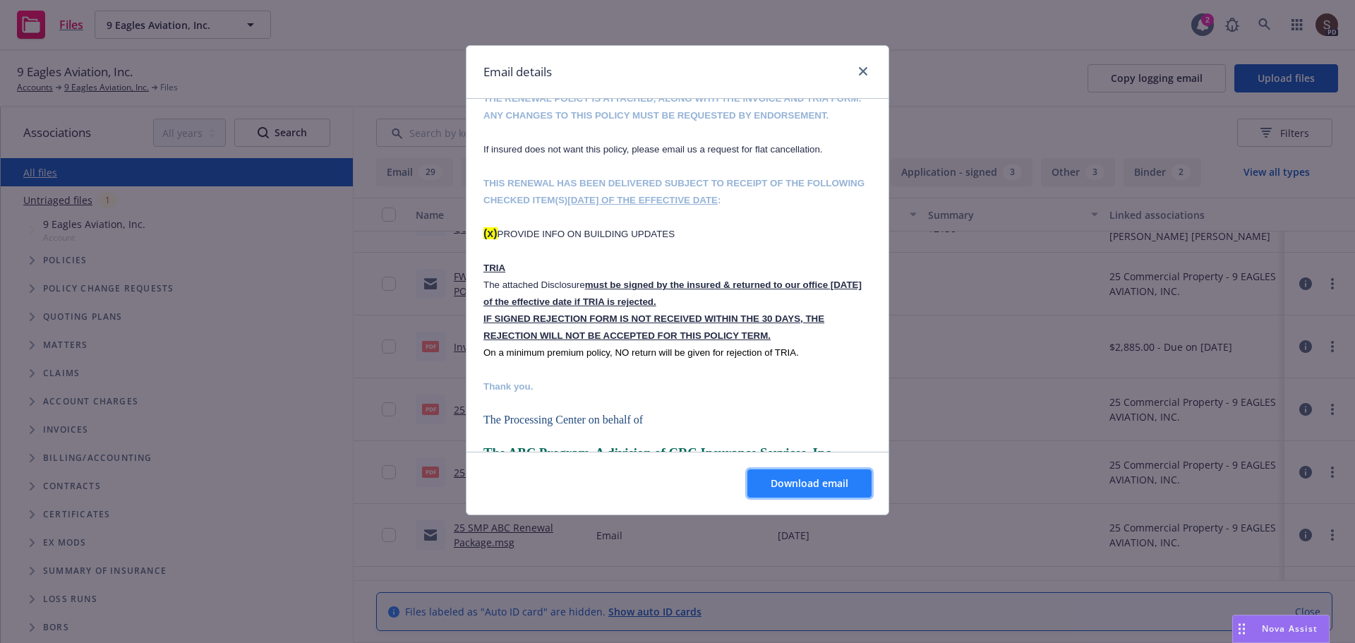
click at [788, 473] on button "Download email" at bounding box center [810, 483] width 124 height 28
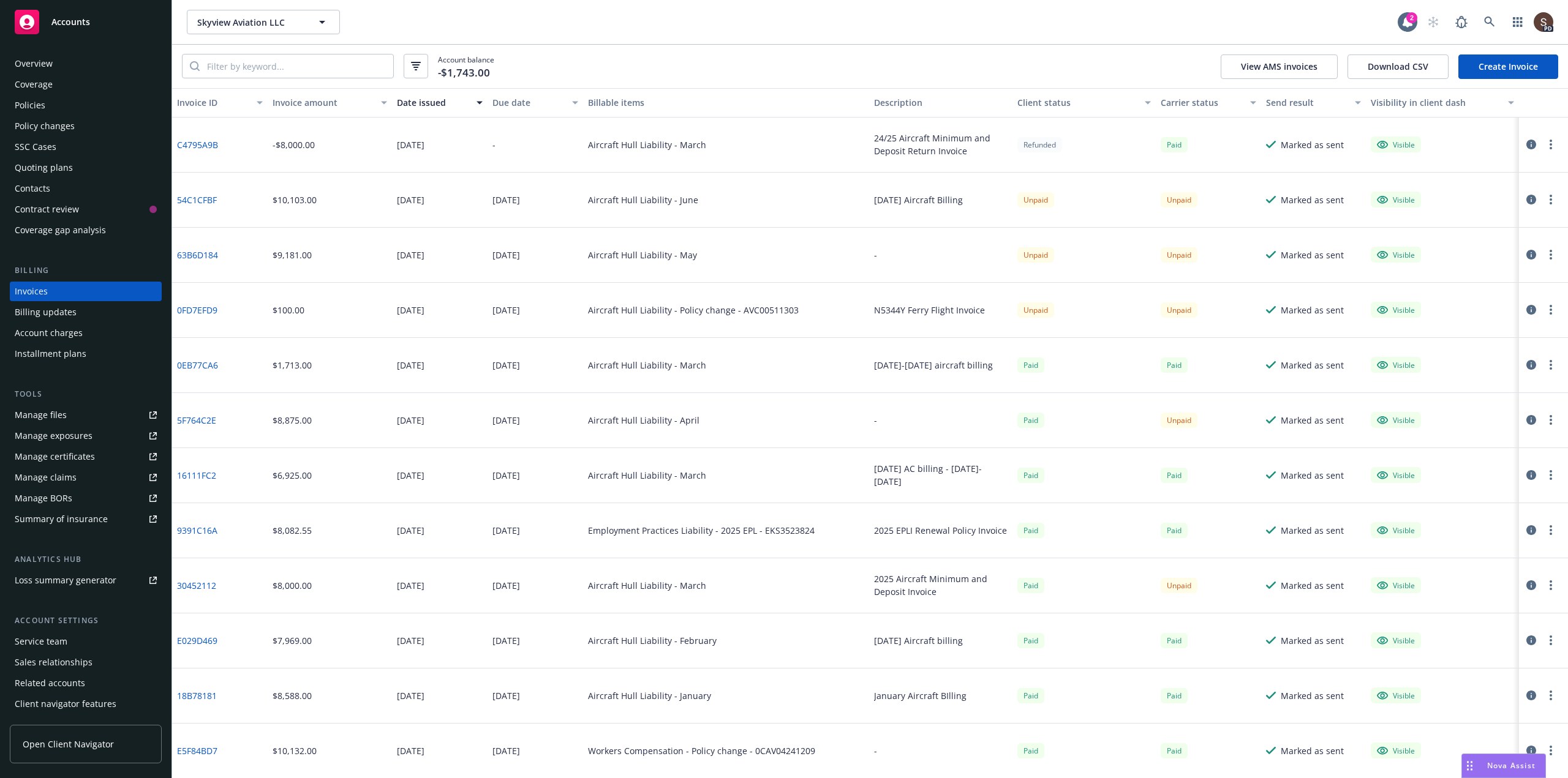
click at [1501, 23] on div "PD" at bounding box center [1487, 22] width 132 height 24
click at [1493, 20] on icon at bounding box center [1490, 22] width 11 height 11
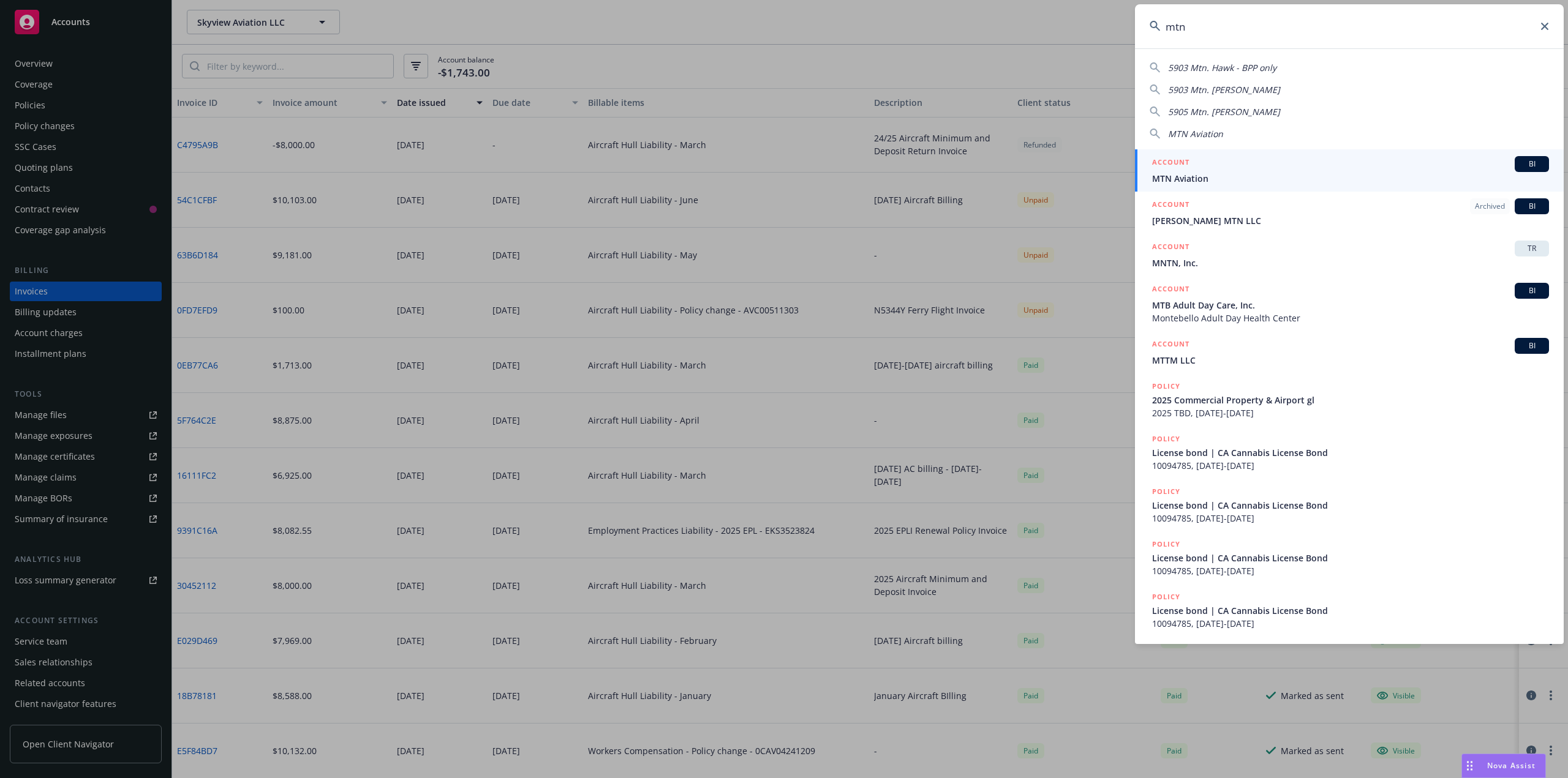
drag, startPoint x: 1191, startPoint y: 20, endPoint x: 1091, endPoint y: 28, distance: 100.3
click at [1091, 27] on div "mtn 5903 Mtn. Hawk - BPP only 5903 Mtn. Hawk, SR 5905 Mtn. Hawk, SR MTN Aviatio…" at bounding box center [784, 389] width 1568 height 778
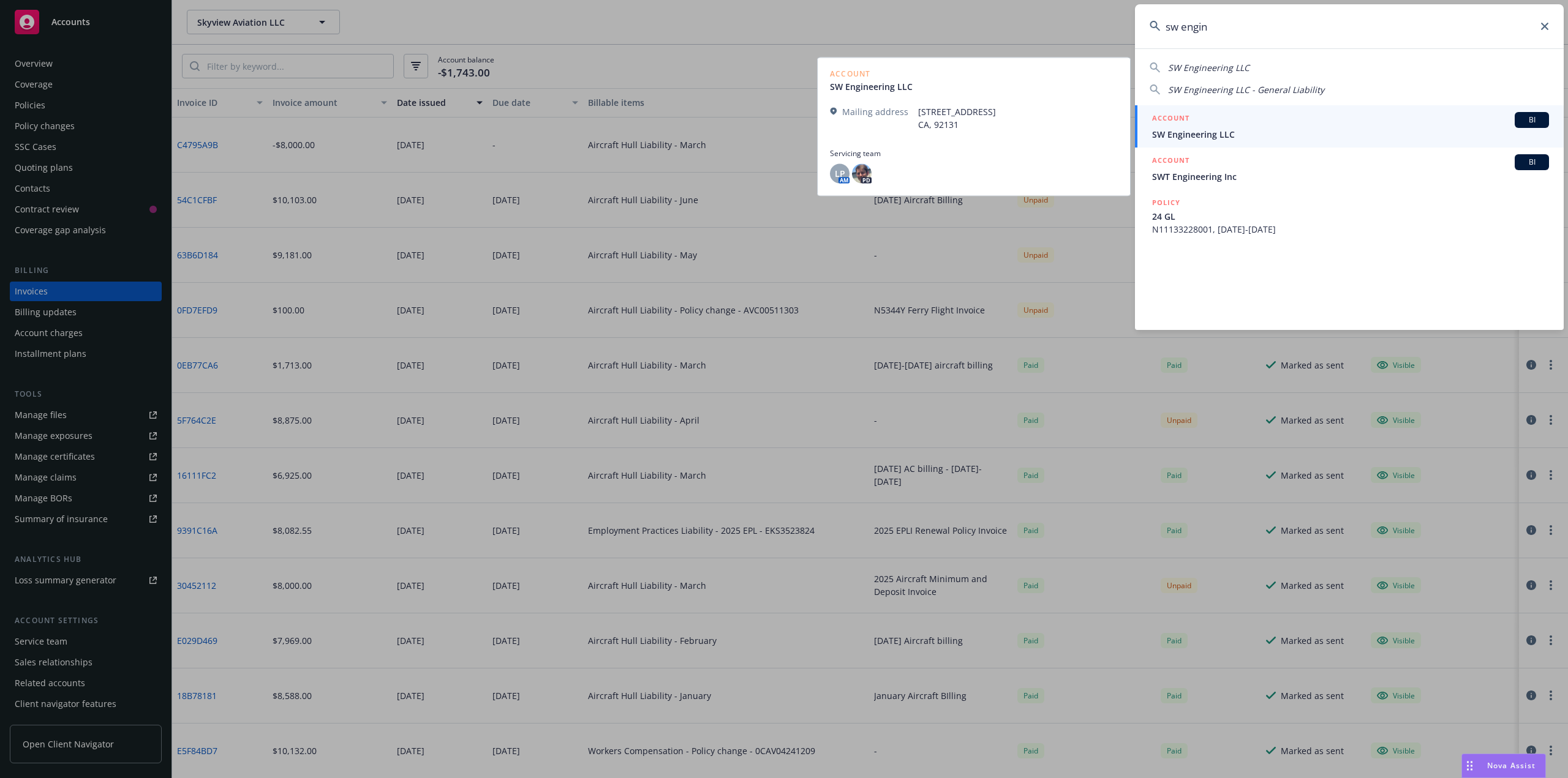
type input "sw engin"
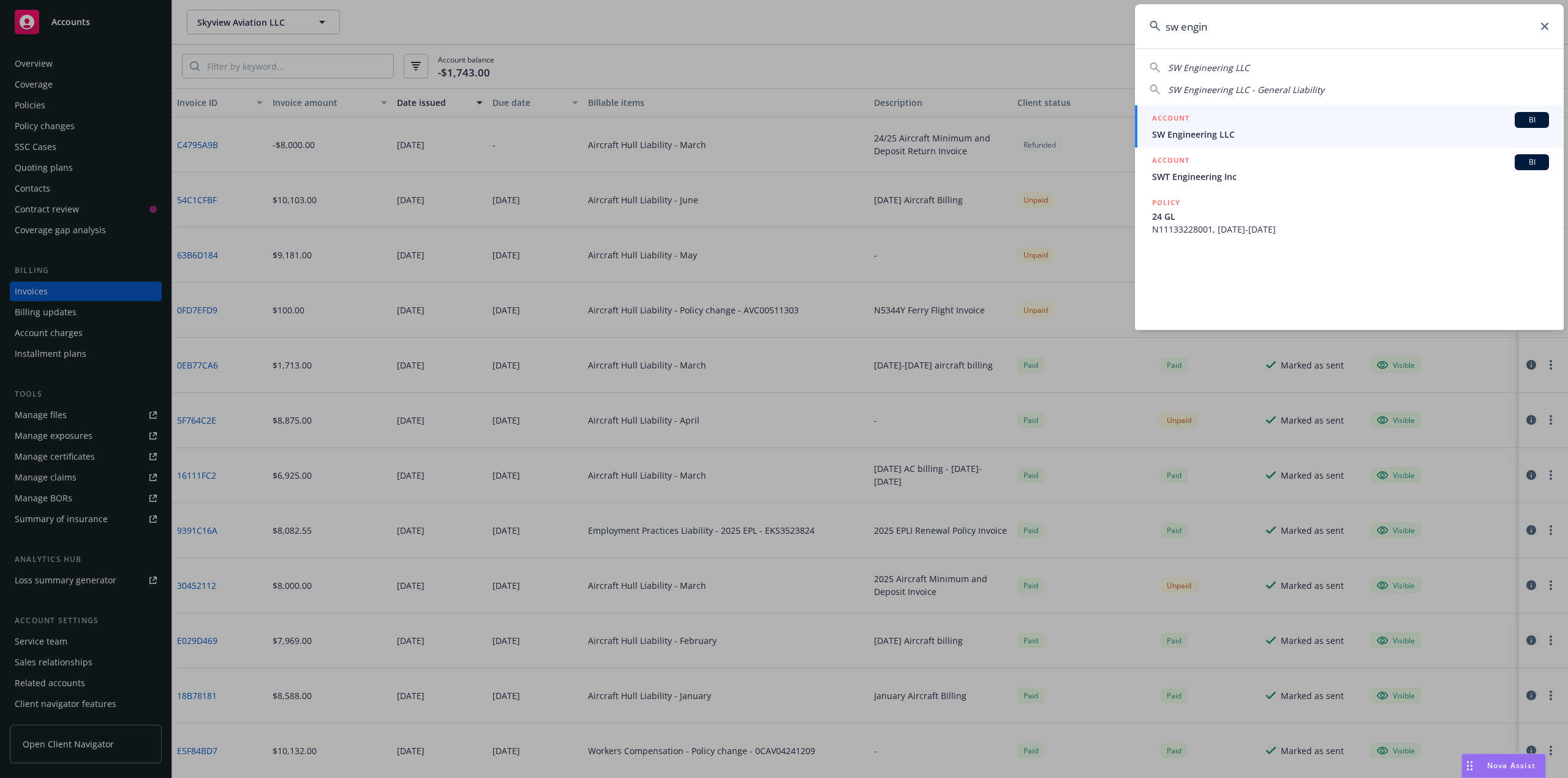
click at [1228, 128] on span "SW Engineering LLC" at bounding box center [1350, 134] width 397 height 13
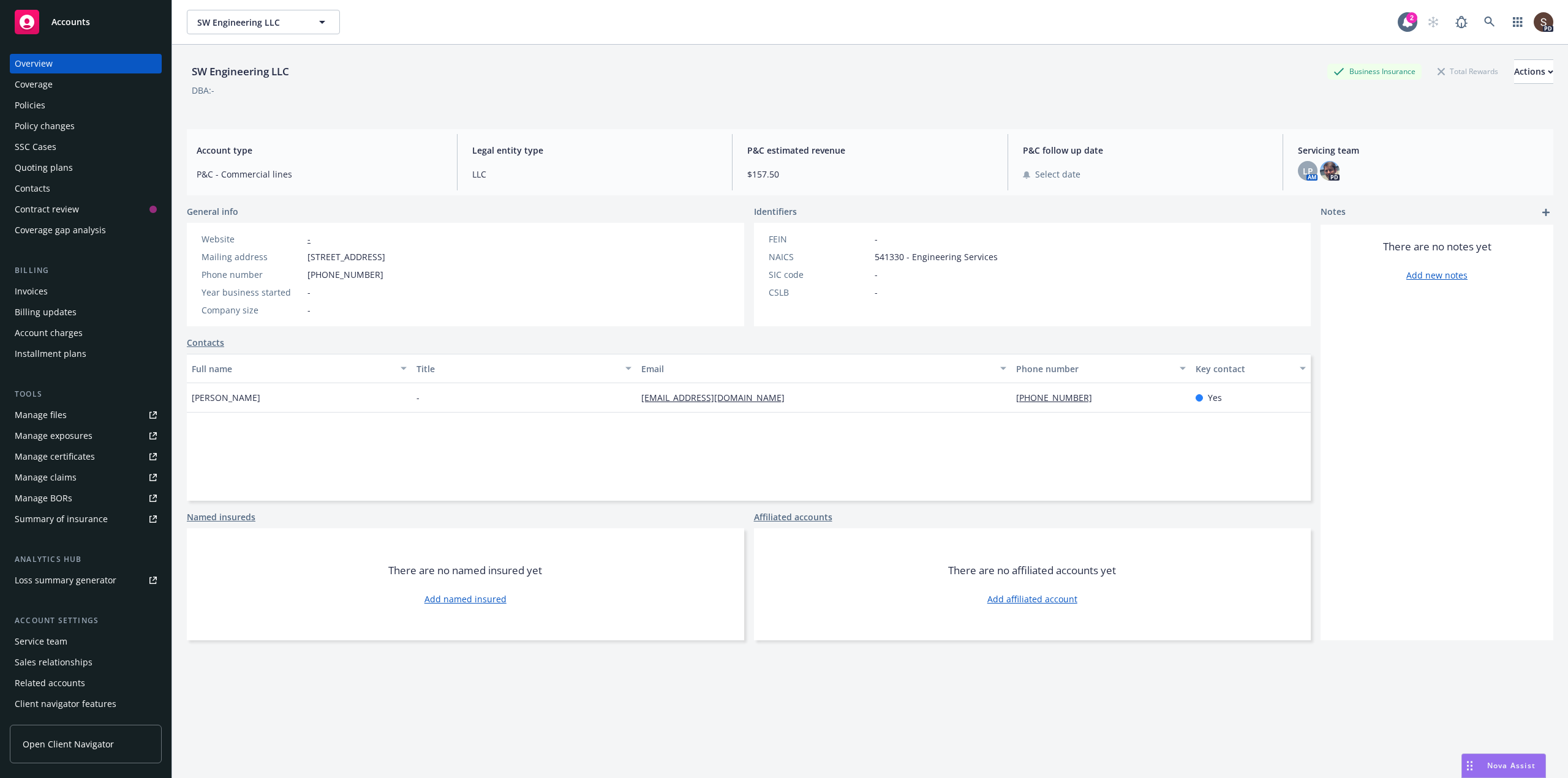
click at [69, 643] on div "Service team" at bounding box center [86, 642] width 142 height 20
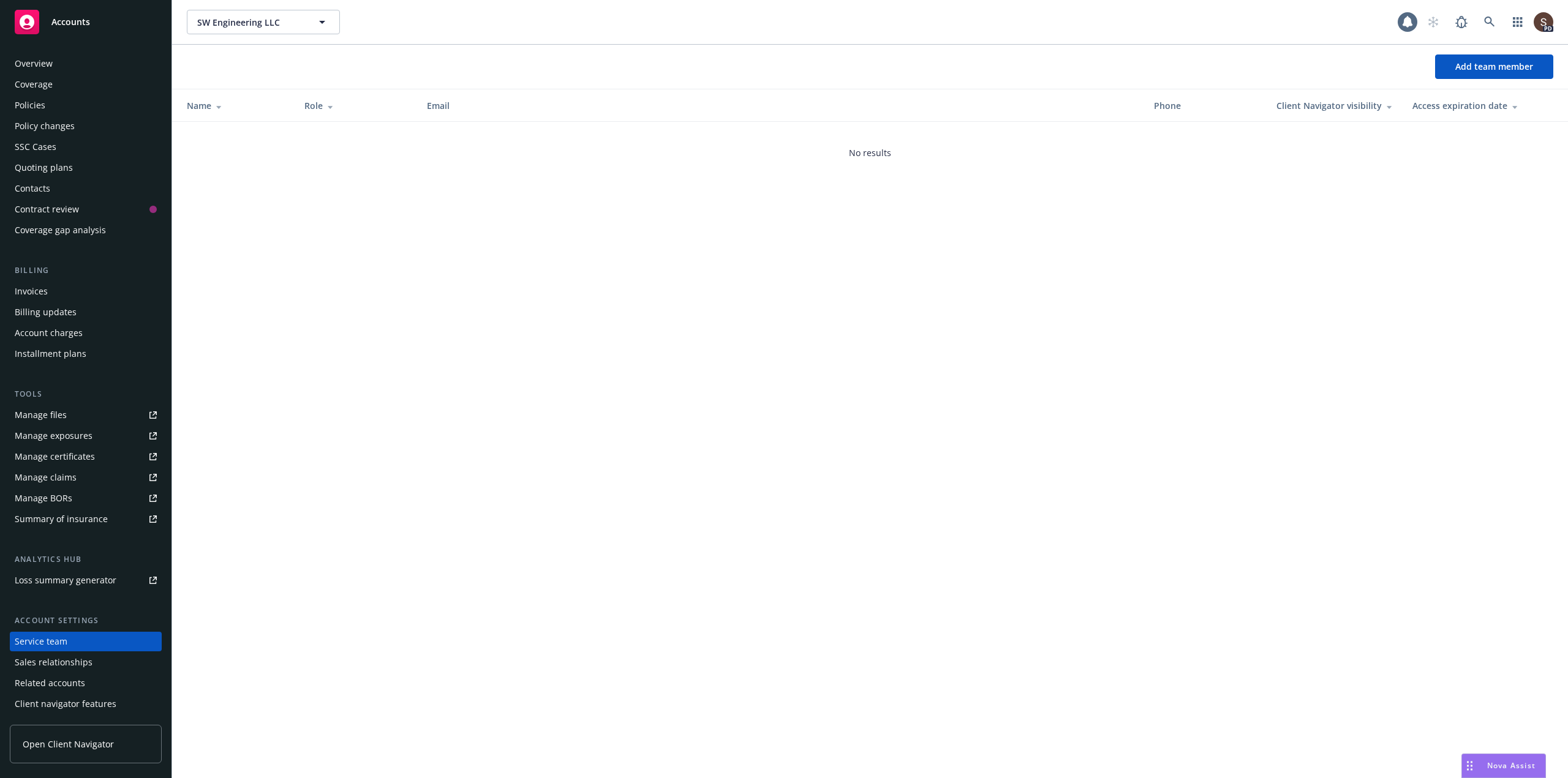
scroll to position [20, 0]
